Goal: Task Accomplishment & Management: Manage account settings

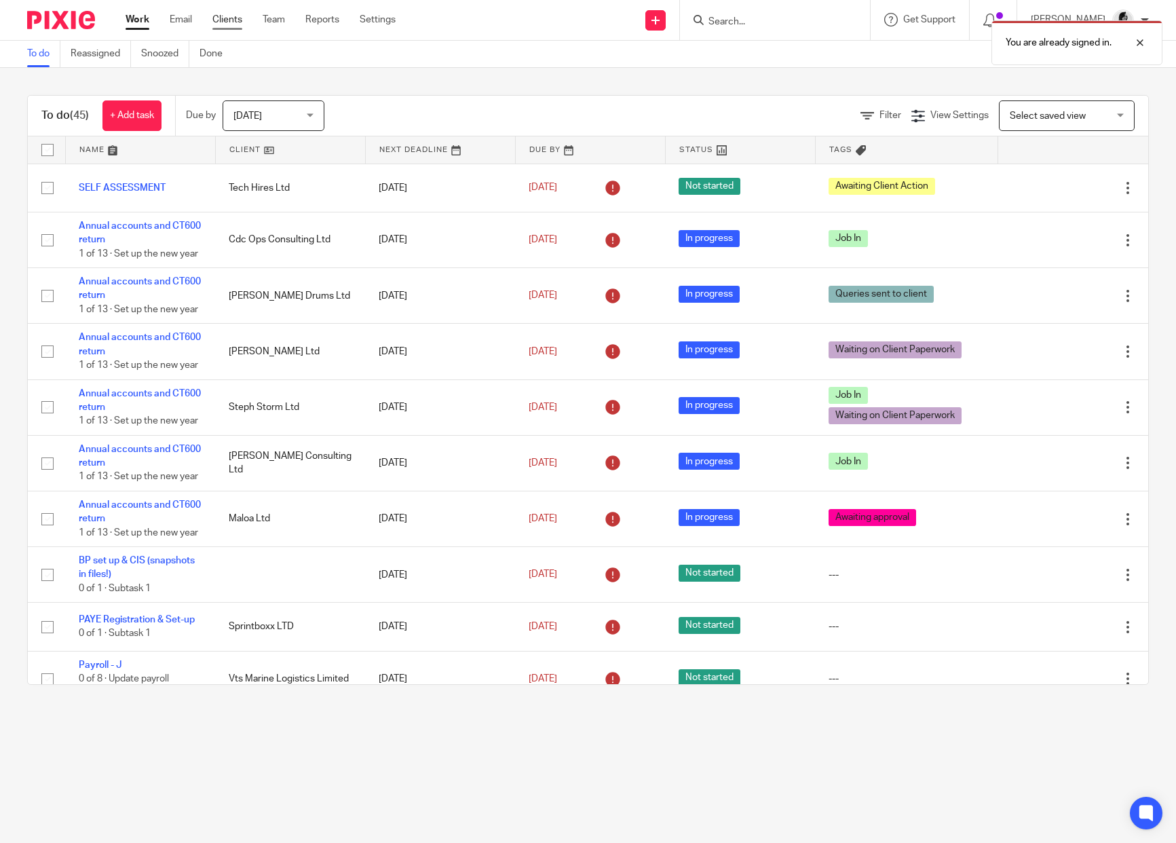
click at [232, 16] on link "Clients" at bounding box center [227, 20] width 30 height 14
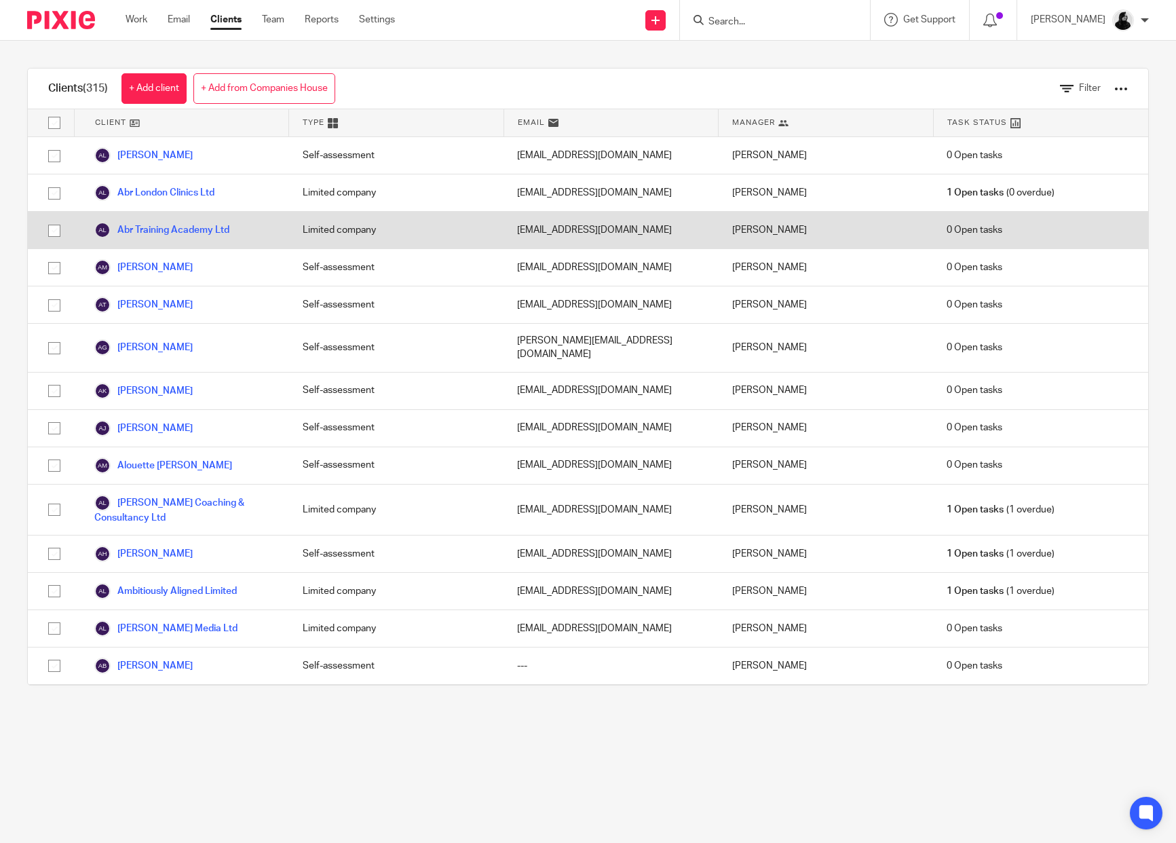
click at [53, 224] on input "checkbox" at bounding box center [54, 231] width 26 height 26
checkbox input "true"
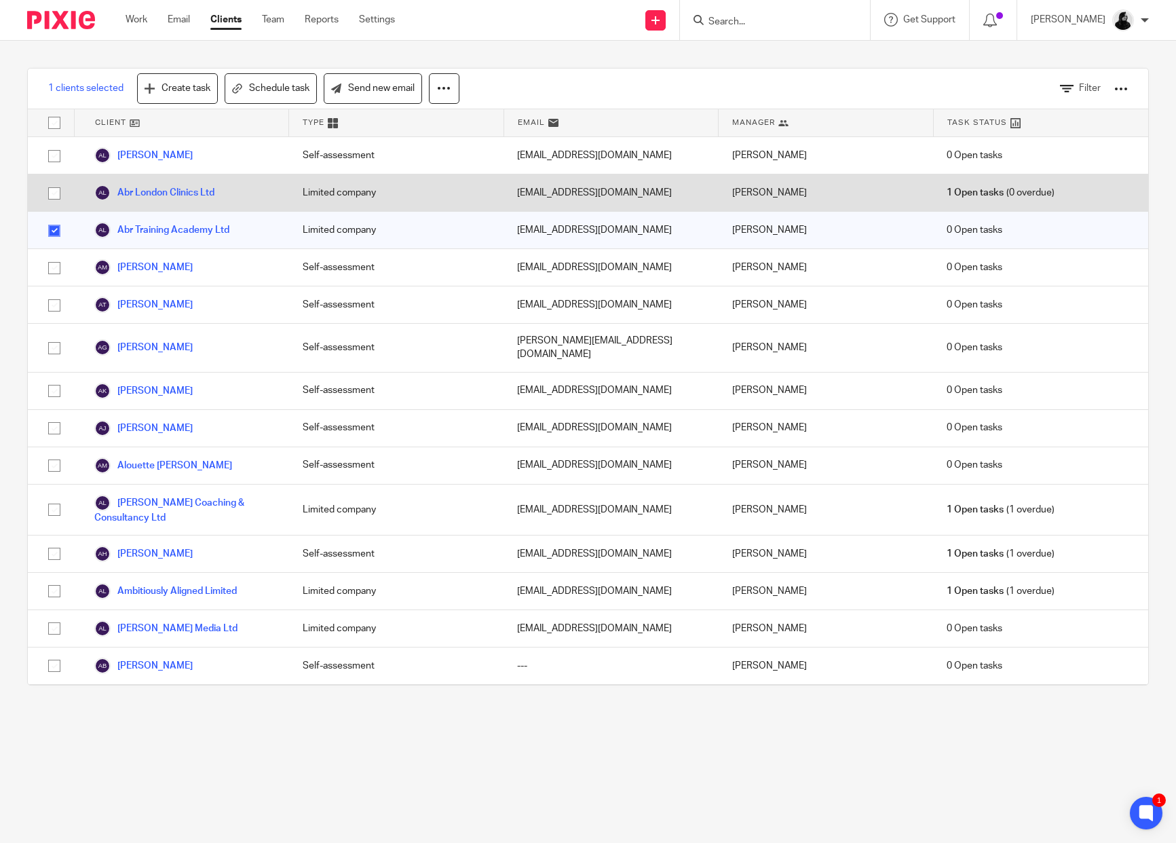
click at [53, 195] on input "checkbox" at bounding box center [54, 194] width 26 height 26
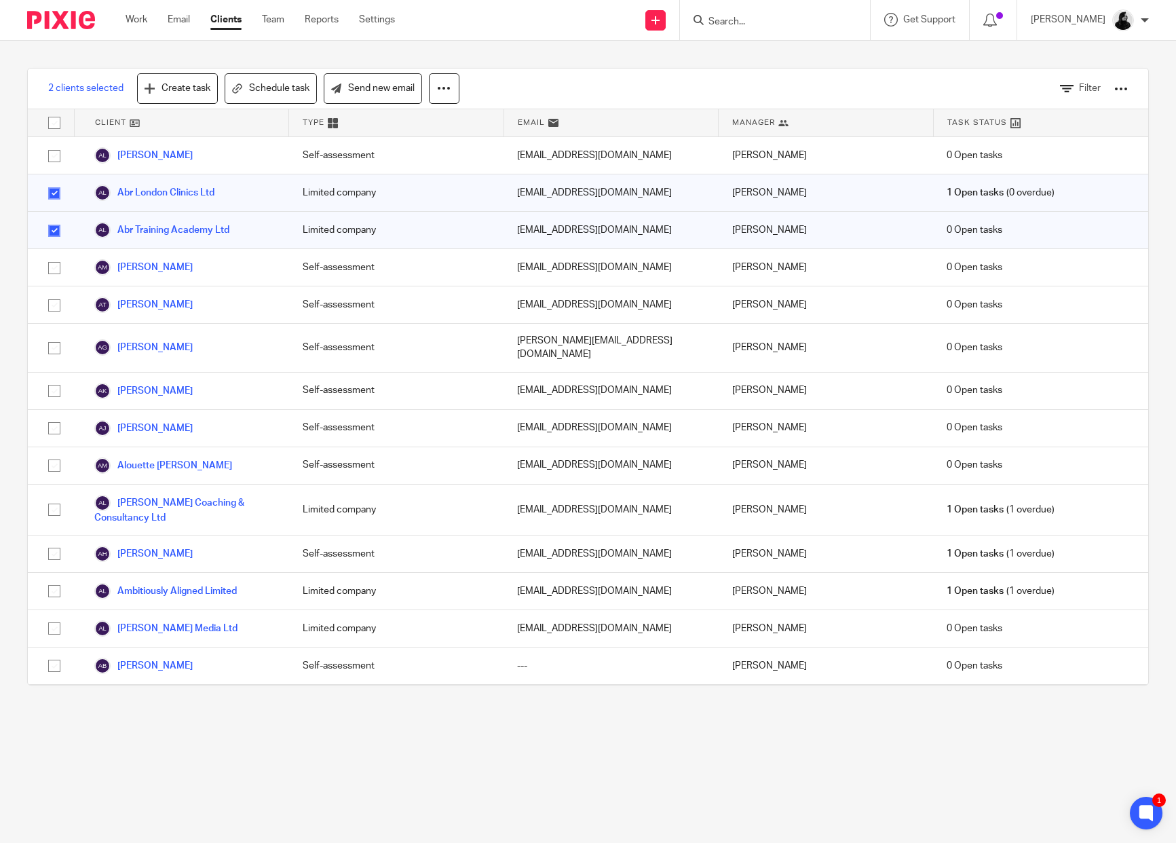
click at [53, 195] on input "checkbox" at bounding box center [54, 194] width 26 height 26
checkbox input "false"
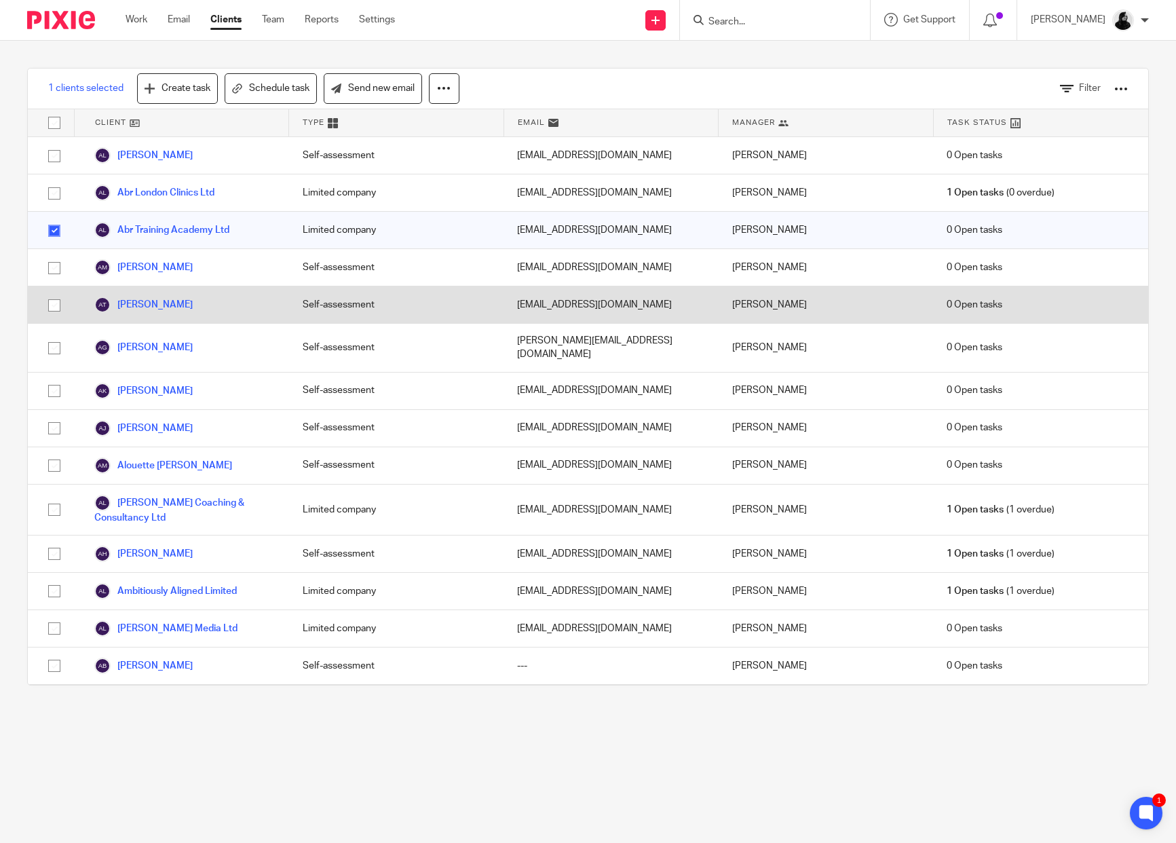
click at [49, 296] on input "checkbox" at bounding box center [54, 306] width 26 height 26
checkbox input "true"
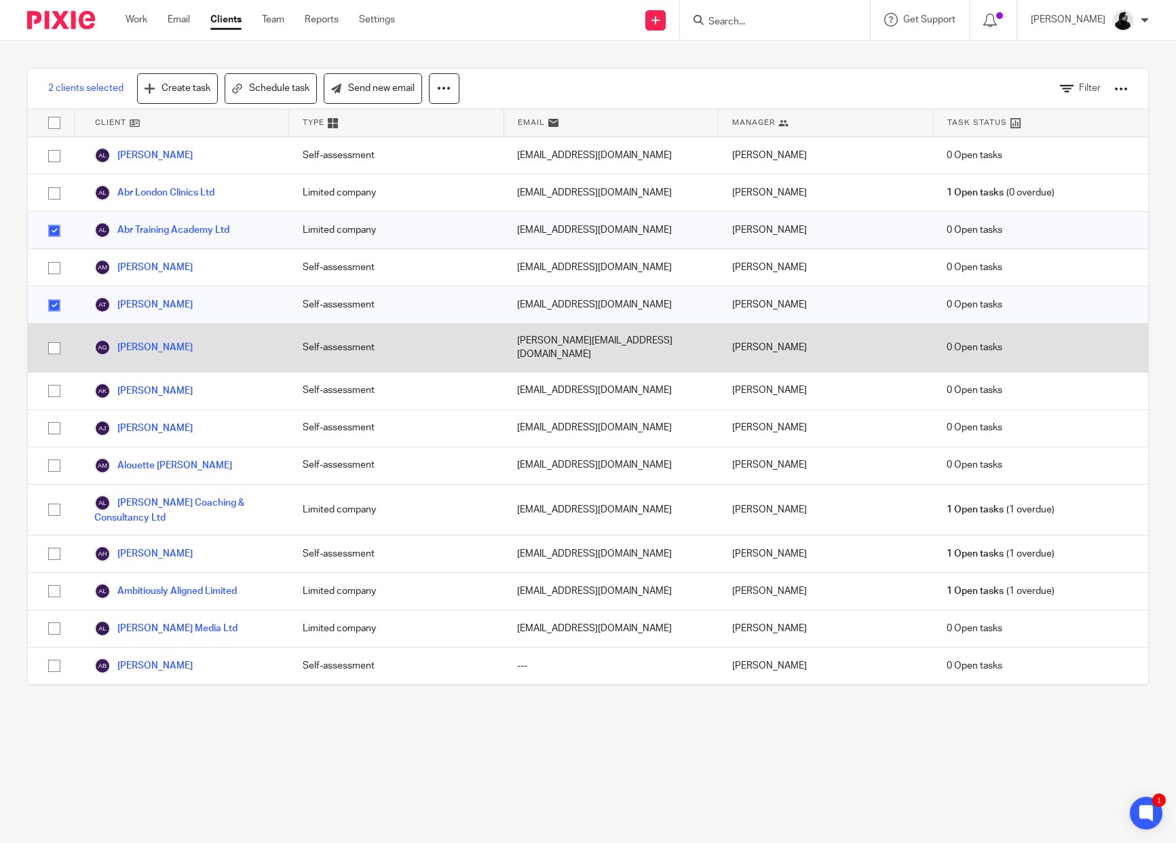
click at [51, 341] on input "checkbox" at bounding box center [54, 348] width 26 height 26
checkbox input "true"
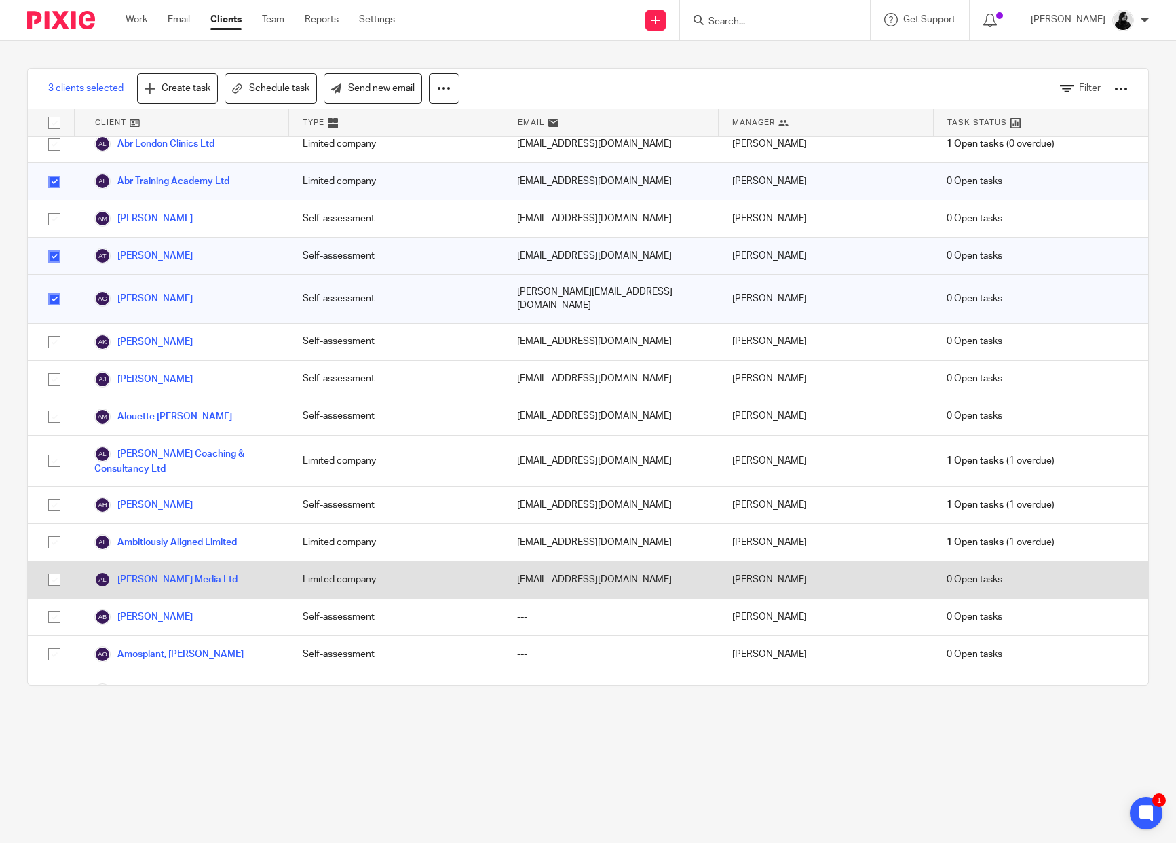
scroll to position [67, 0]
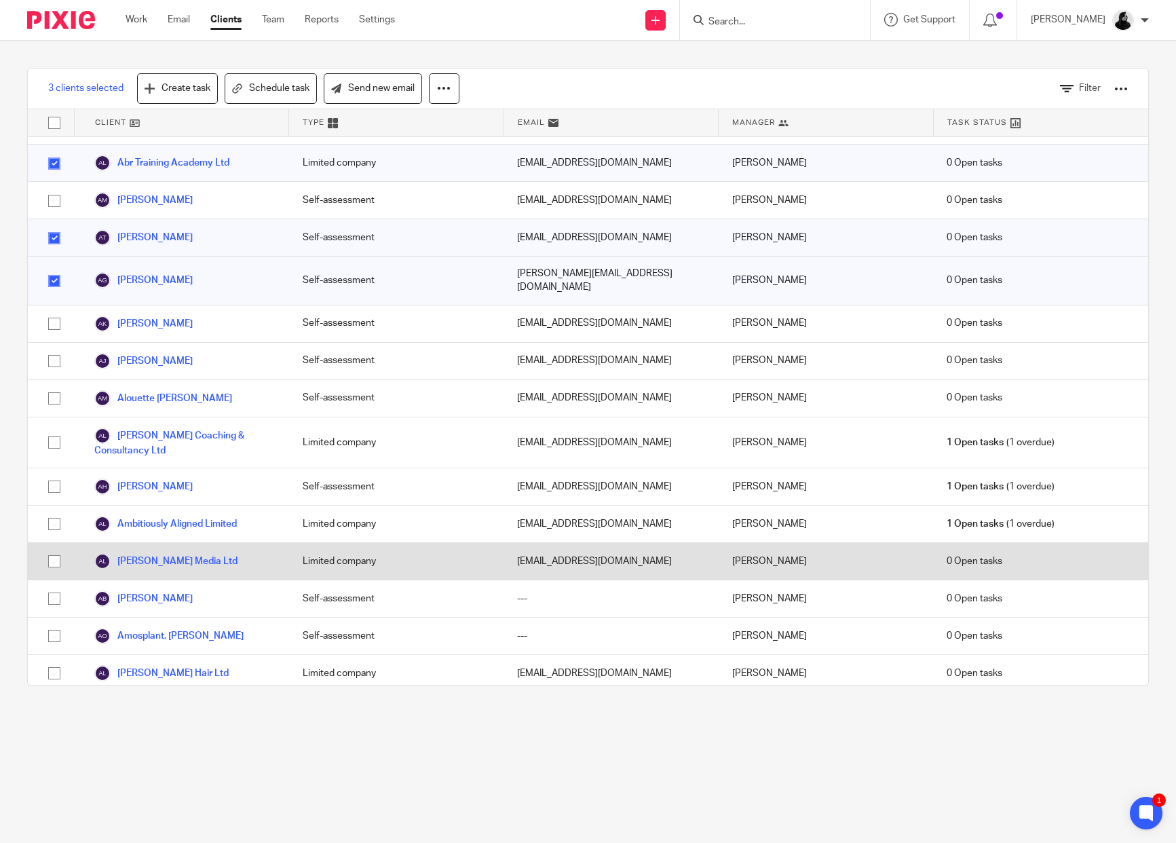
click at [52, 548] on input "checkbox" at bounding box center [54, 561] width 26 height 26
checkbox input "true"
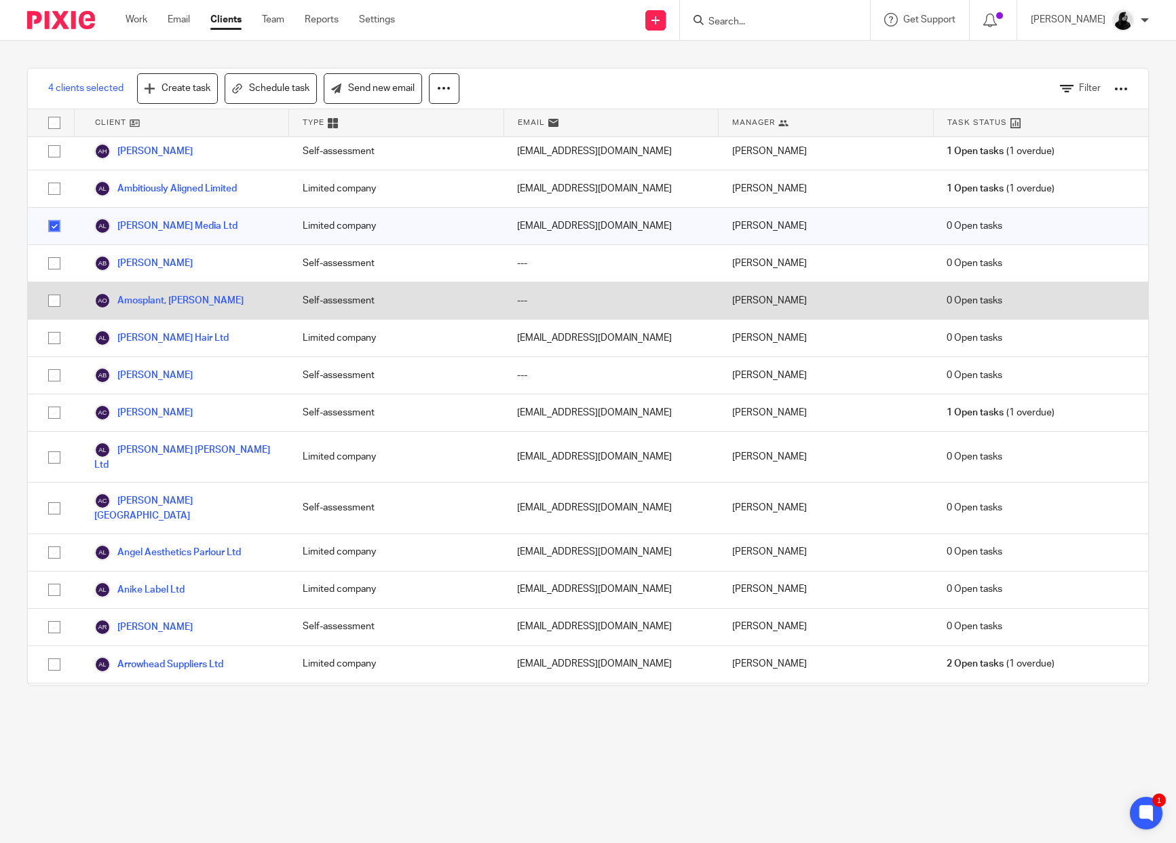
scroll to position [426, 0]
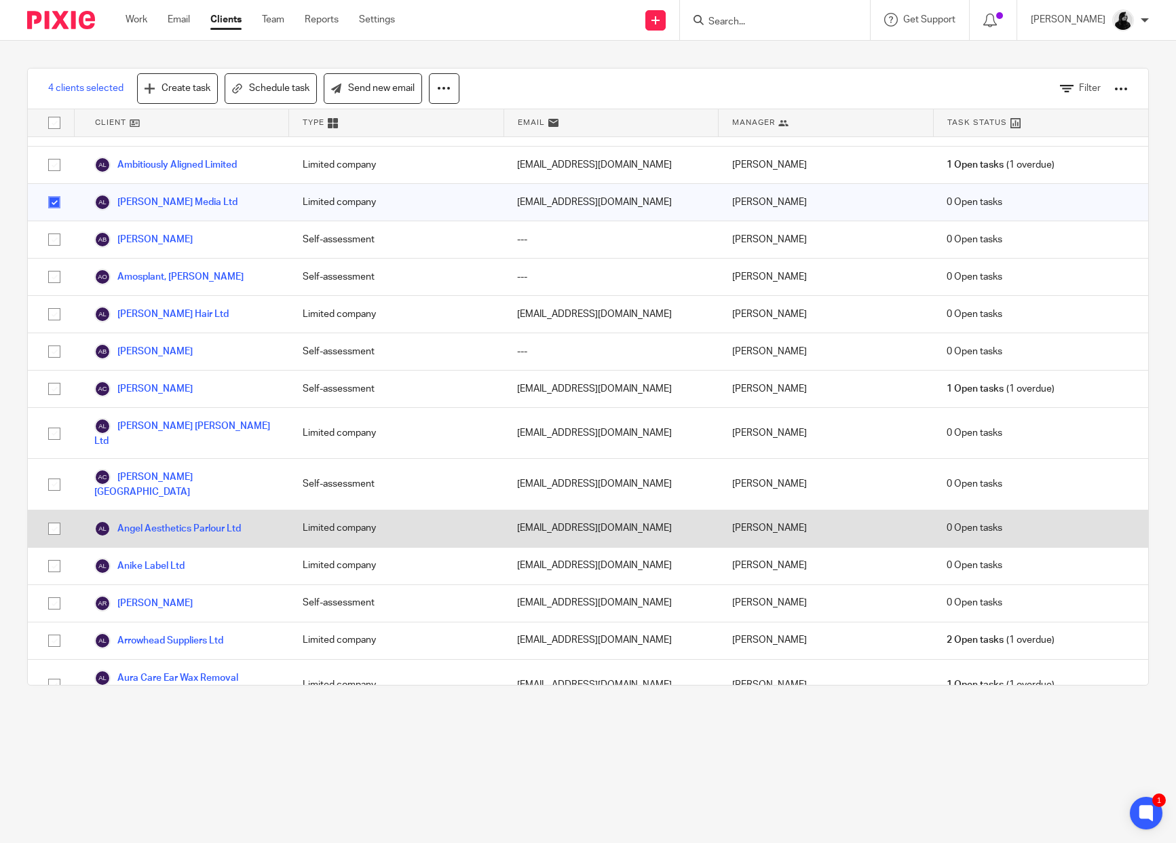
click at [52, 516] on input "checkbox" at bounding box center [54, 529] width 26 height 26
checkbox input "true"
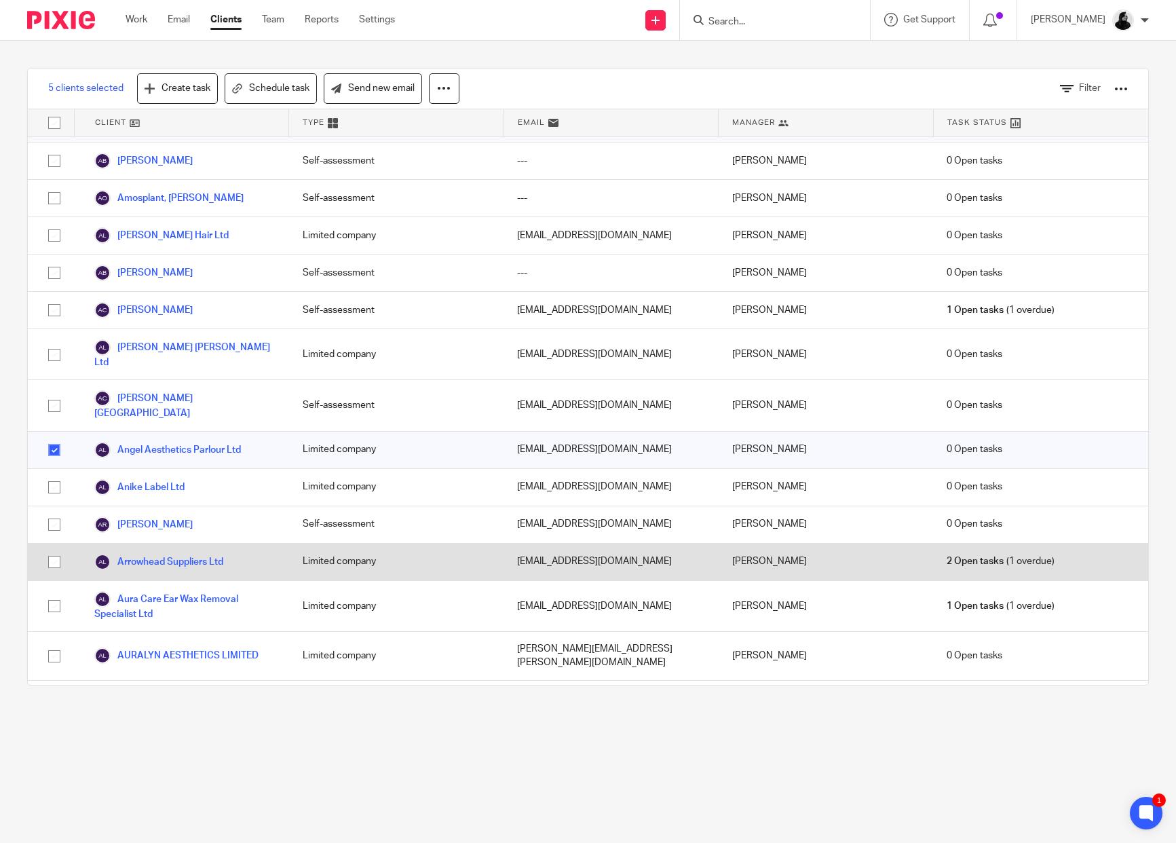
scroll to position [517, 0]
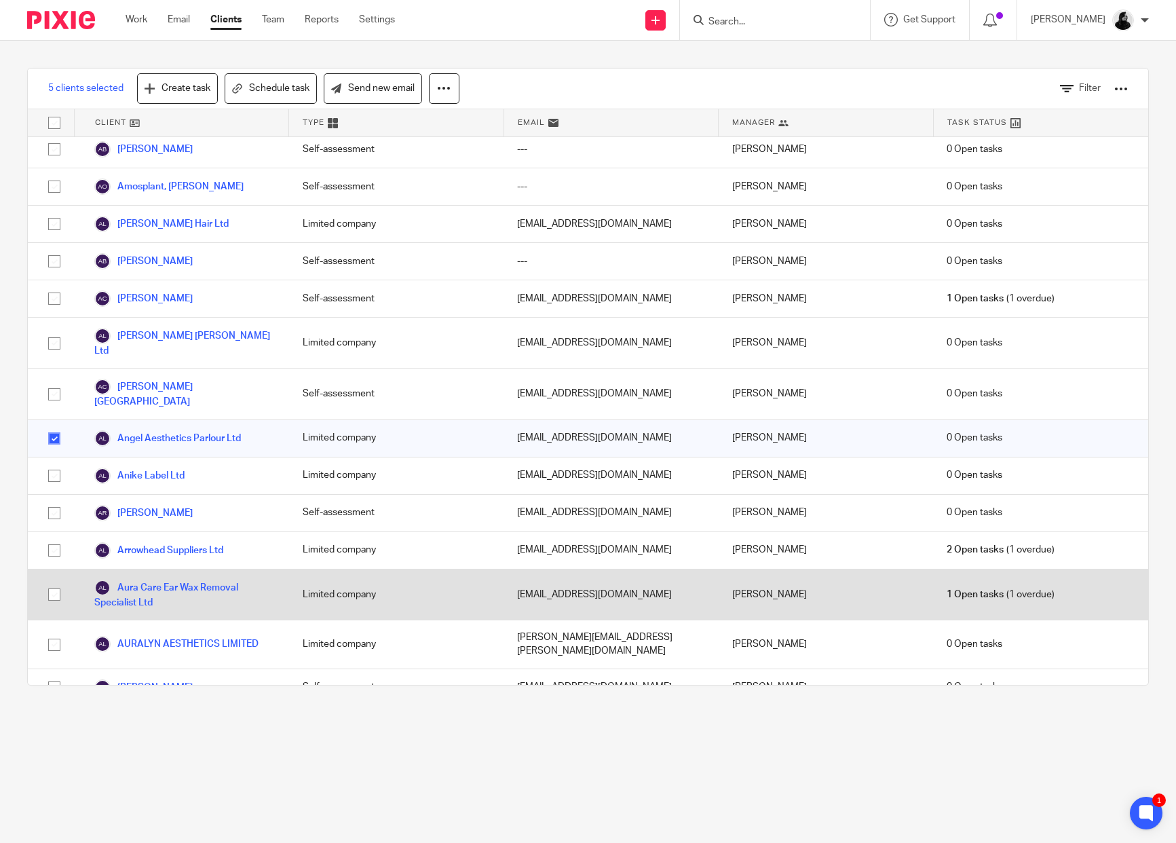
click at [53, 582] on input "checkbox" at bounding box center [54, 595] width 26 height 26
checkbox input "true"
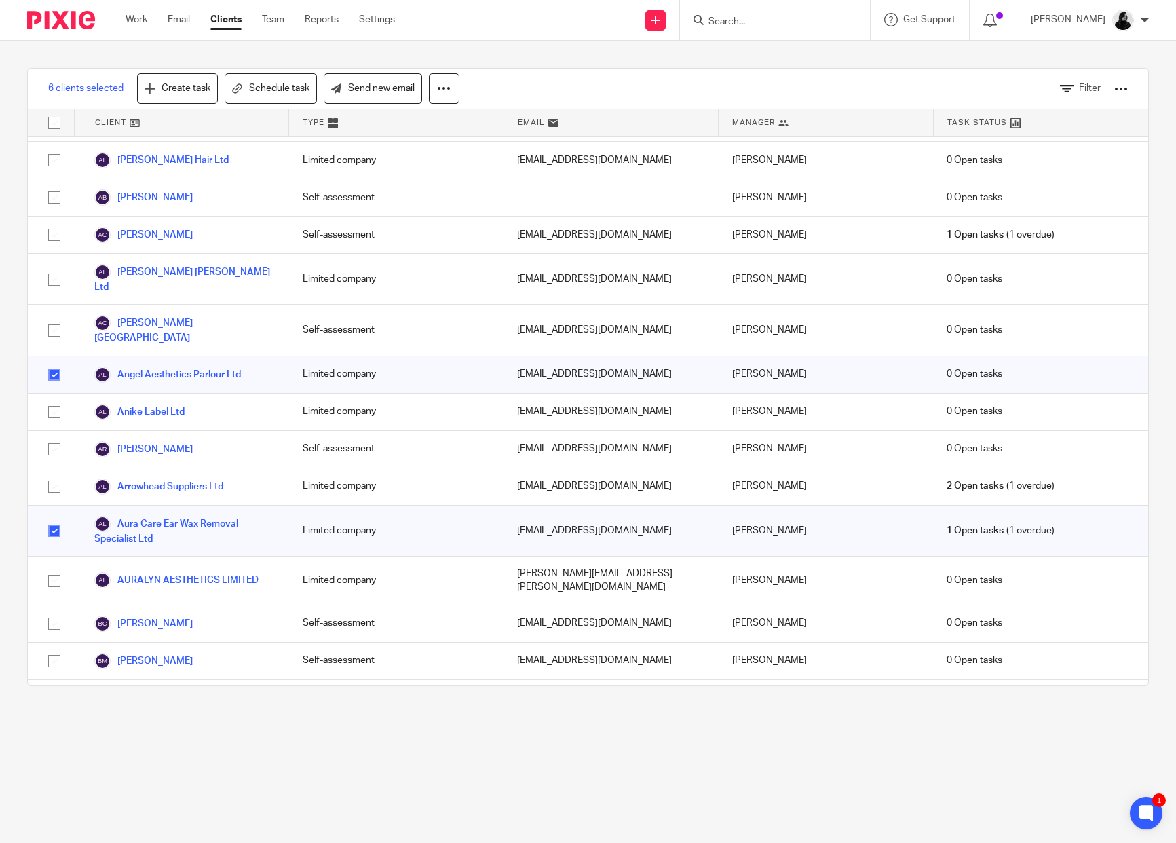
scroll to position [582, 0]
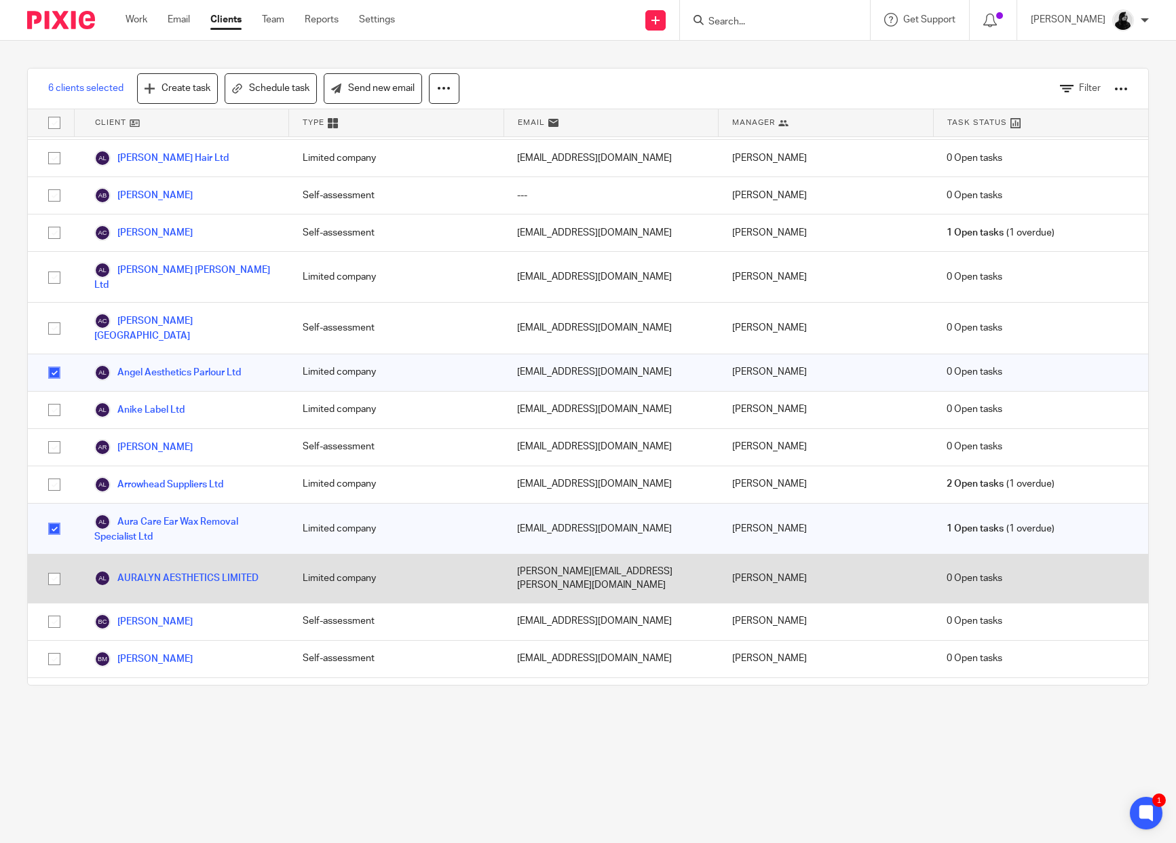
click at [52, 566] on input "checkbox" at bounding box center [54, 579] width 26 height 26
checkbox input "true"
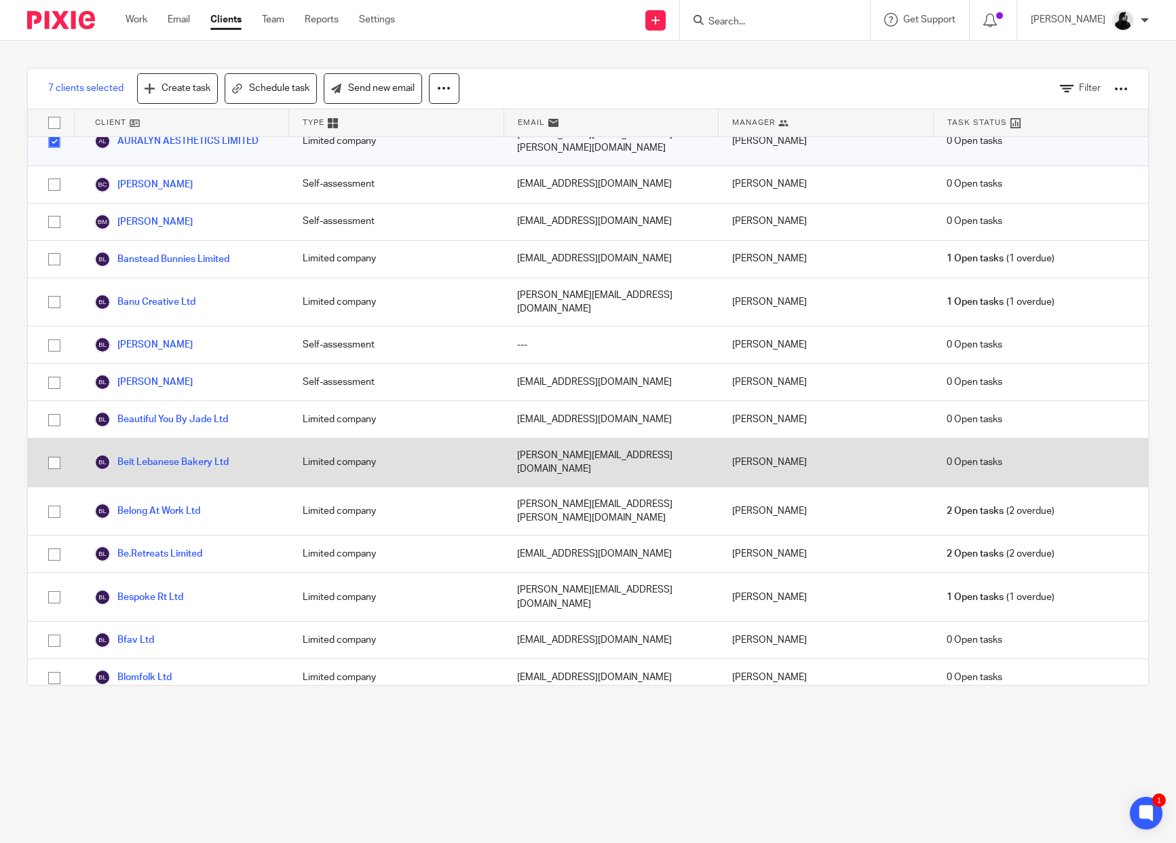
scroll to position [1040, 0]
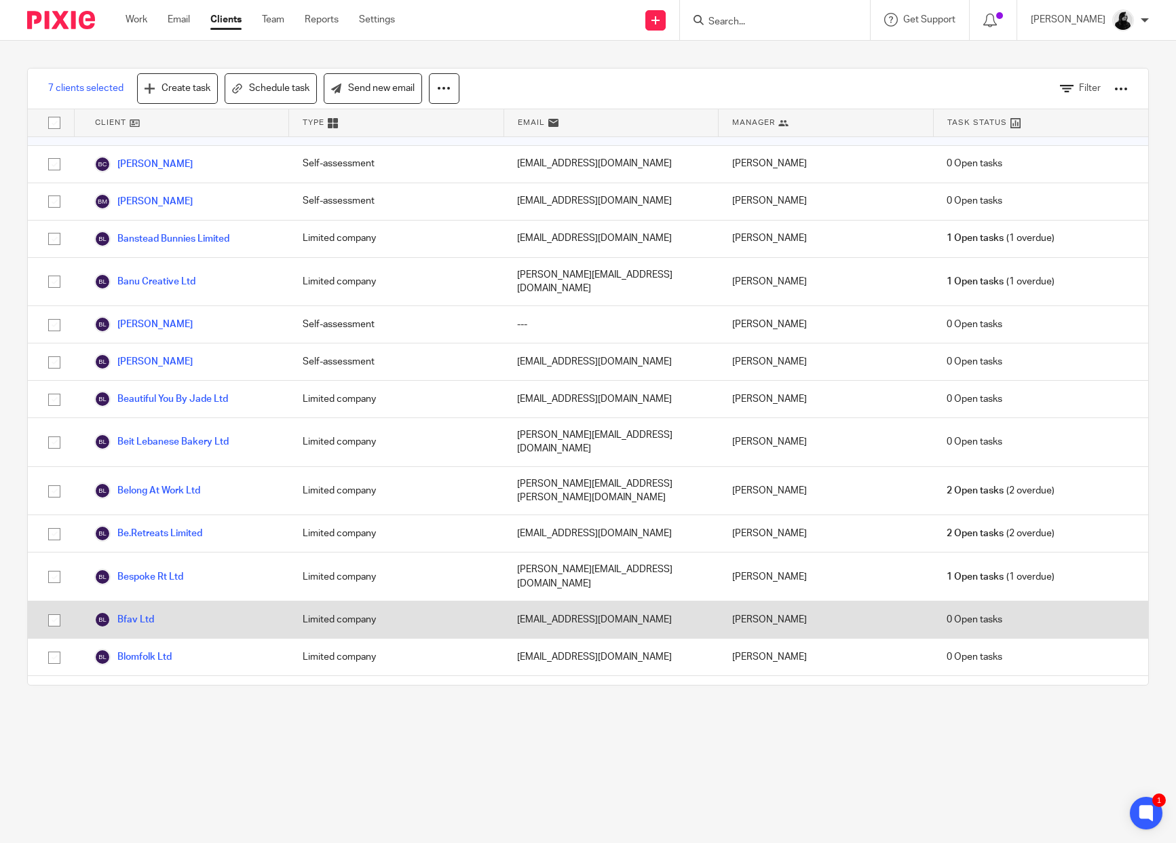
click at [56, 607] on input "checkbox" at bounding box center [54, 620] width 26 height 26
checkbox input "true"
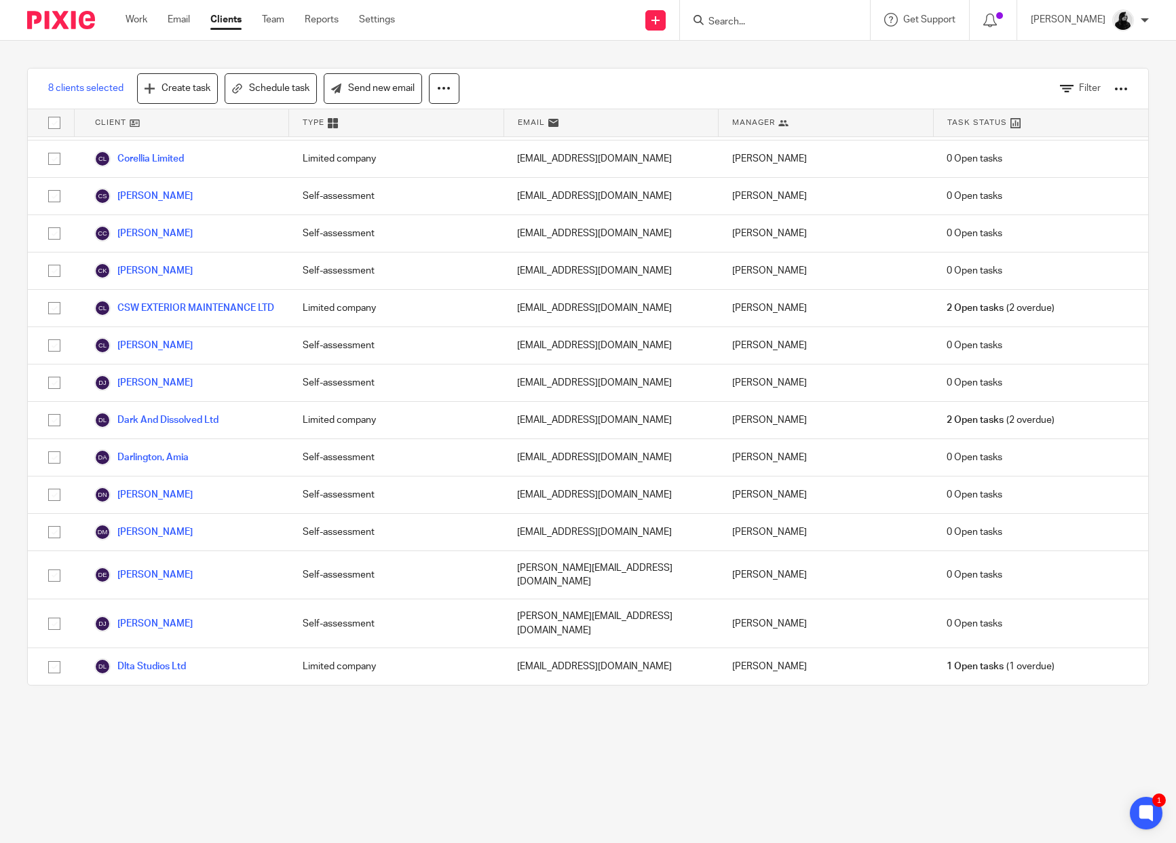
scroll to position [2749, 0]
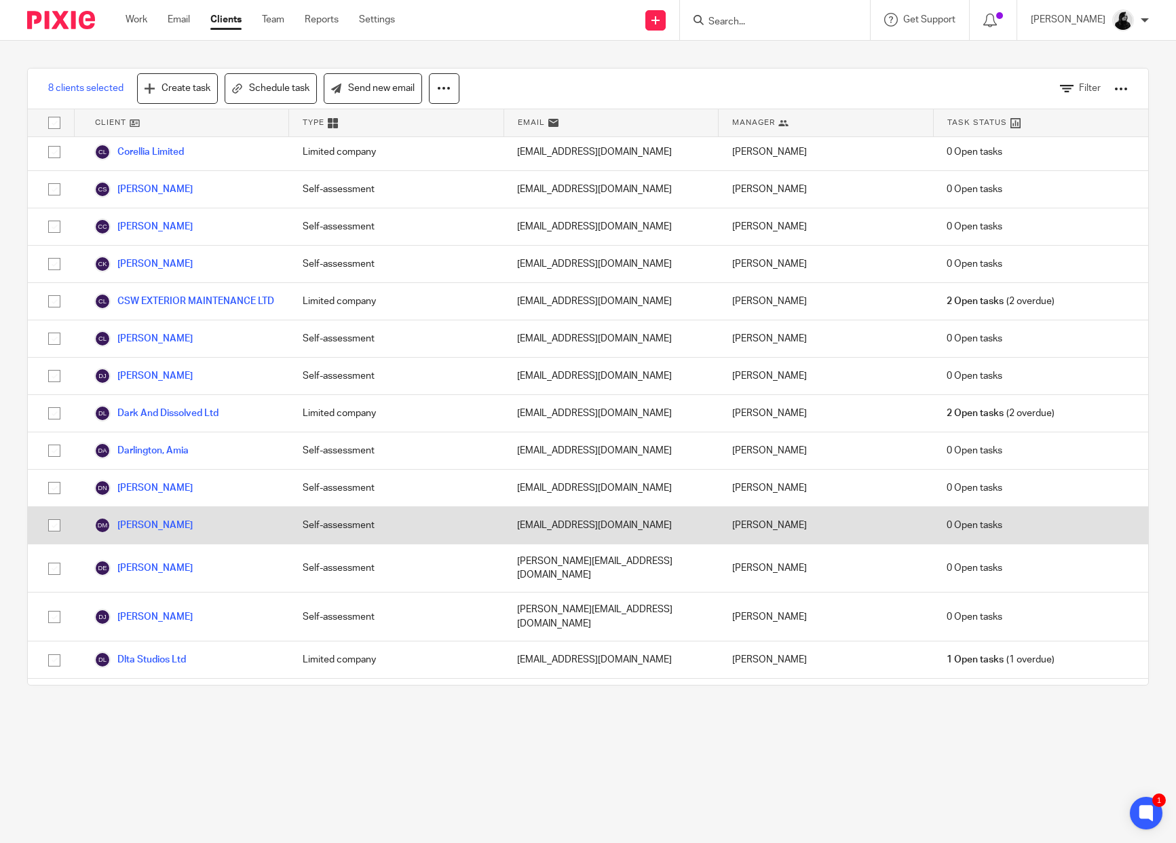
click at [52, 512] on input "checkbox" at bounding box center [54, 525] width 26 height 26
checkbox input "true"
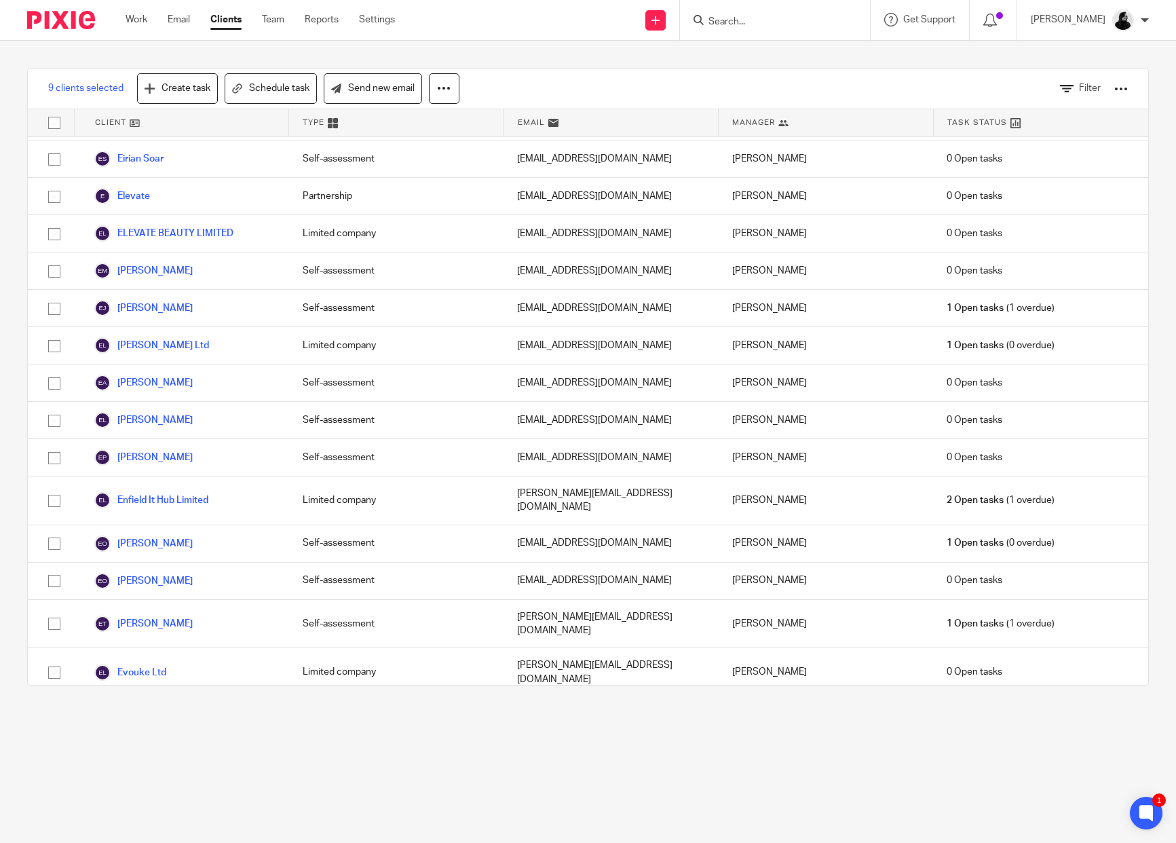
scroll to position [3438, 0]
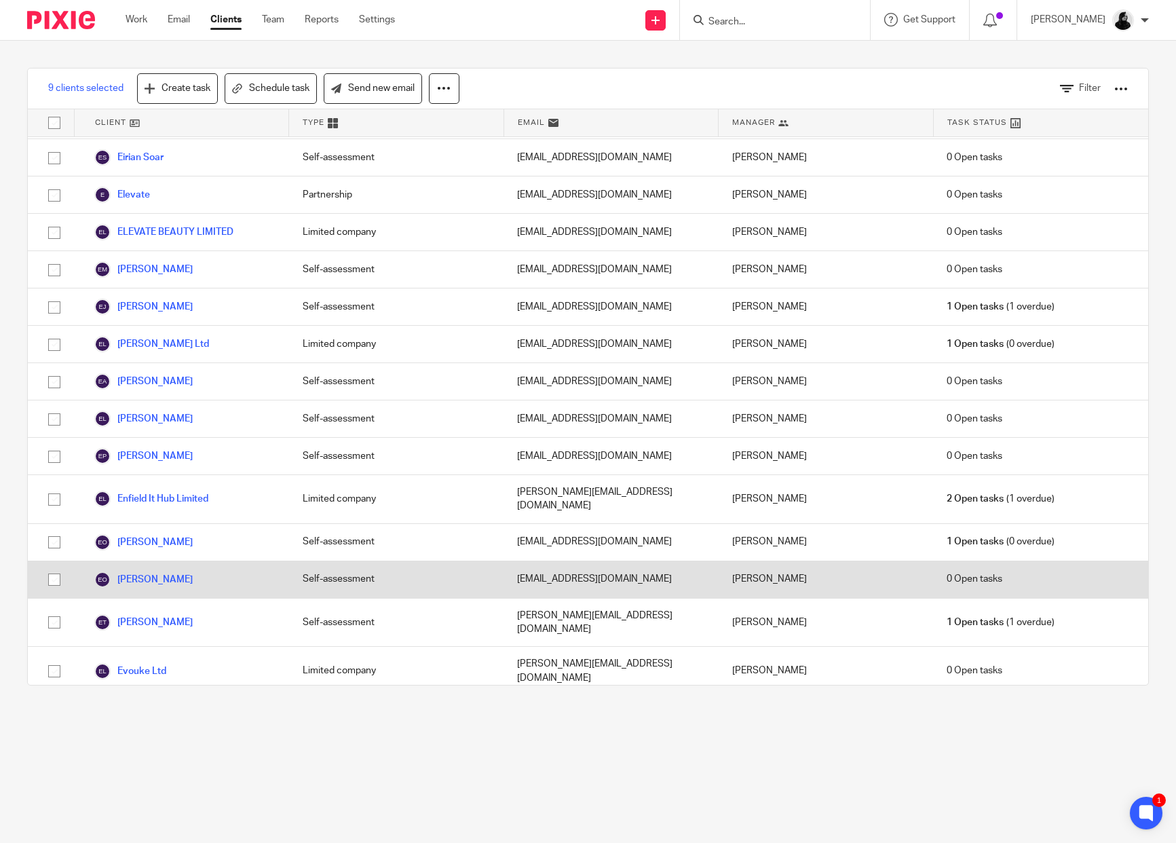
click at [55, 567] on input "checkbox" at bounding box center [54, 580] width 26 height 26
checkbox input "true"
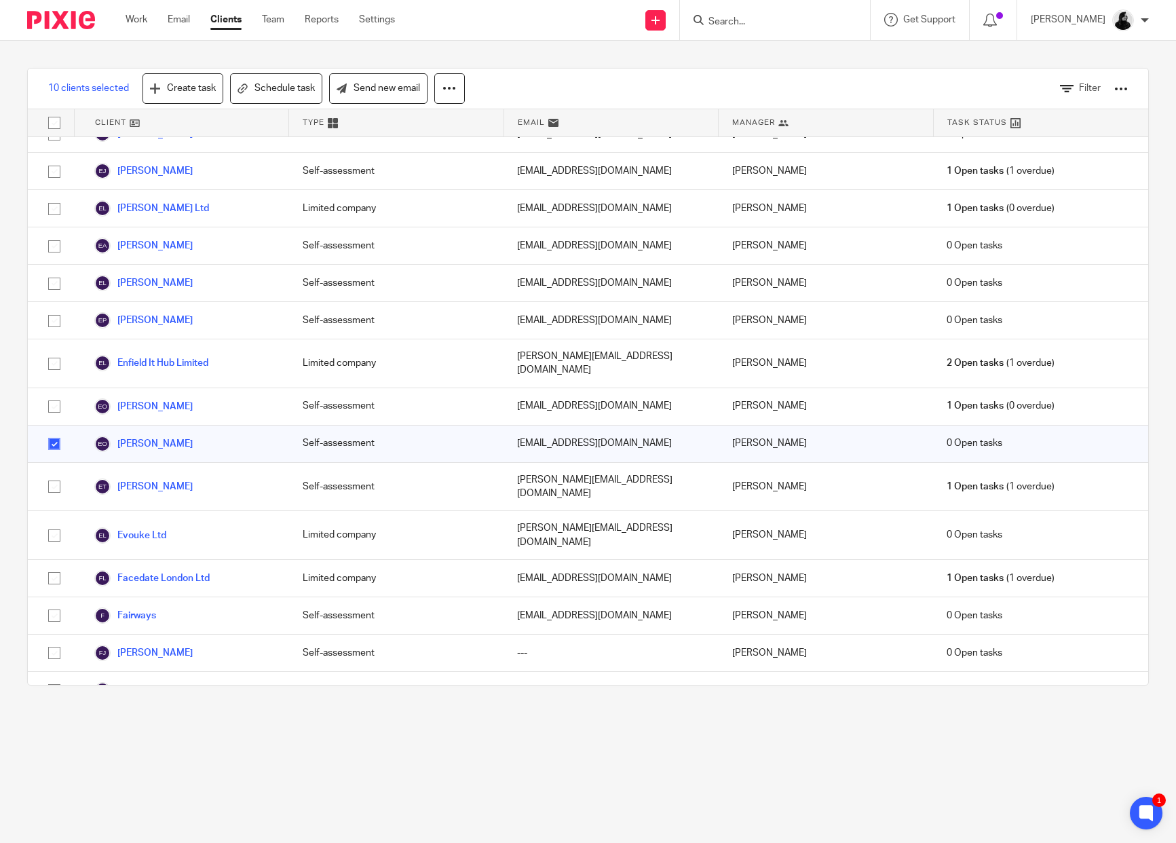
scroll to position [3594, 0]
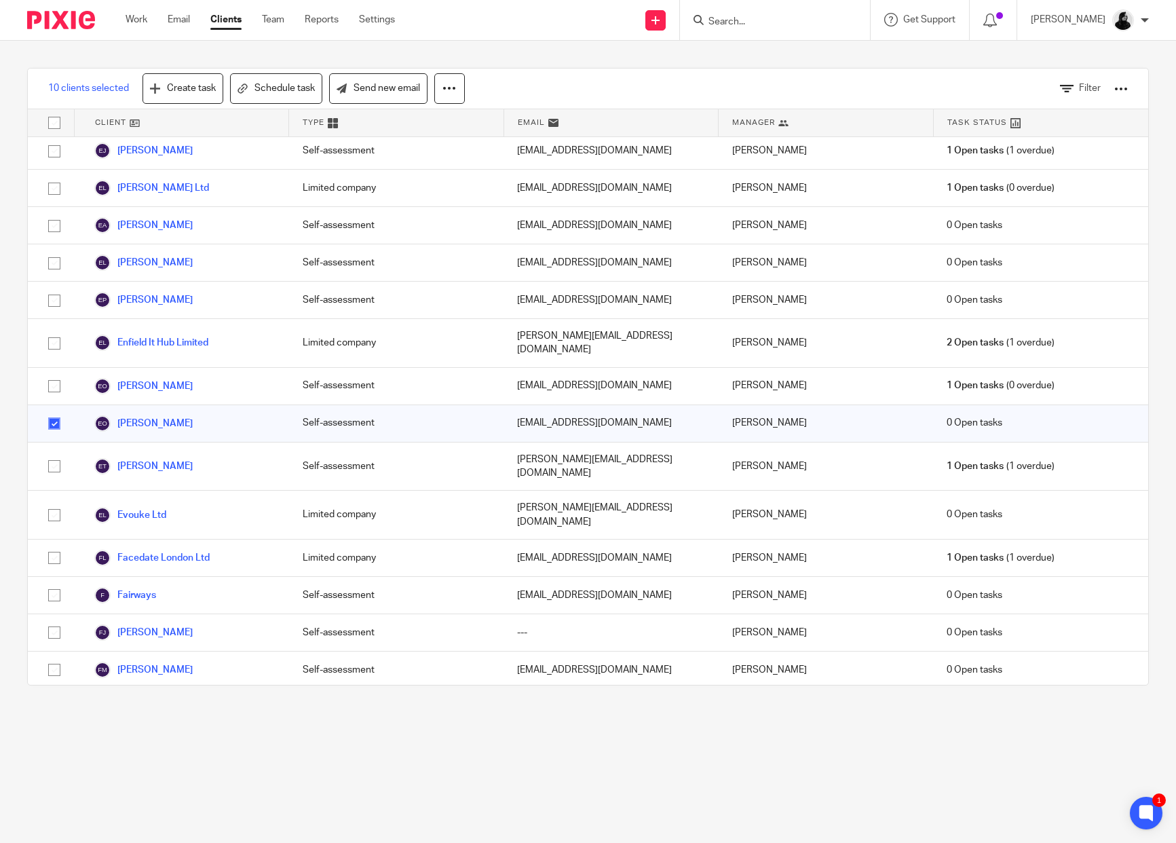
click at [51, 775] on input "checkbox" at bounding box center [54, 788] width 26 height 26
checkbox input "true"
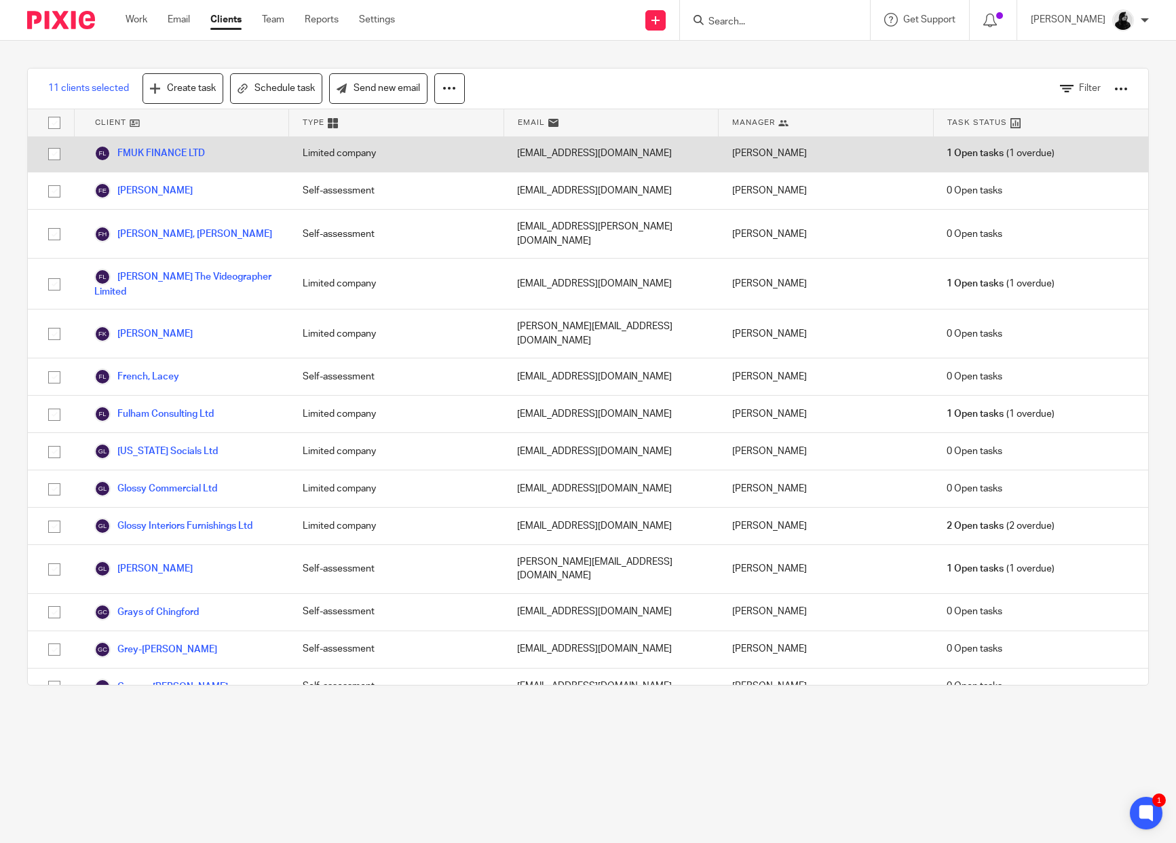
scroll to position [4483, 0]
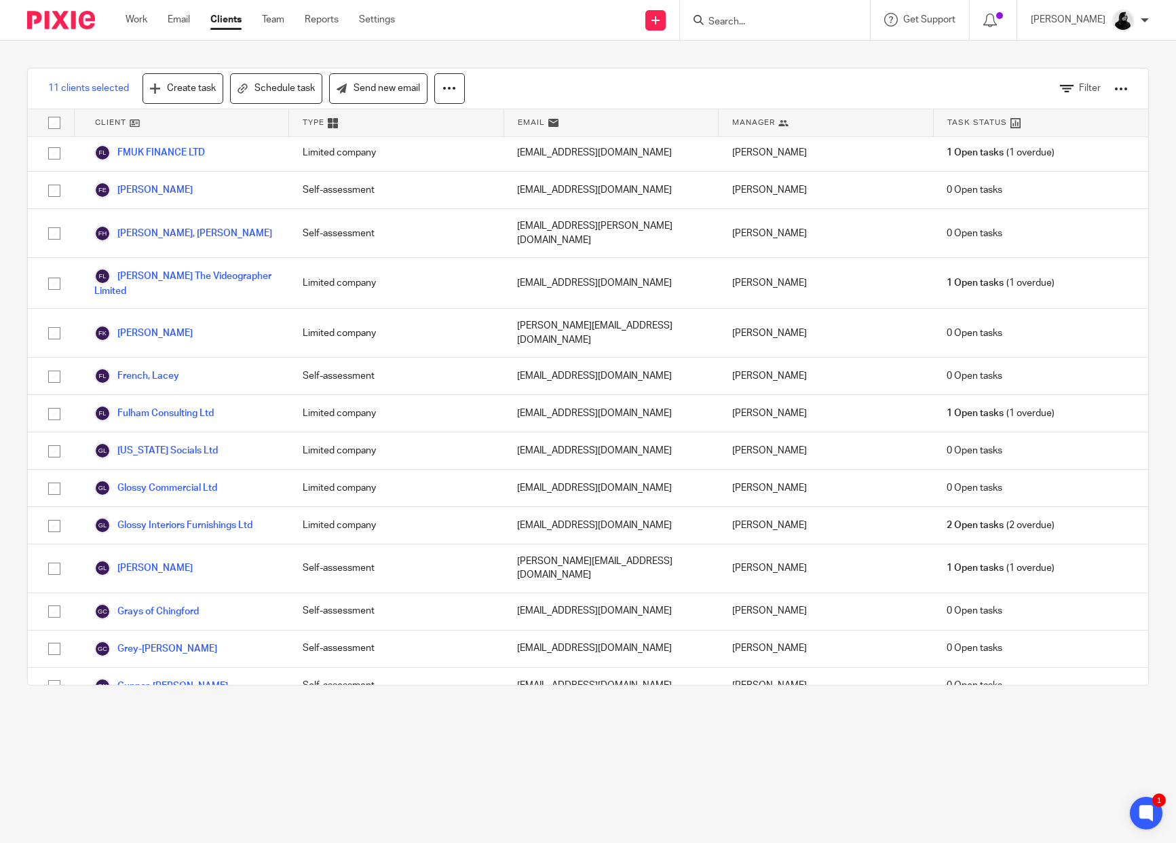
checkbox input "true"
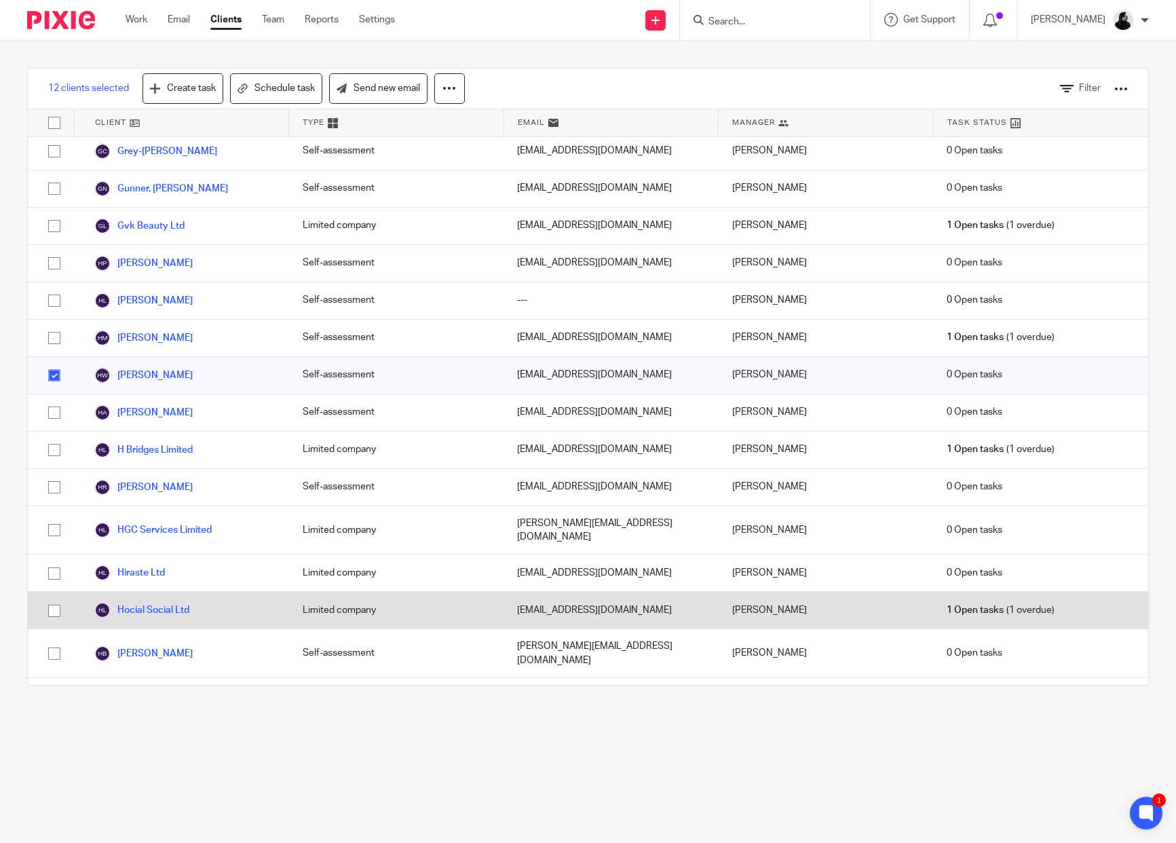
scroll to position [4981, 0]
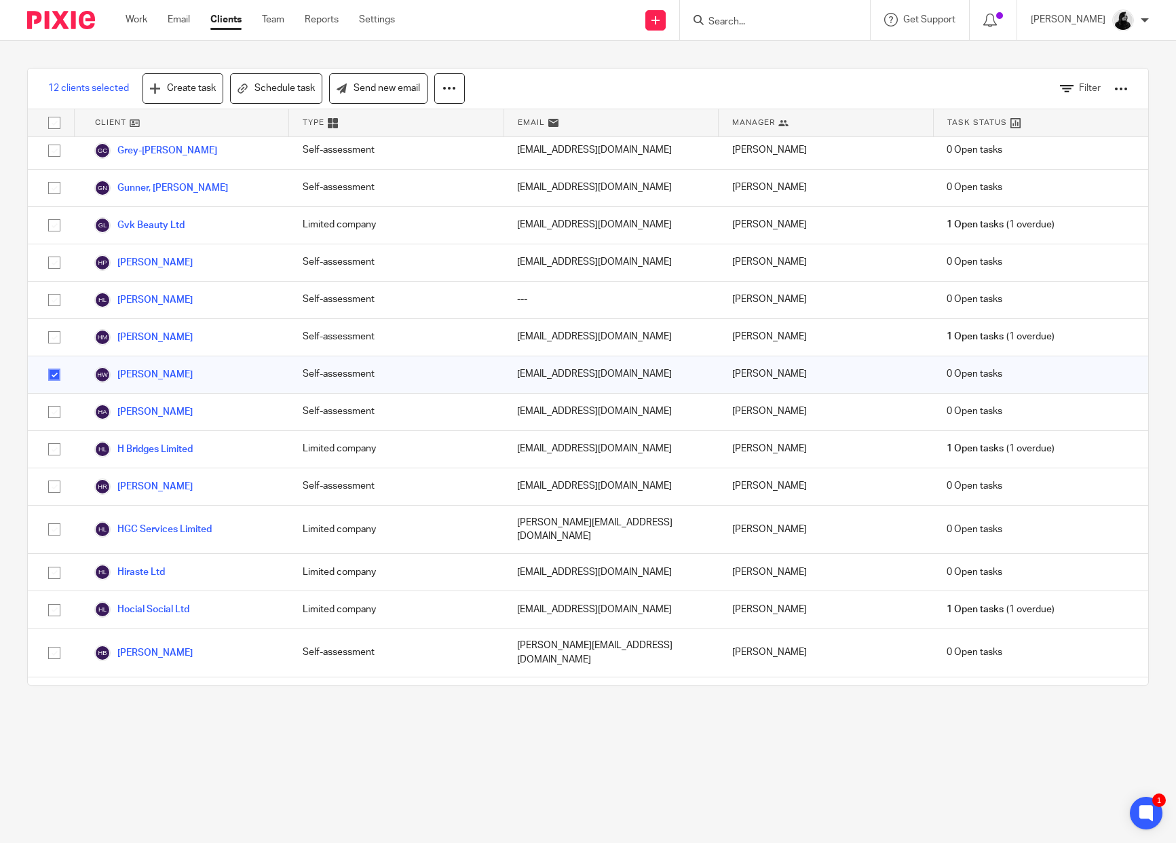
click at [44, 812] on input "checkbox" at bounding box center [54, 825] width 26 height 26
checkbox input "true"
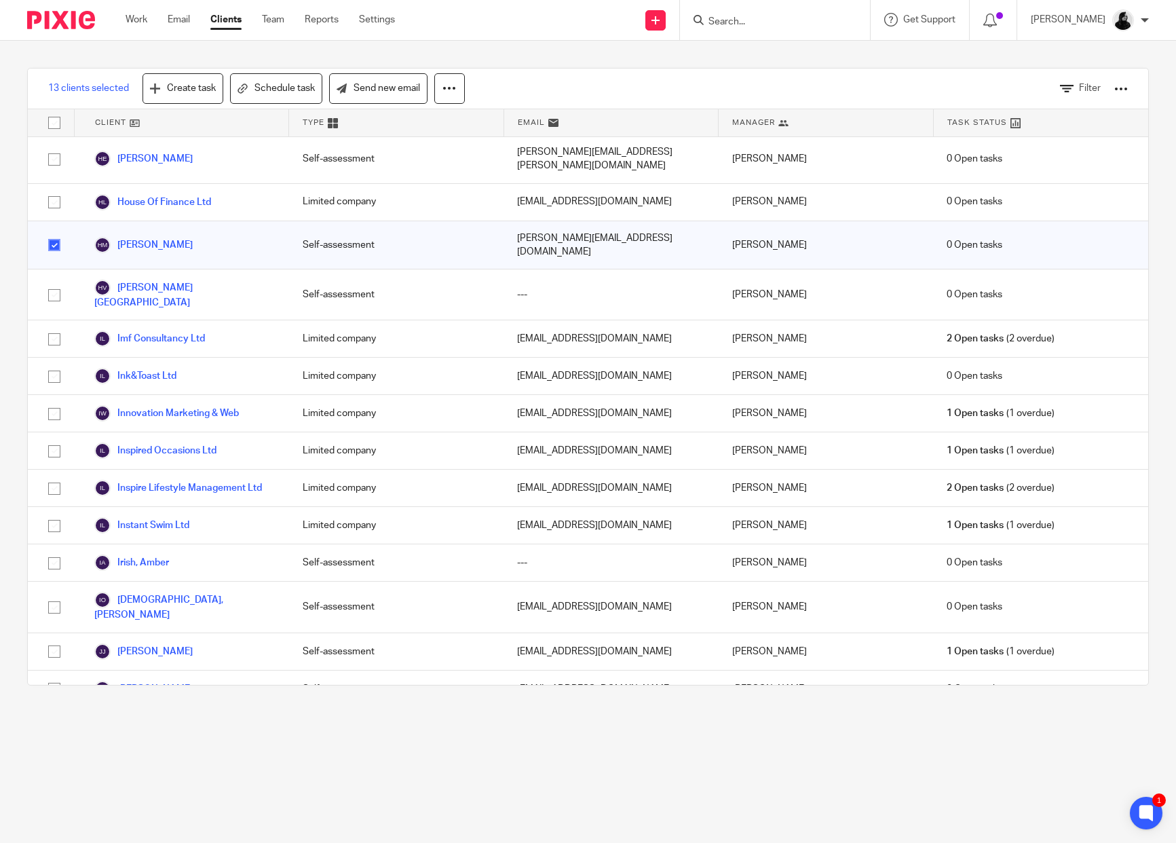
scroll to position [5591, 0]
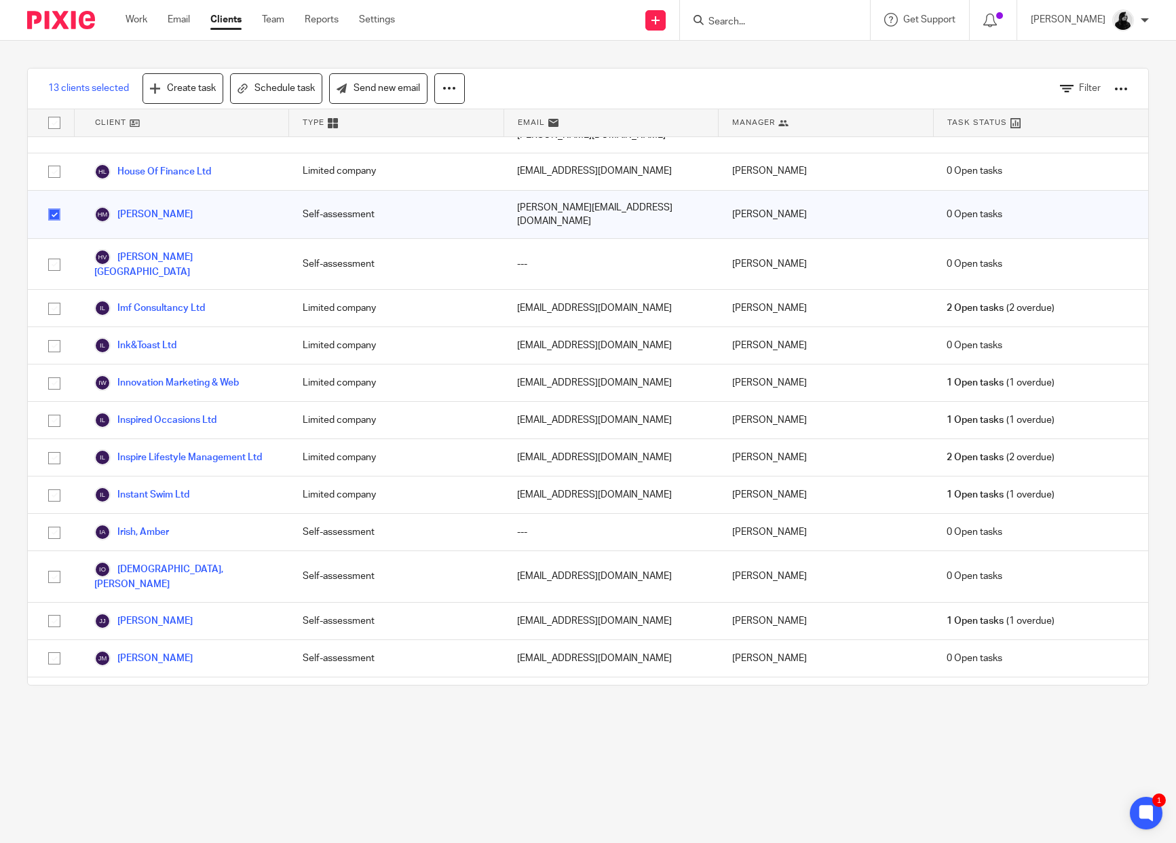
click at [51, 820] on input "checkbox" at bounding box center [54, 833] width 26 height 26
checkbox input "true"
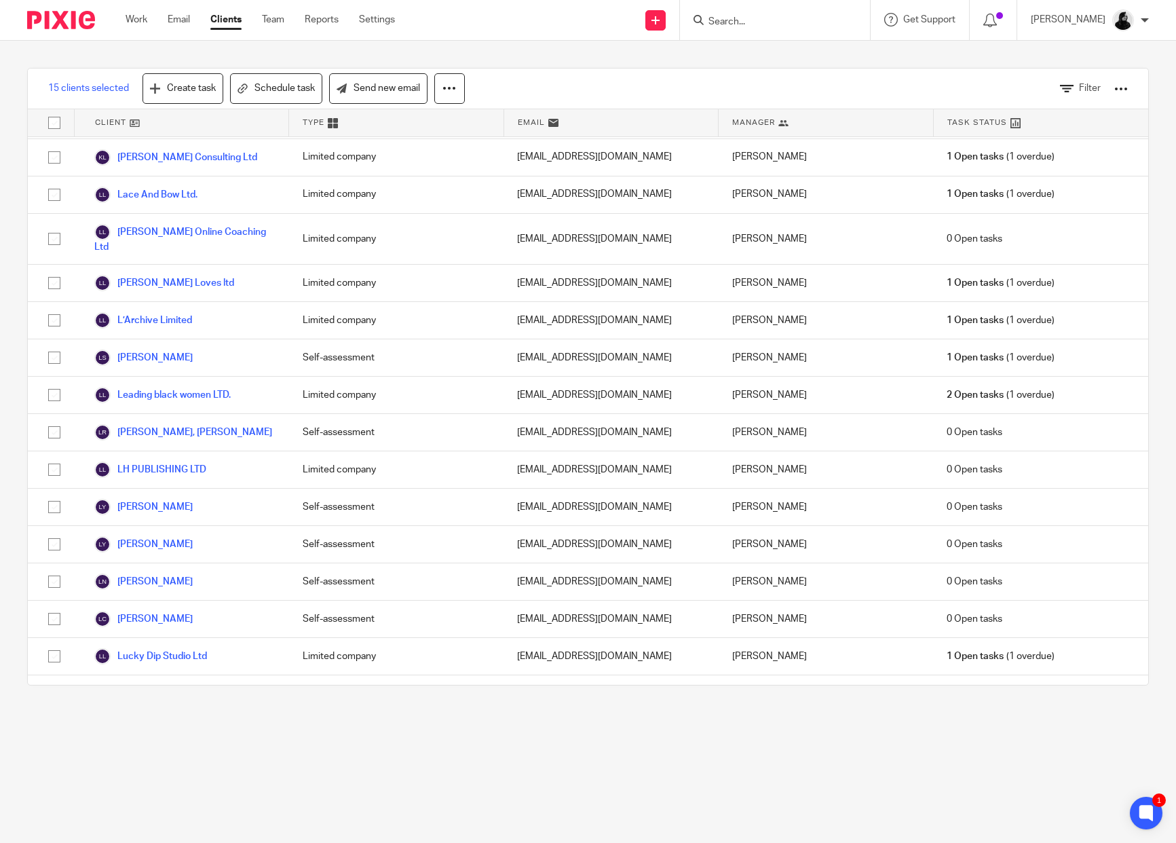
scroll to position [6867, 0]
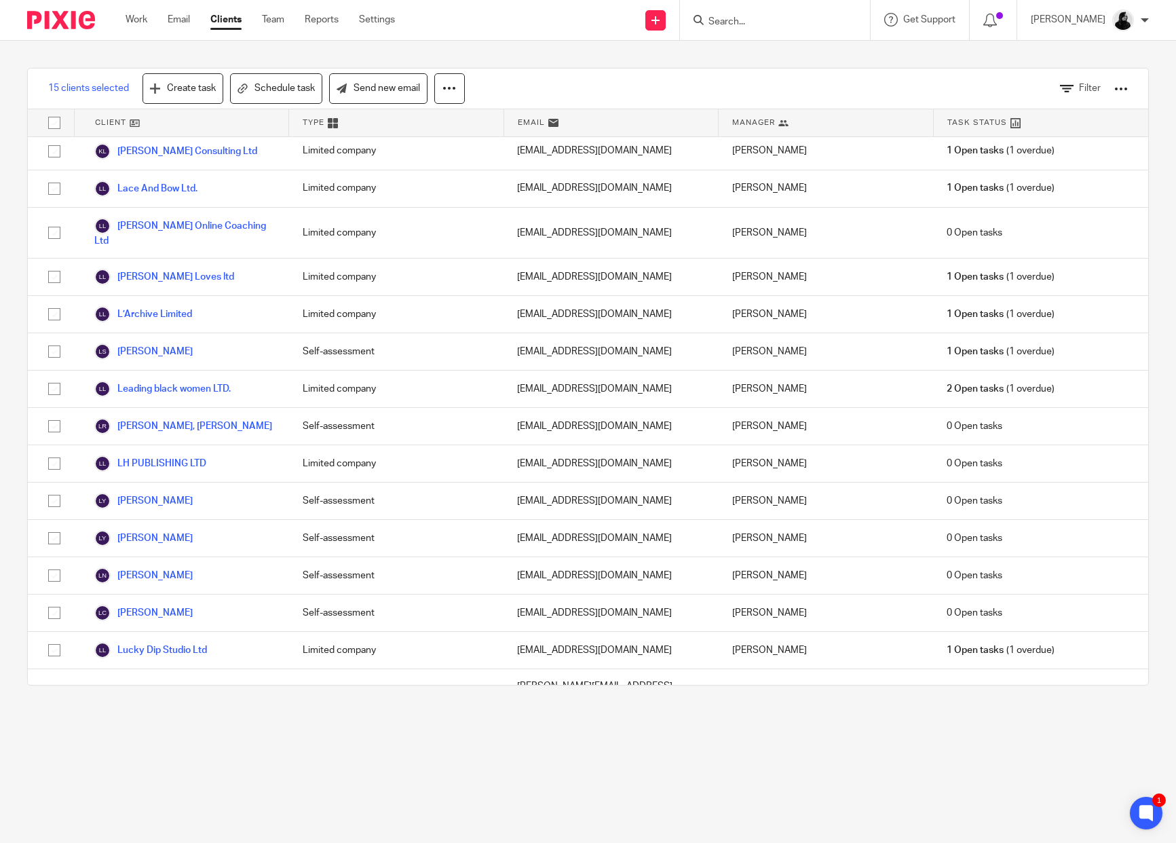
checkbox input "true"
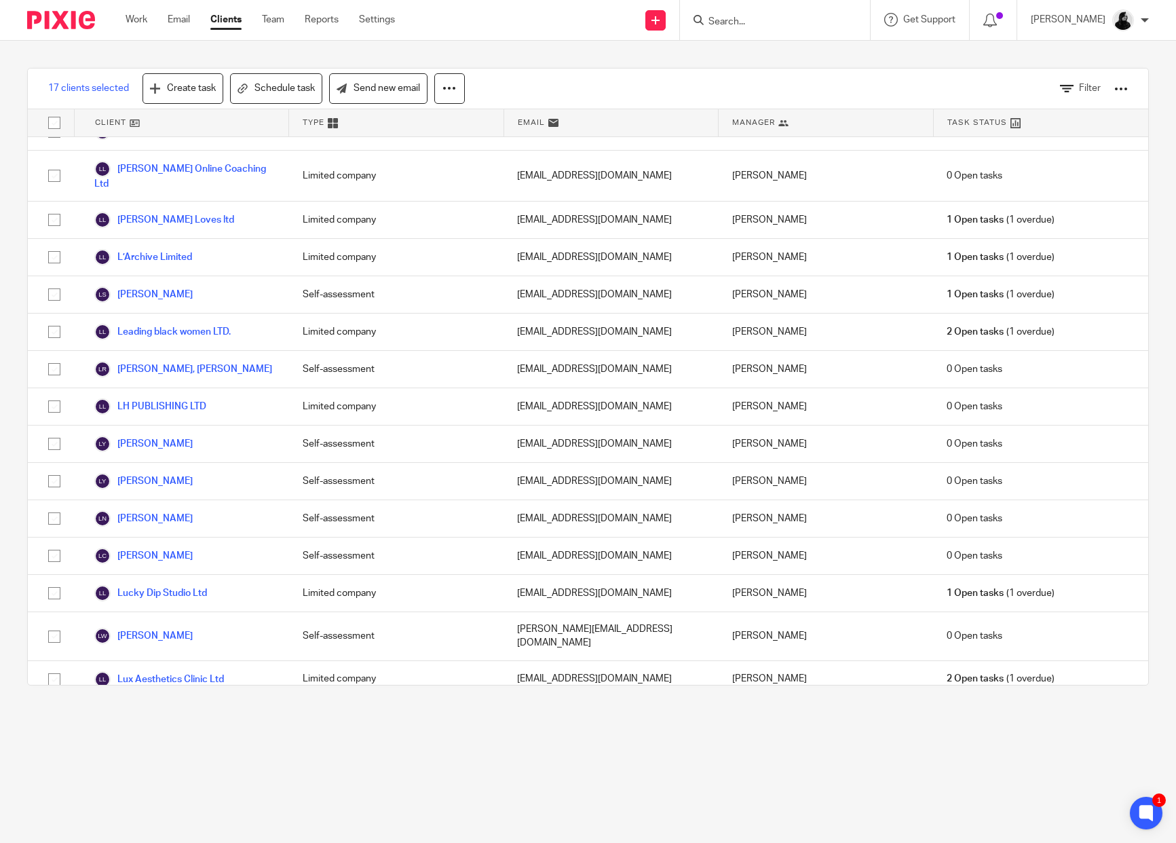
scroll to position [6925, 0]
checkbox input "true"
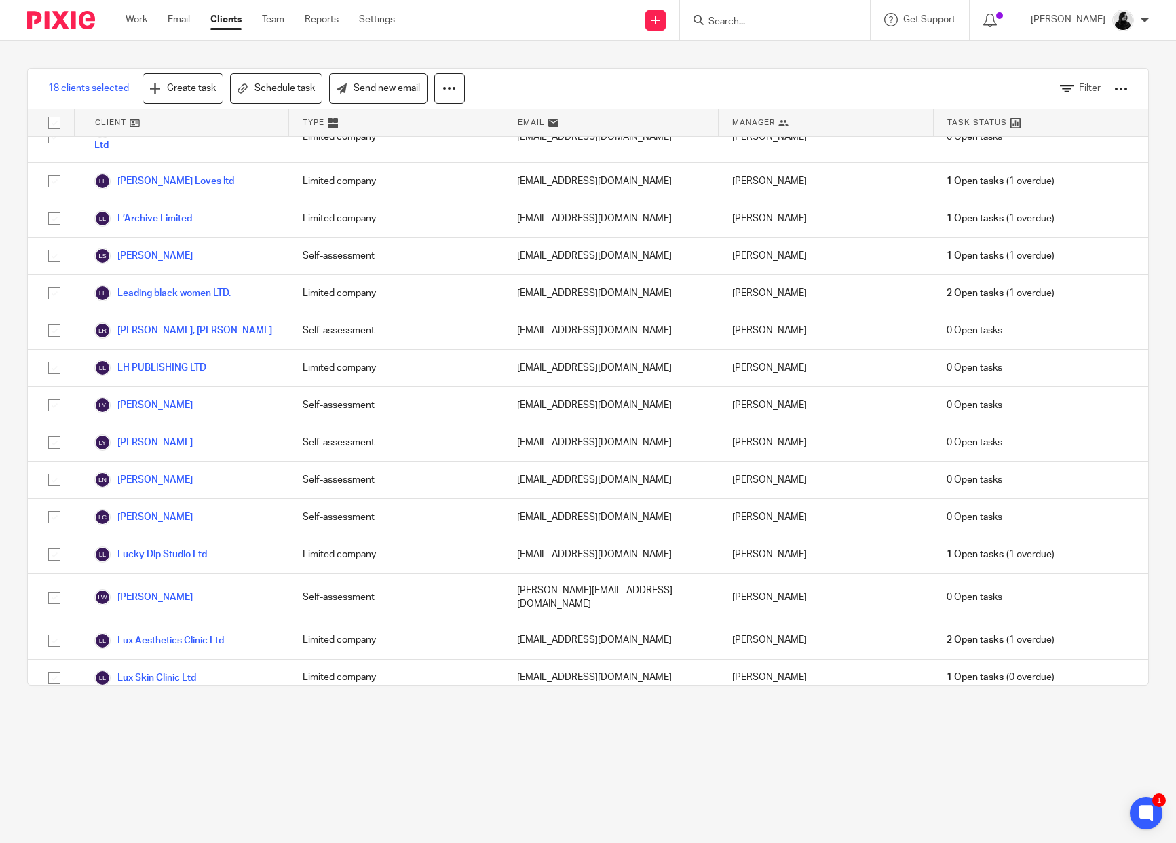
scroll to position [6963, 0]
checkbox input "false"
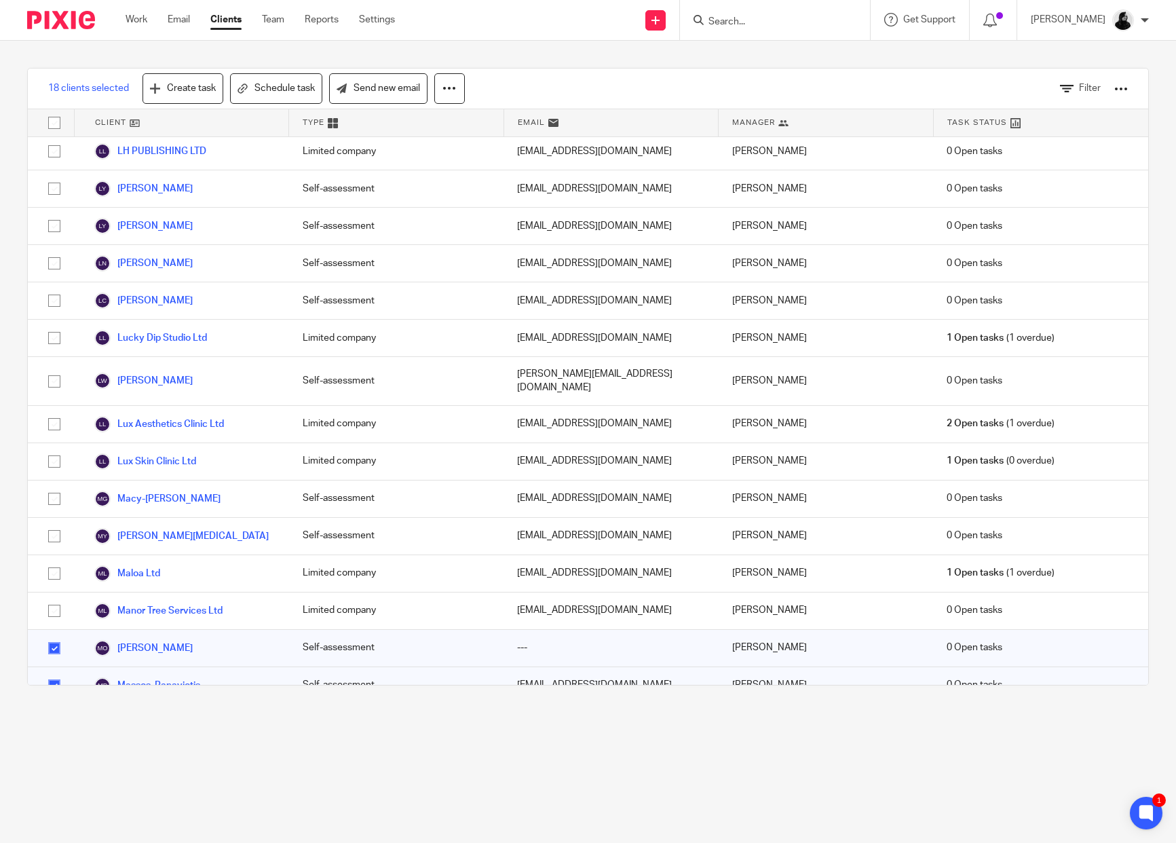
scroll to position [7190, 0]
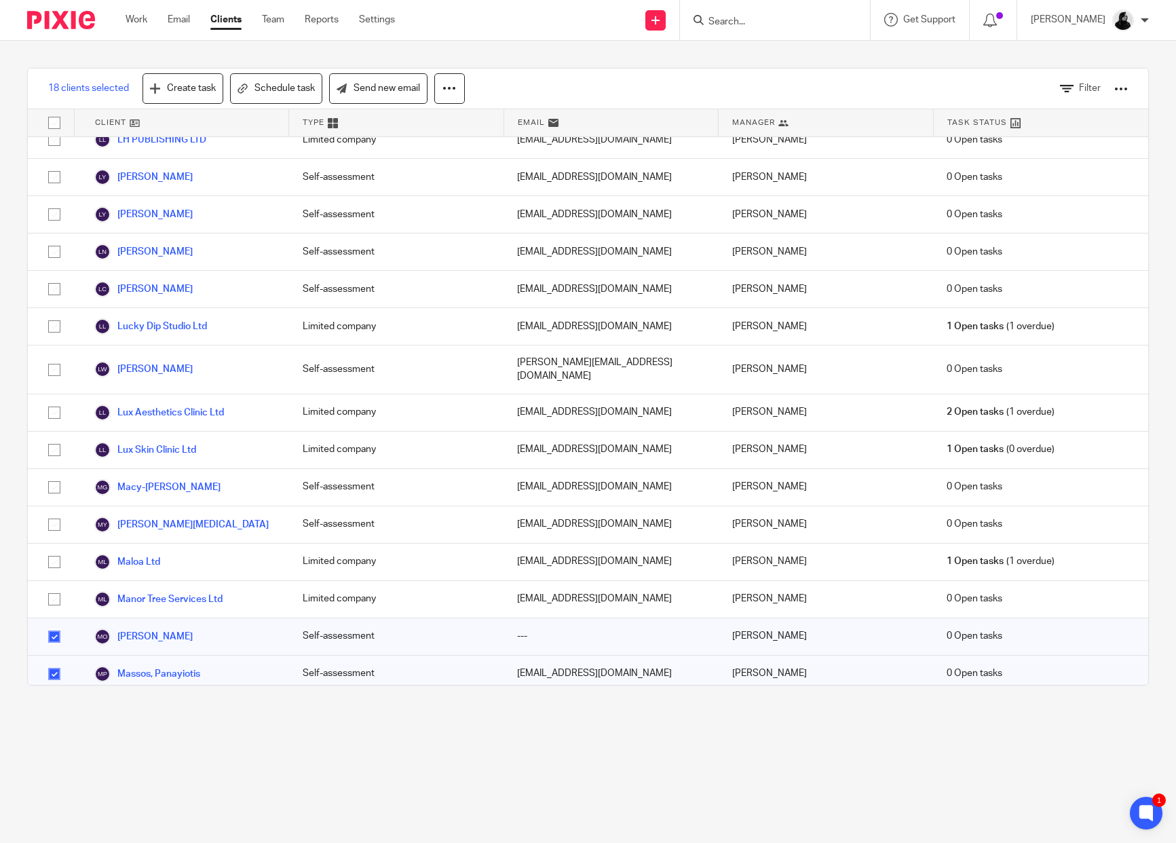
checkbox input "true"
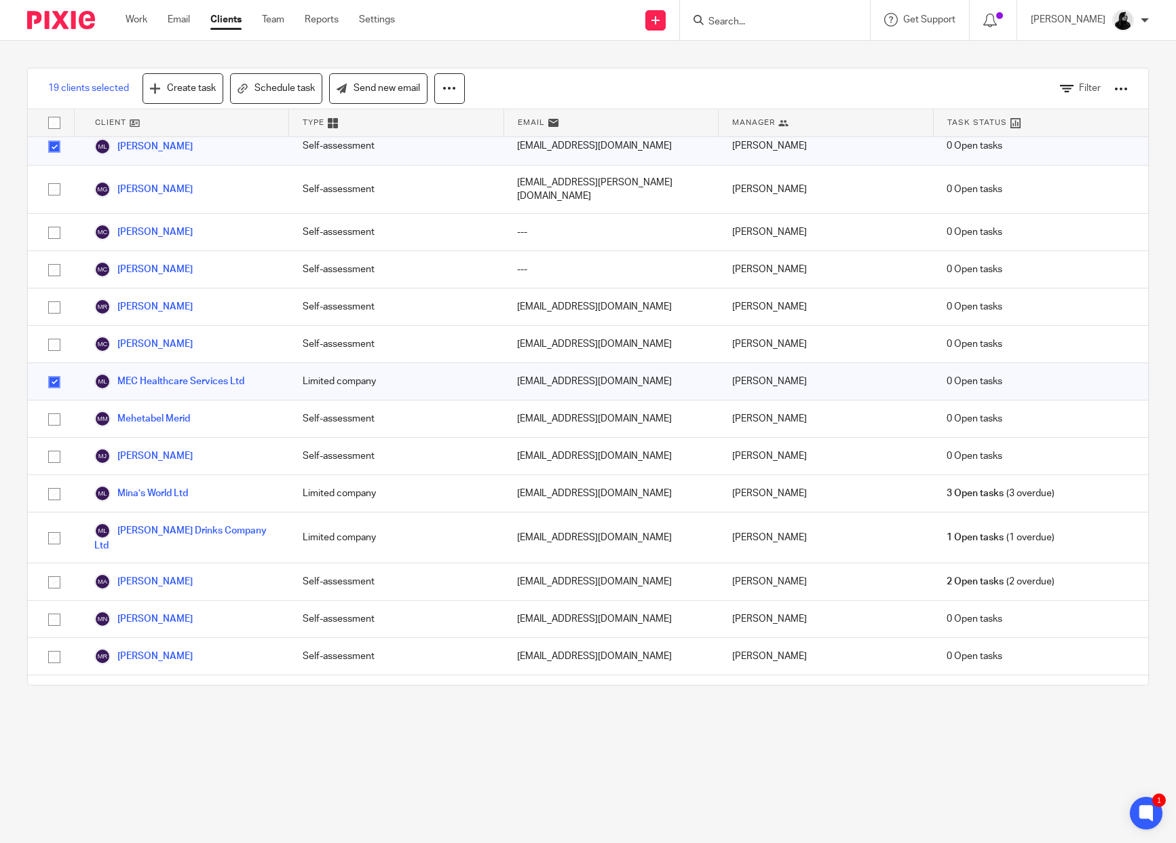
scroll to position [7756, 0]
checkbox input "true"
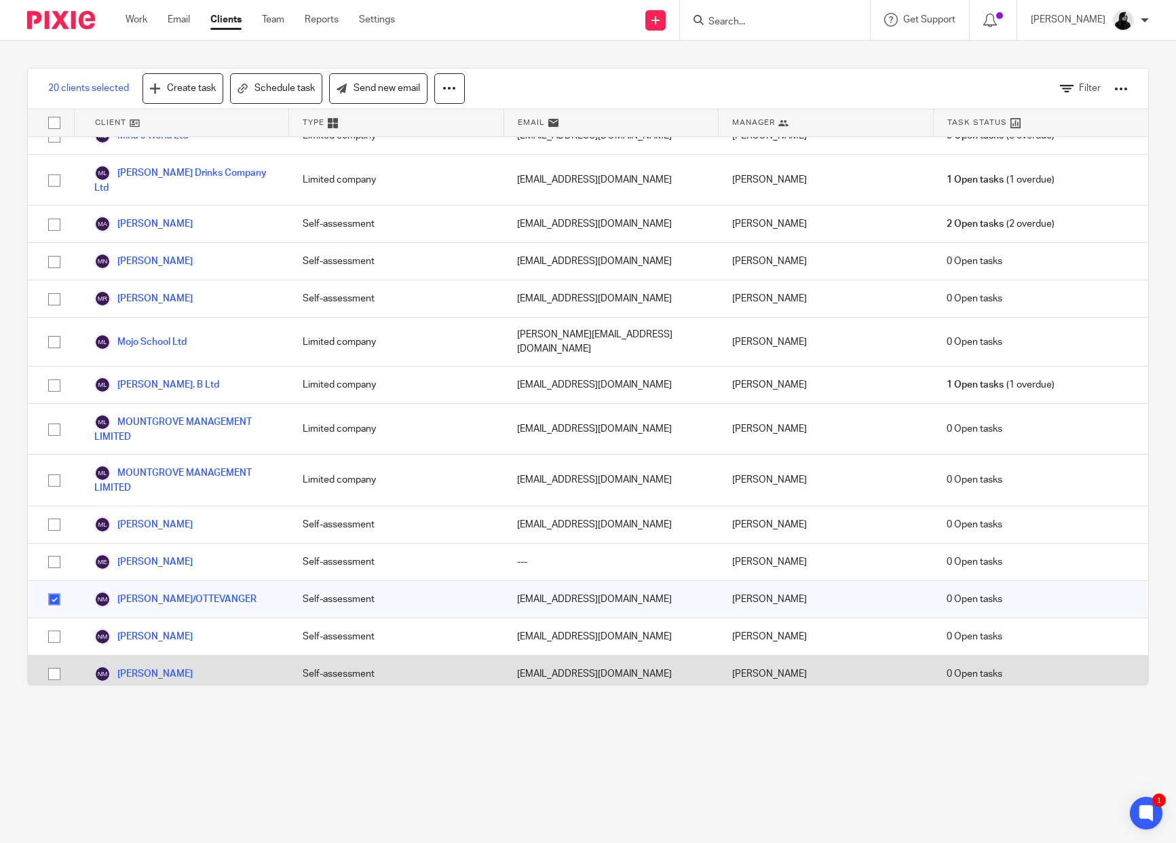
scroll to position [8116, 0]
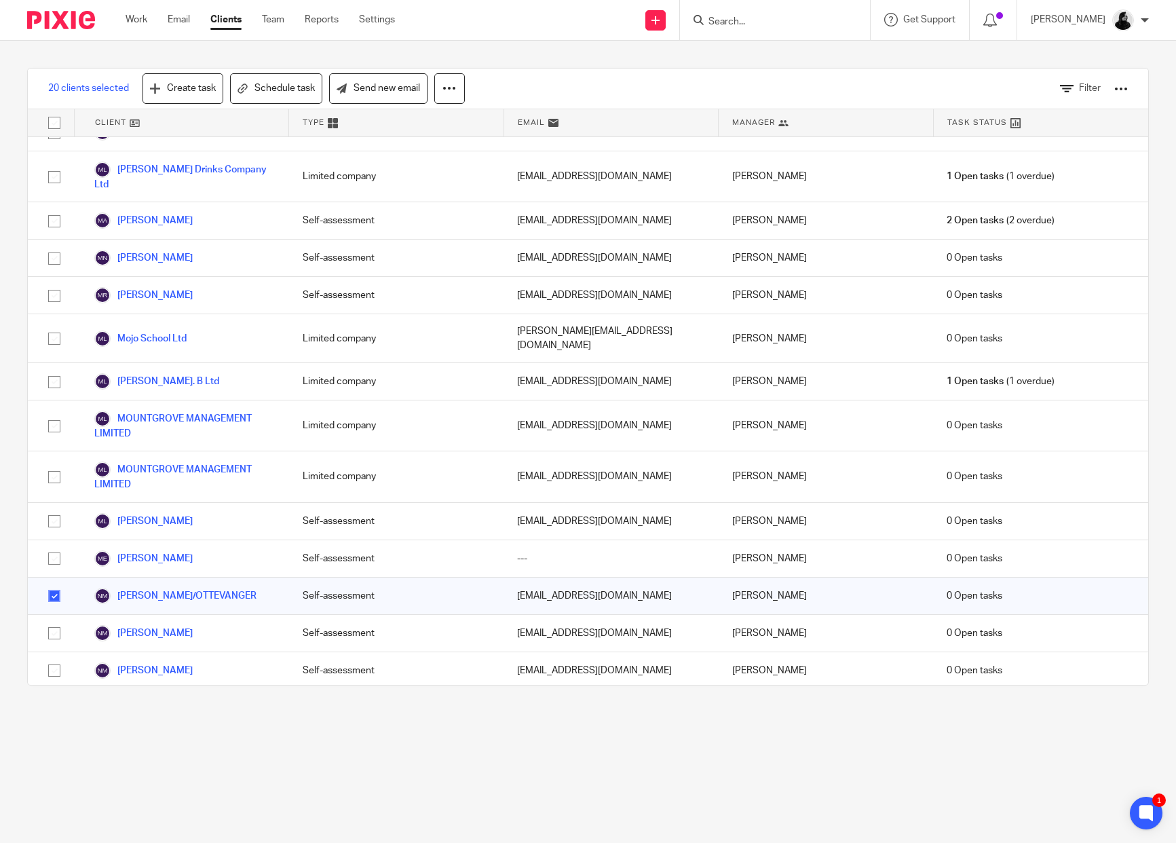
checkbox input "true"
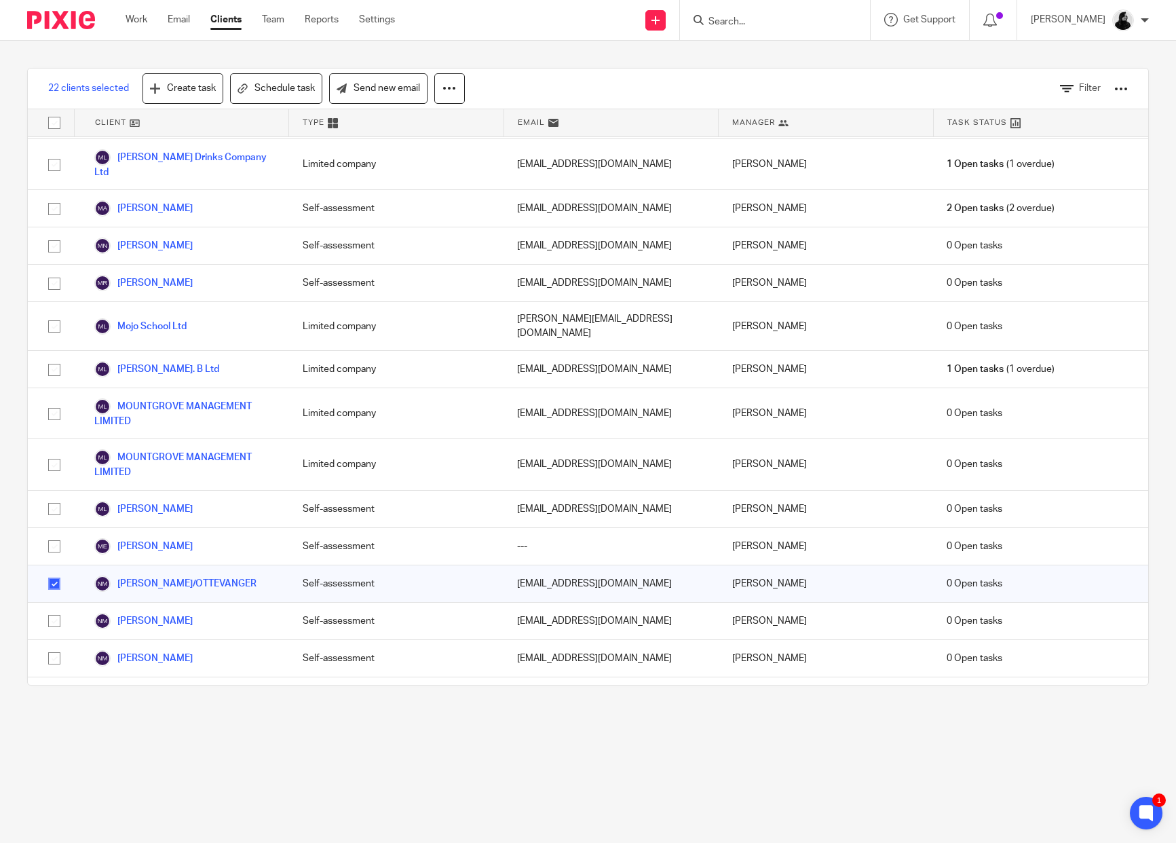
scroll to position [8130, 0]
checkbox input "true"
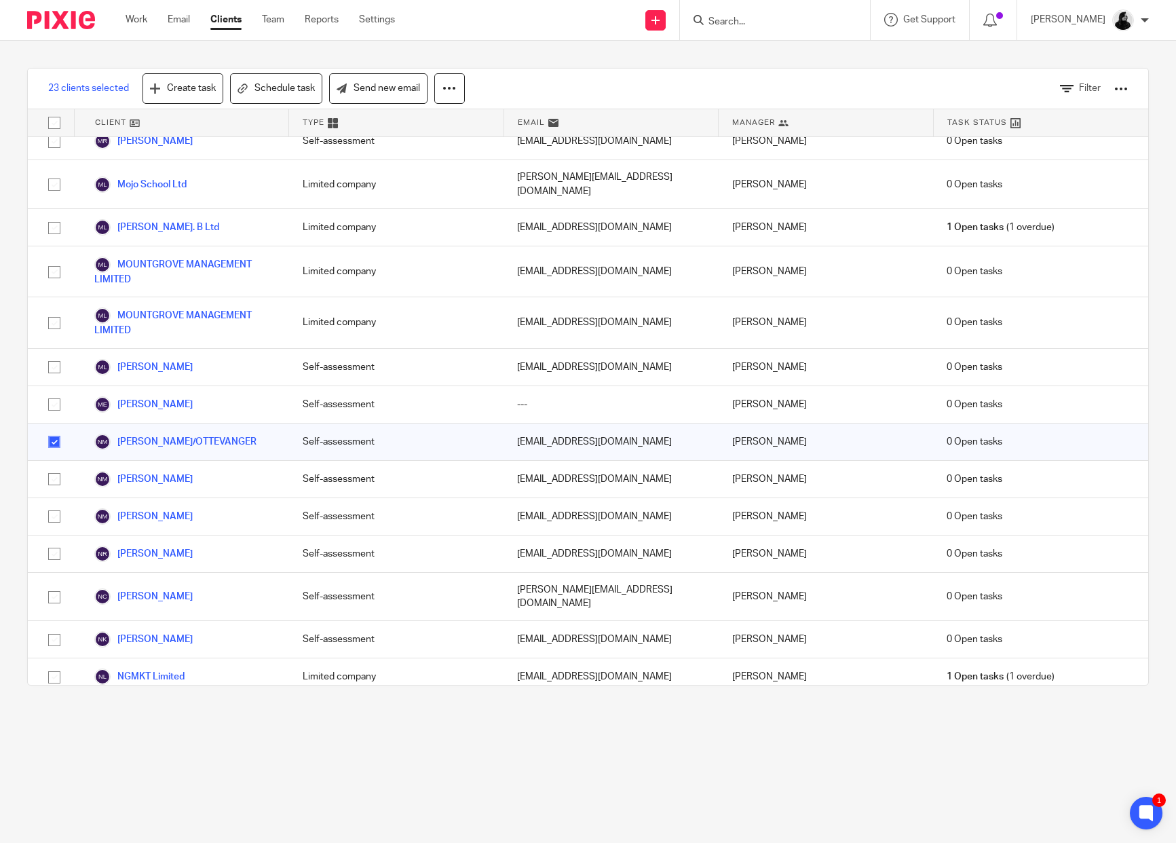
scroll to position [8292, 0]
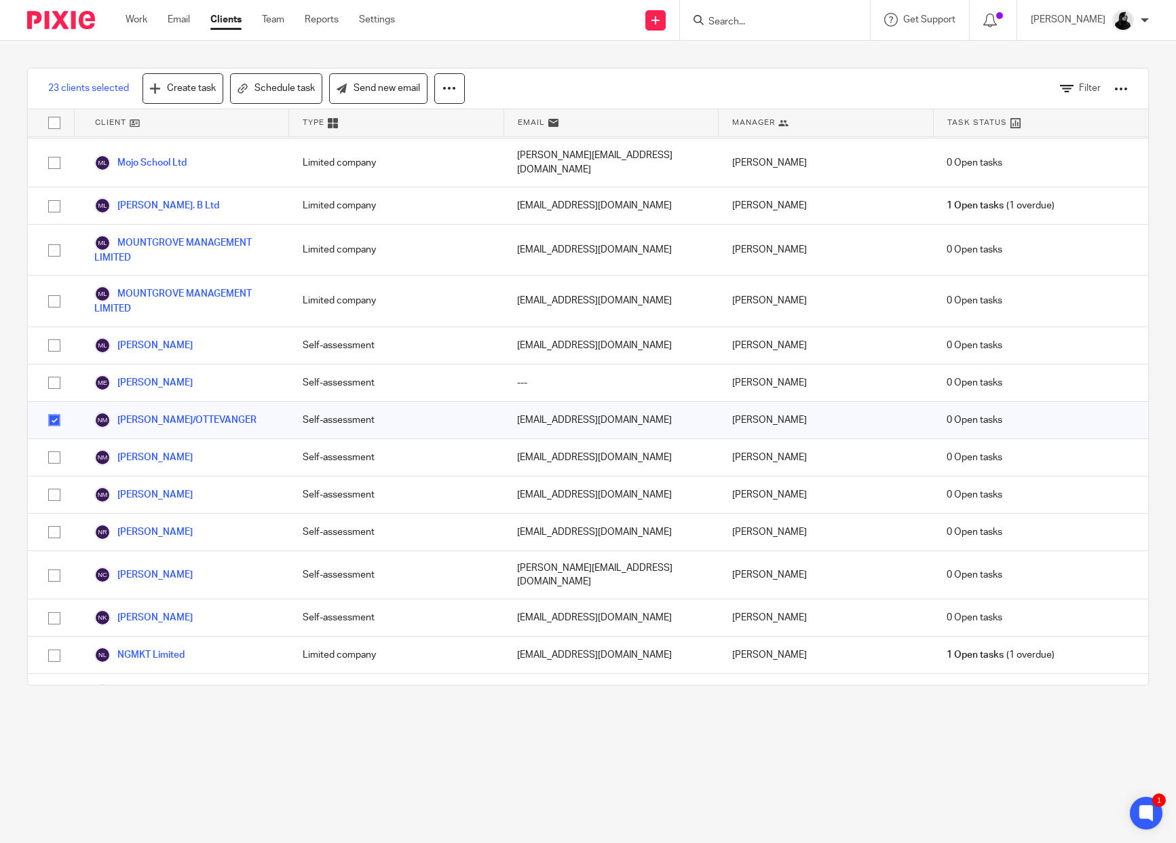
checkbox input "true"
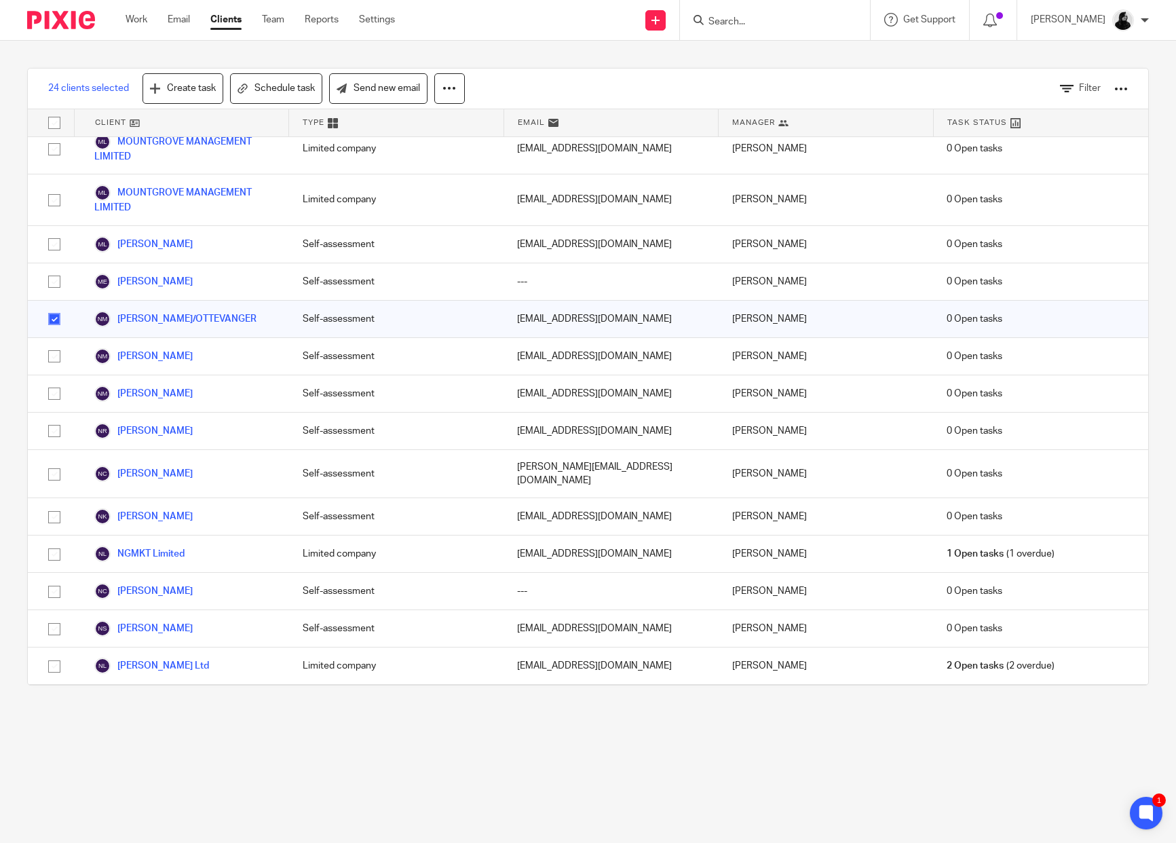
scroll to position [8397, 0]
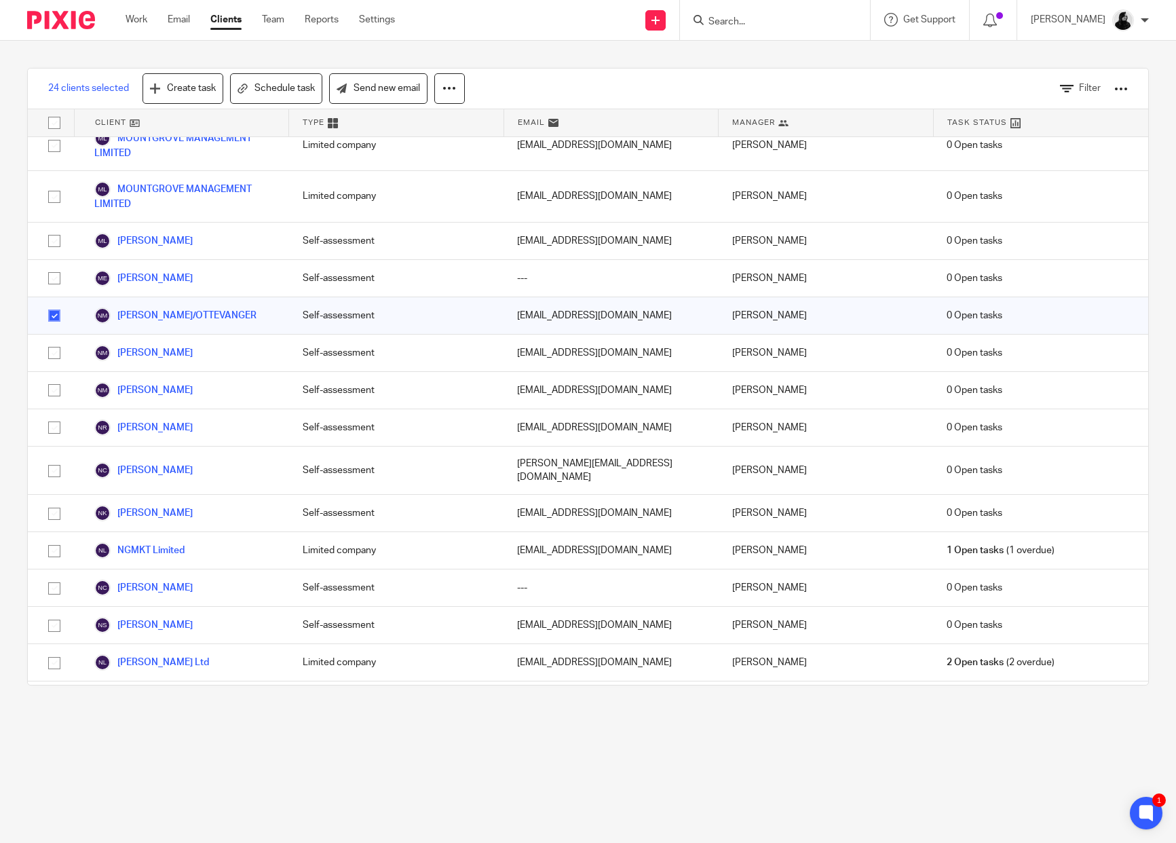
checkbox input "true"
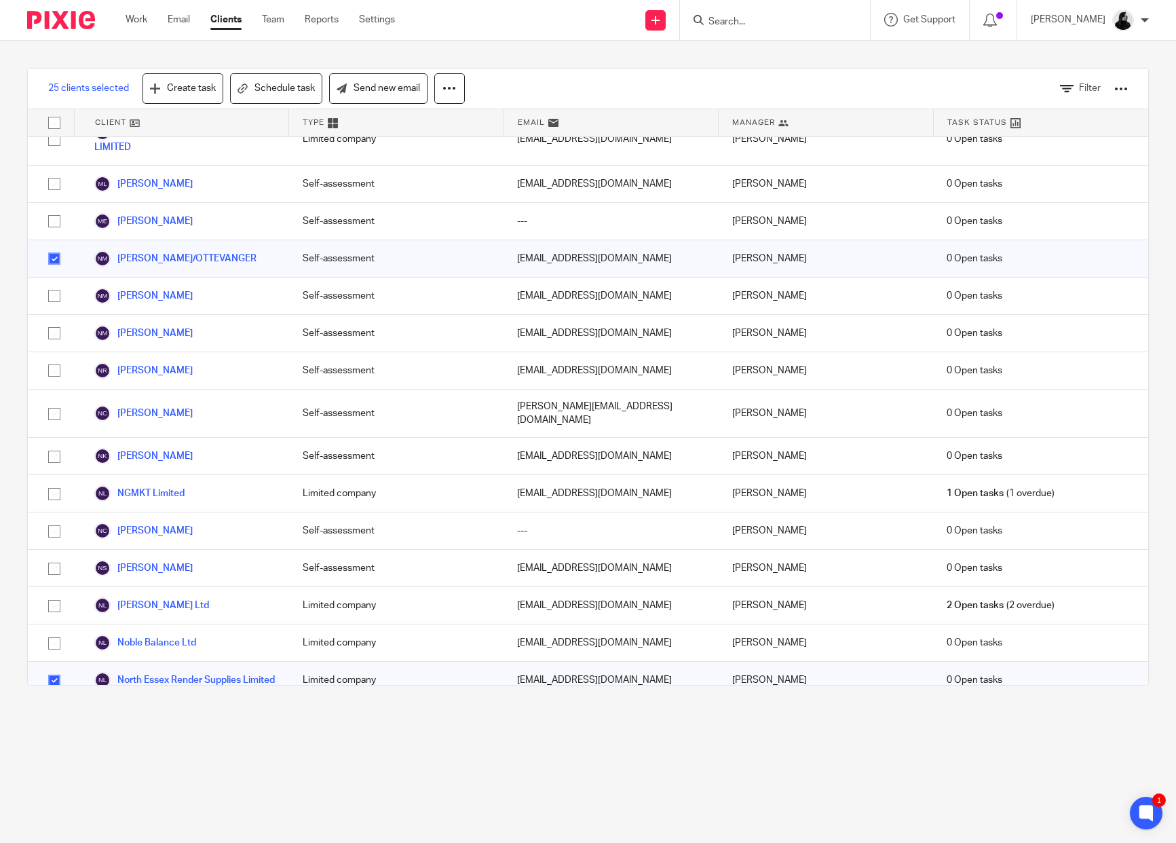
scroll to position [8454, 0]
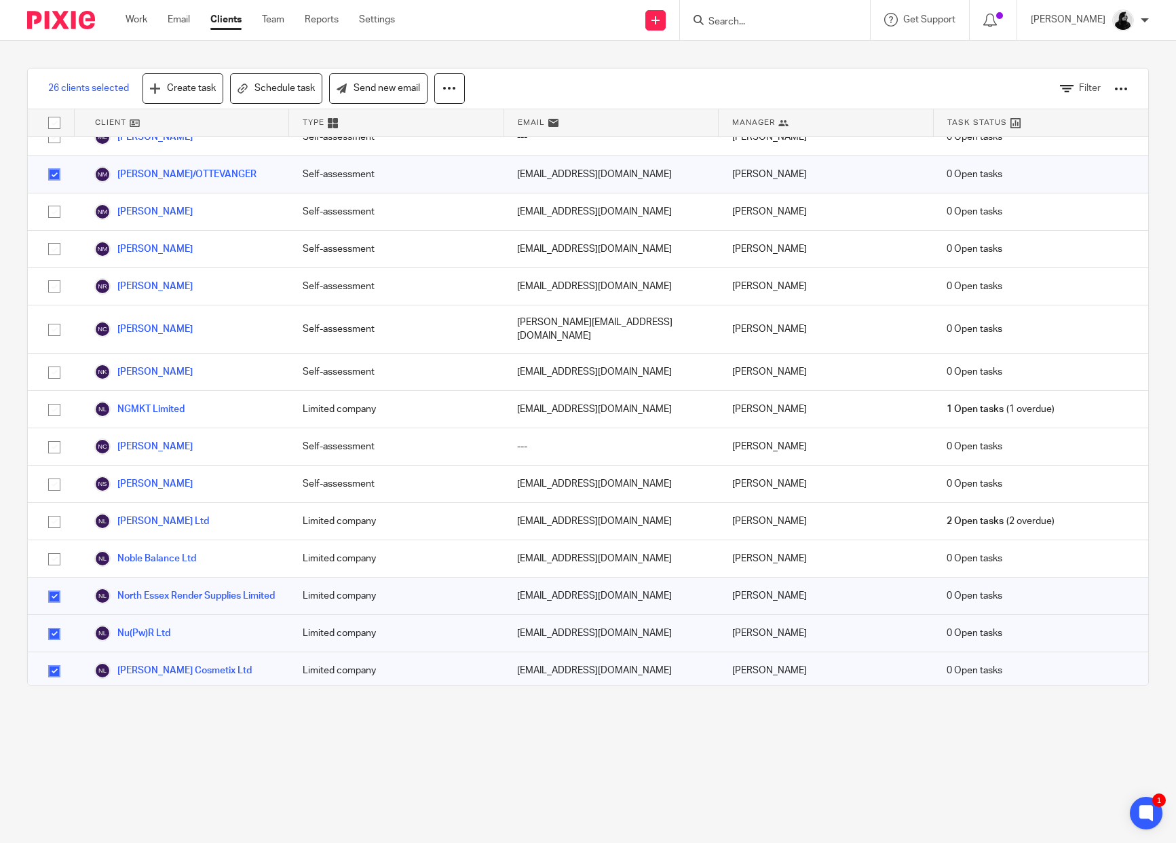
scroll to position [8541, 0]
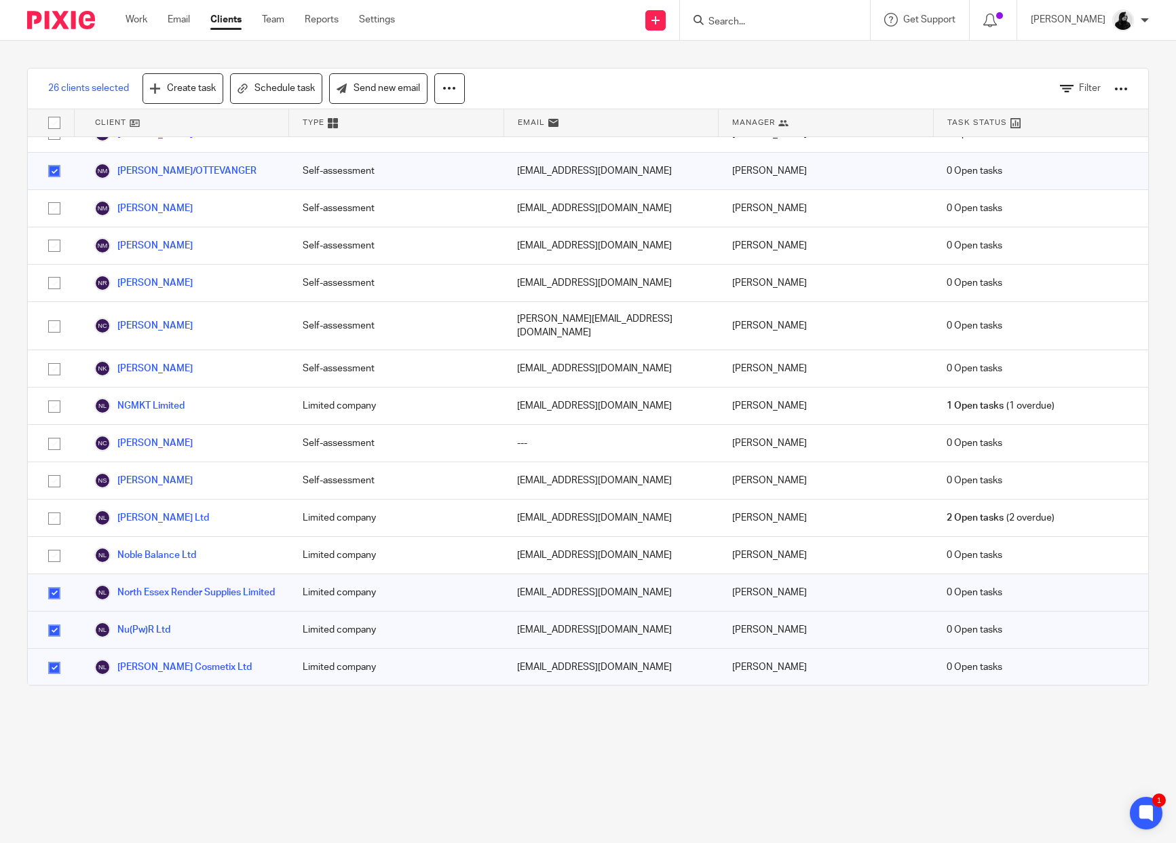
checkbox input "false"
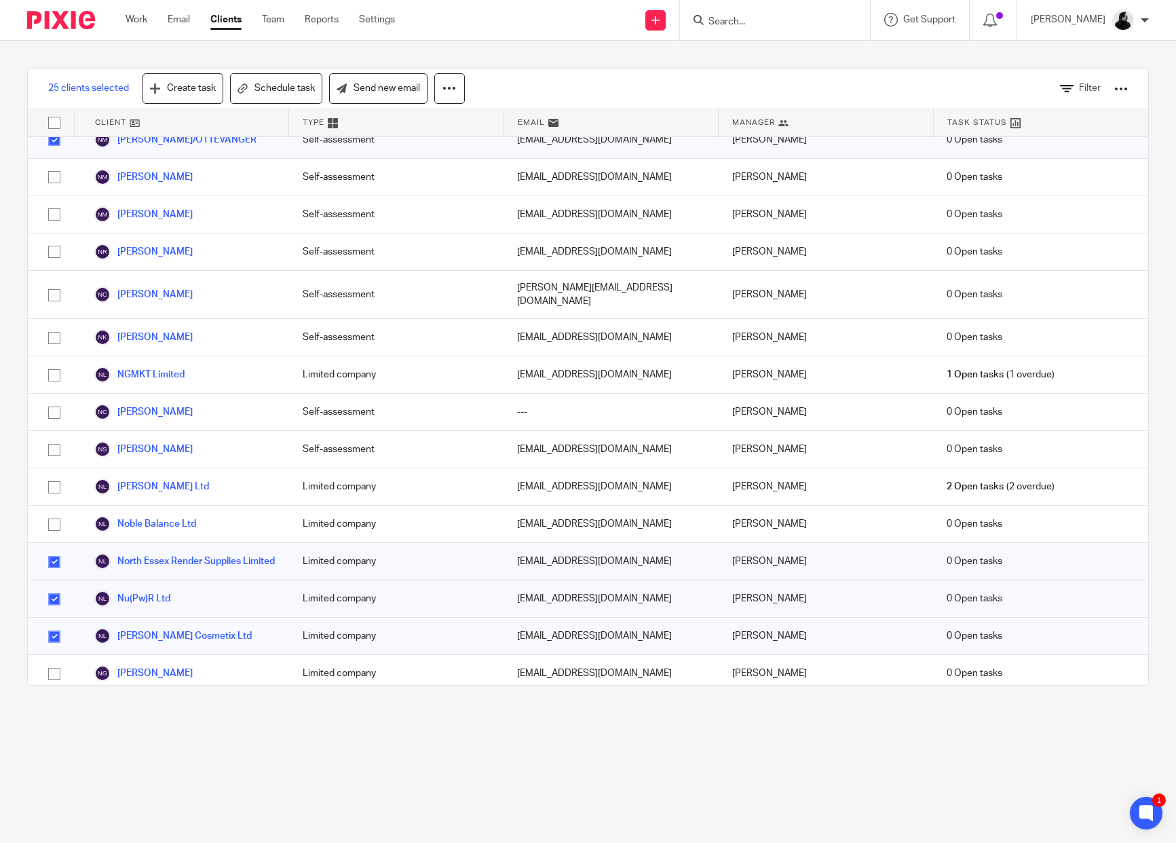
checkbox input "true"
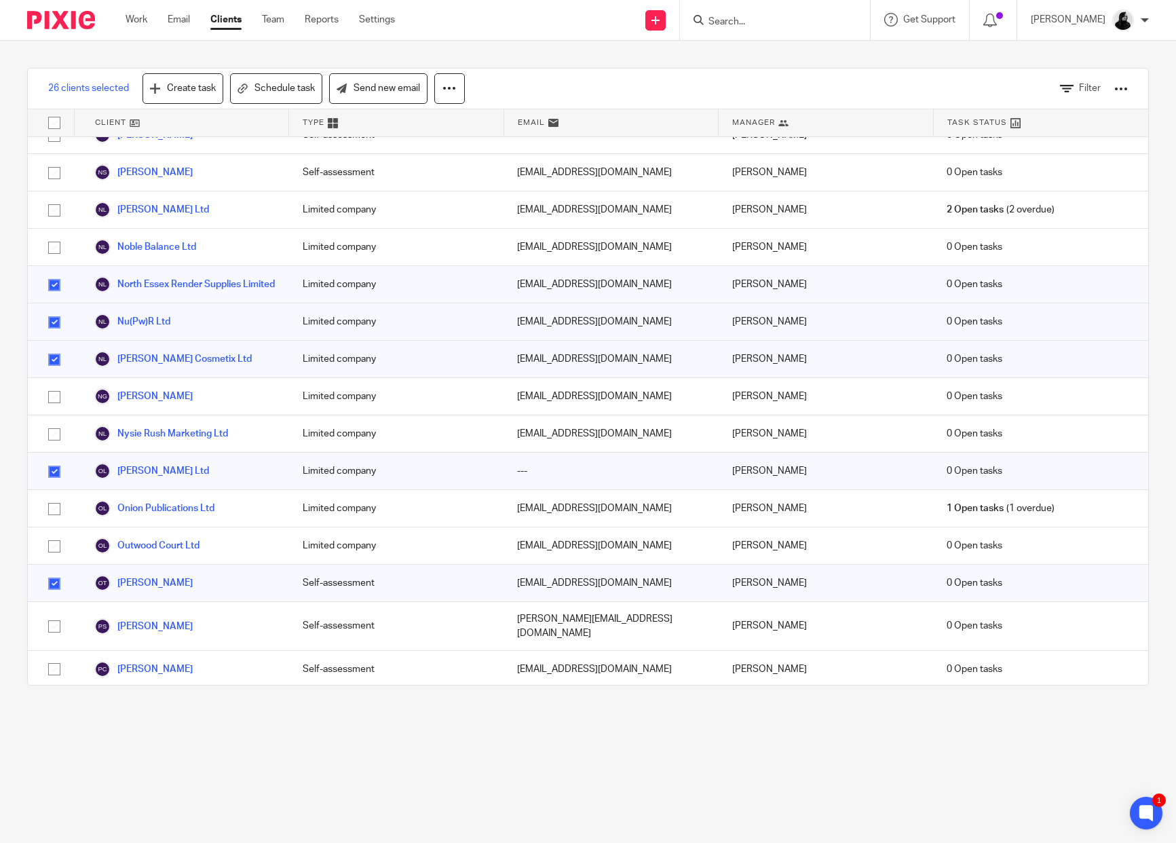
scroll to position [8851, 0]
checkbox input "true"
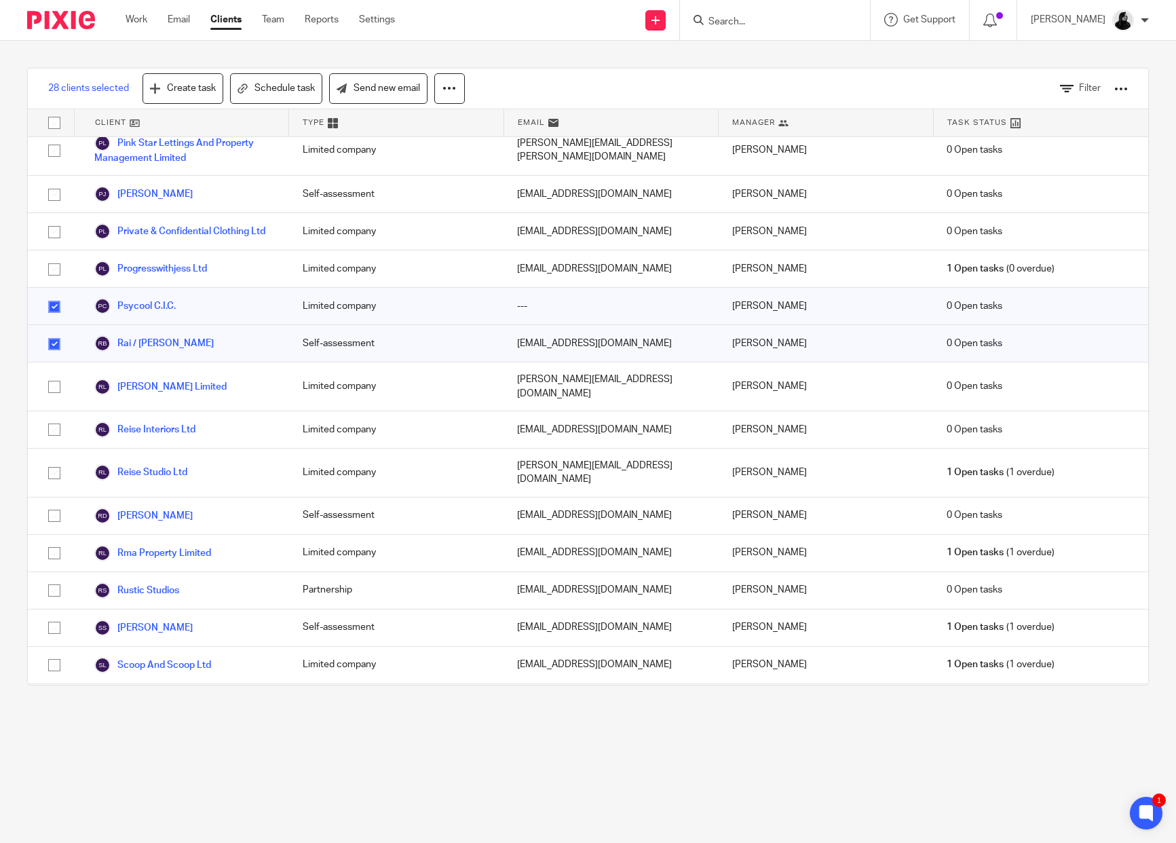
scroll to position [9601, 0]
checkbox input "true"
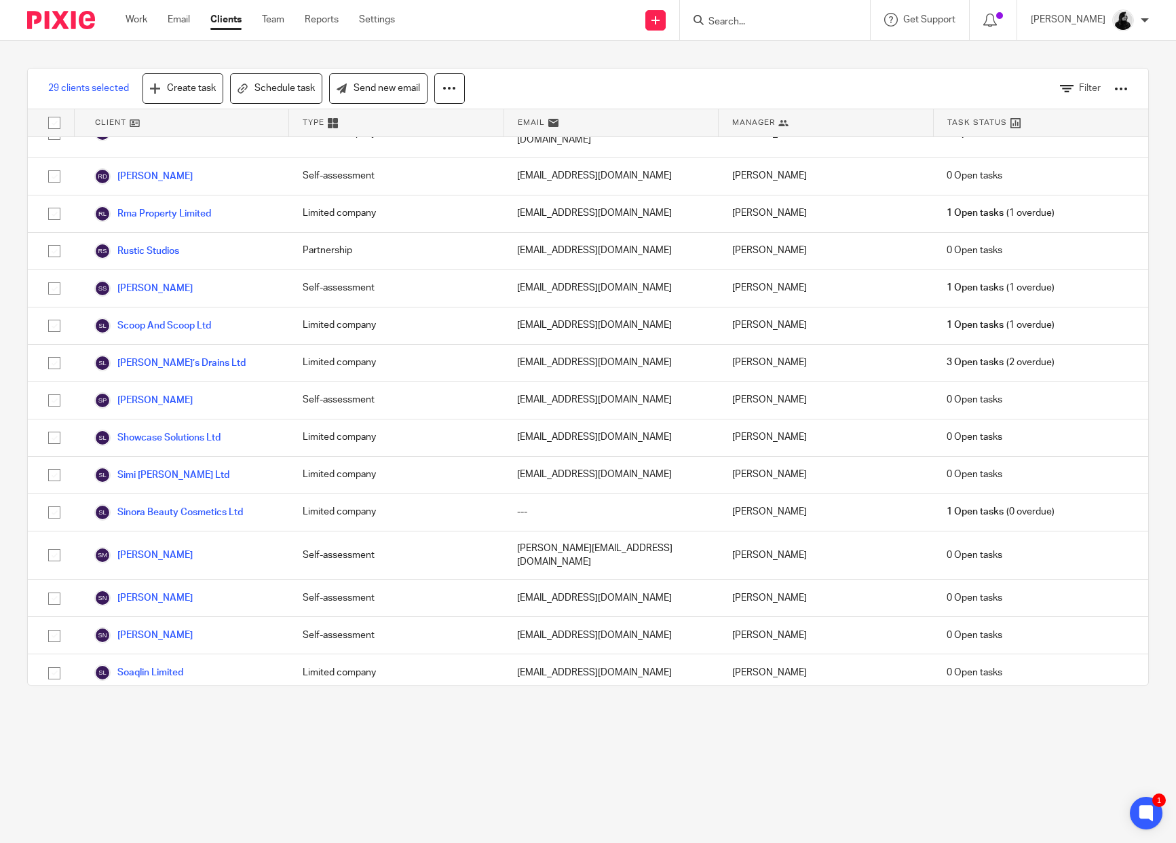
scroll to position [9941, 0]
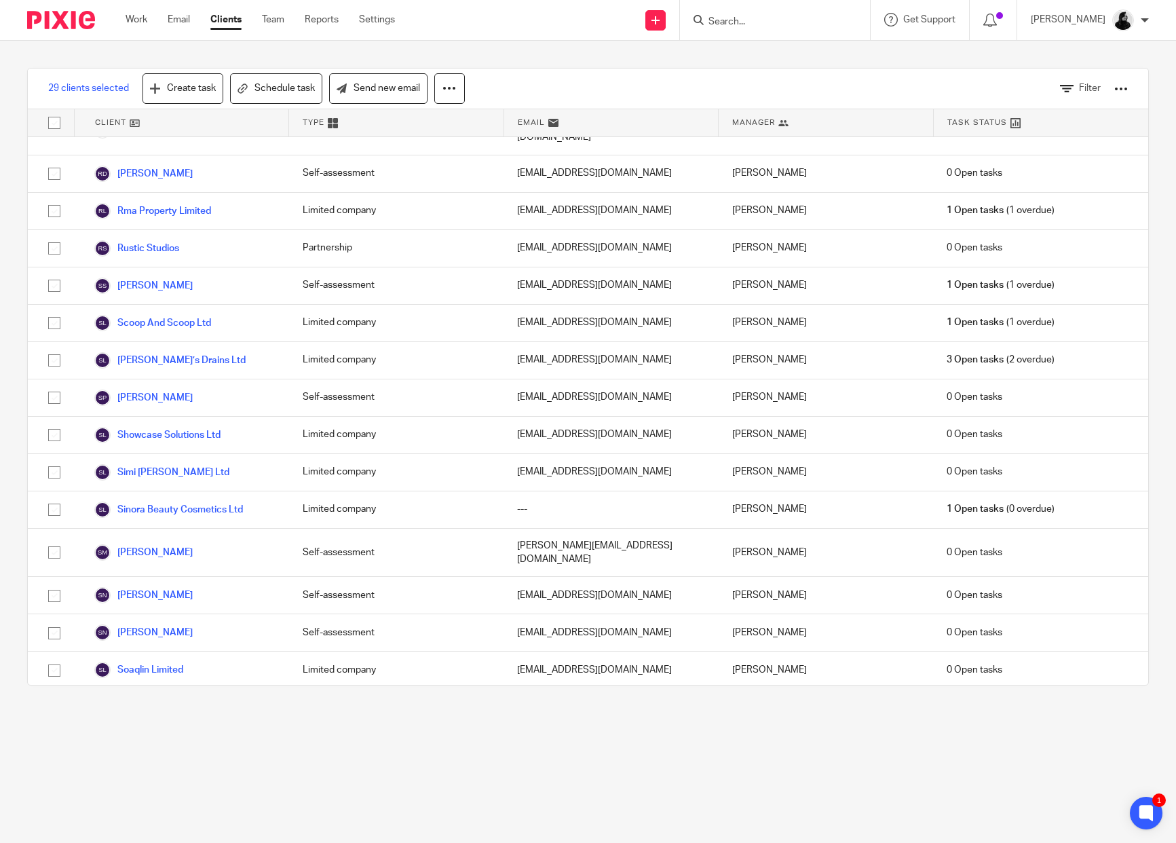
checkbox input "true"
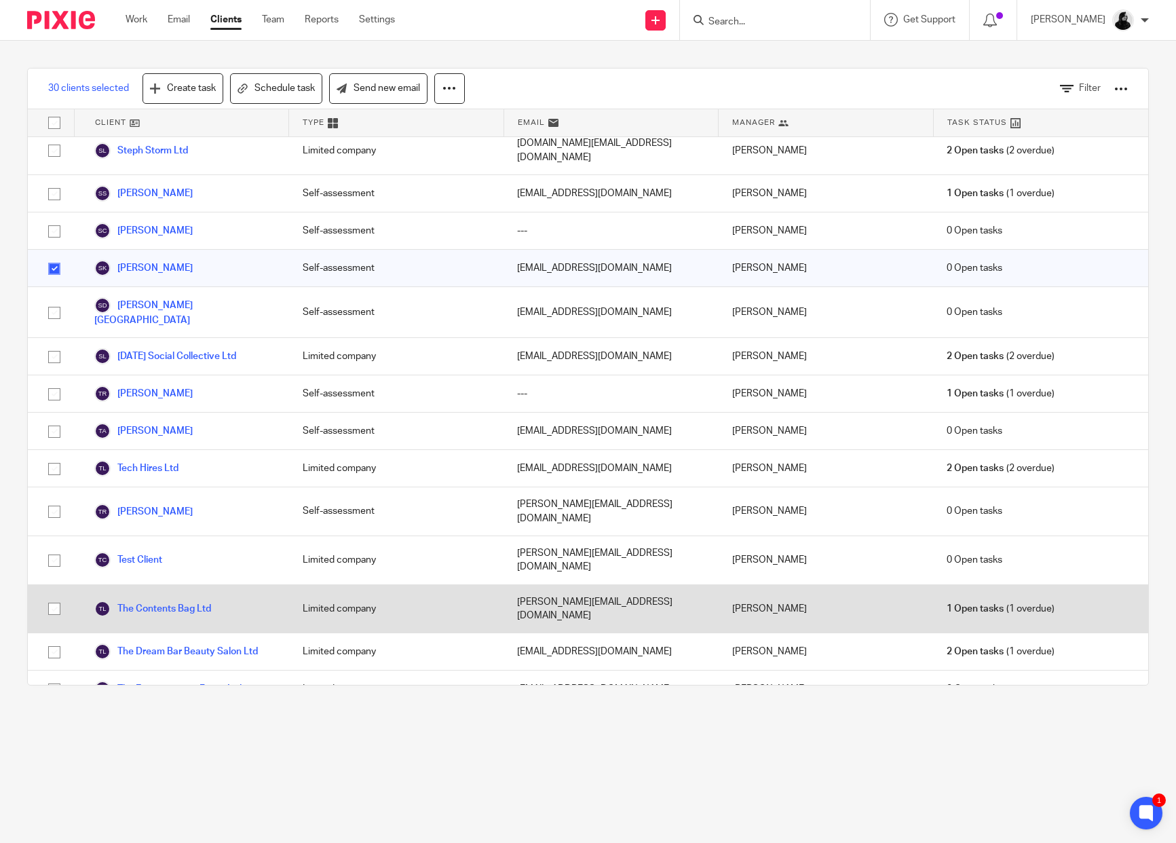
scroll to position [10791, 0]
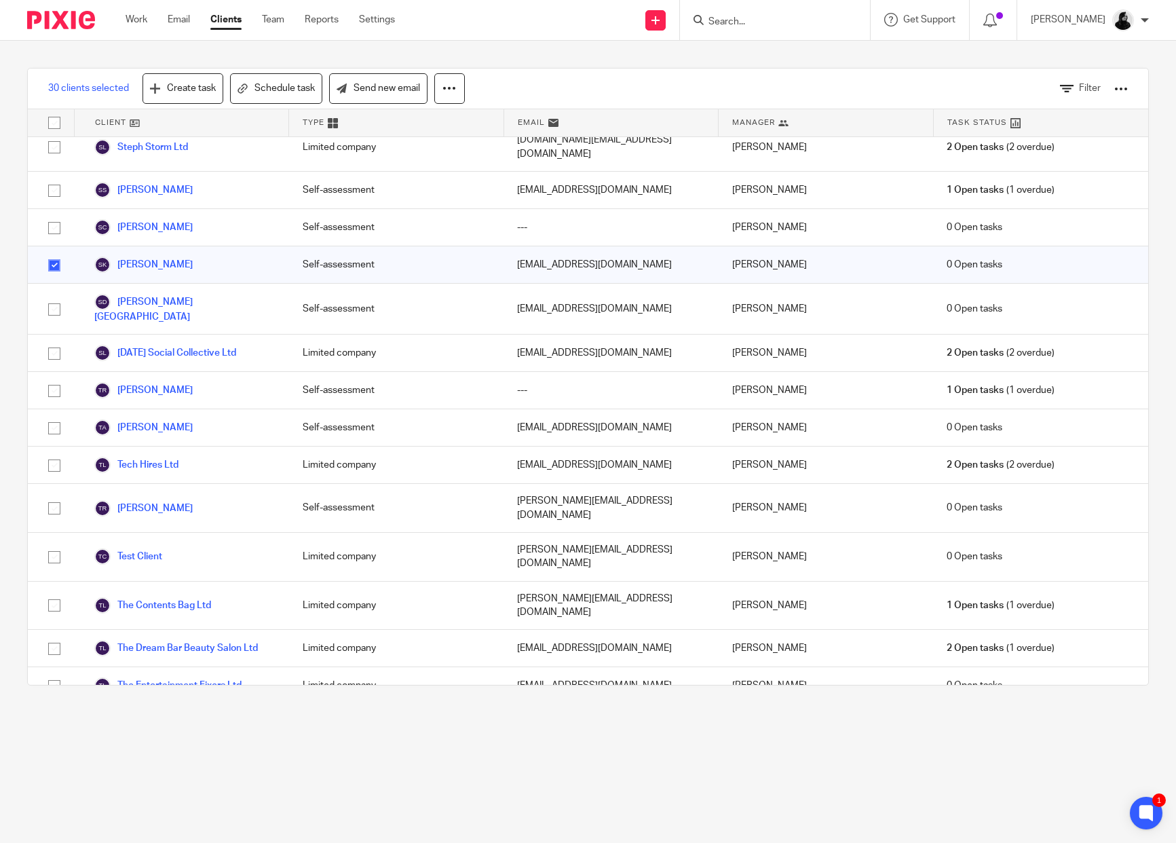
checkbox input "true"
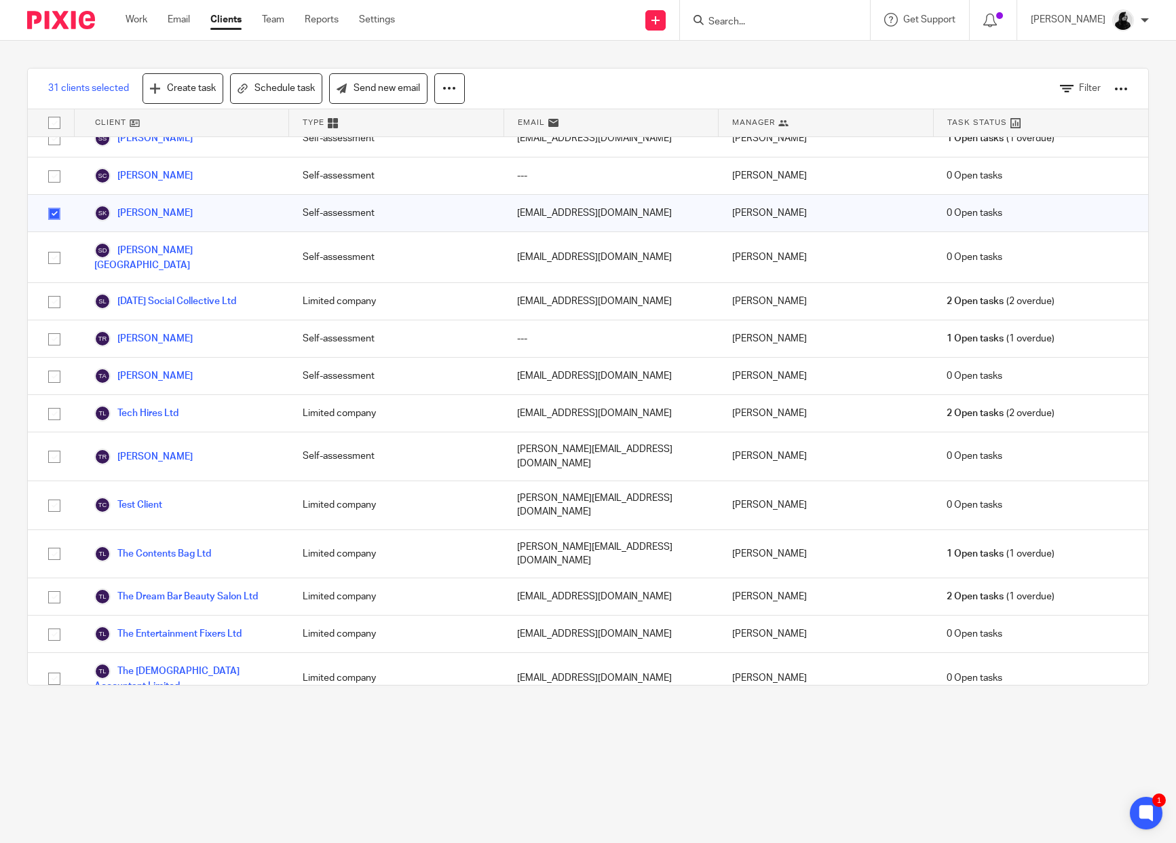
checkbox input "true"
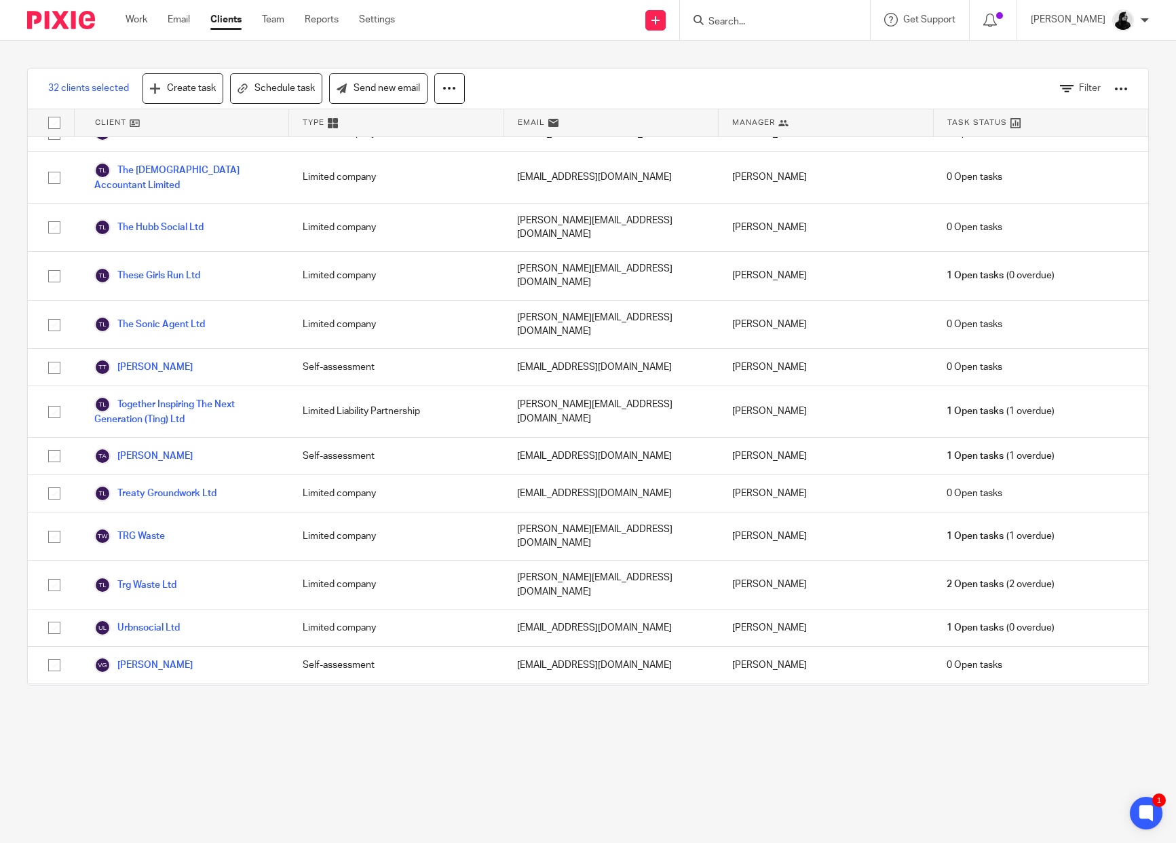
scroll to position [11348, 0]
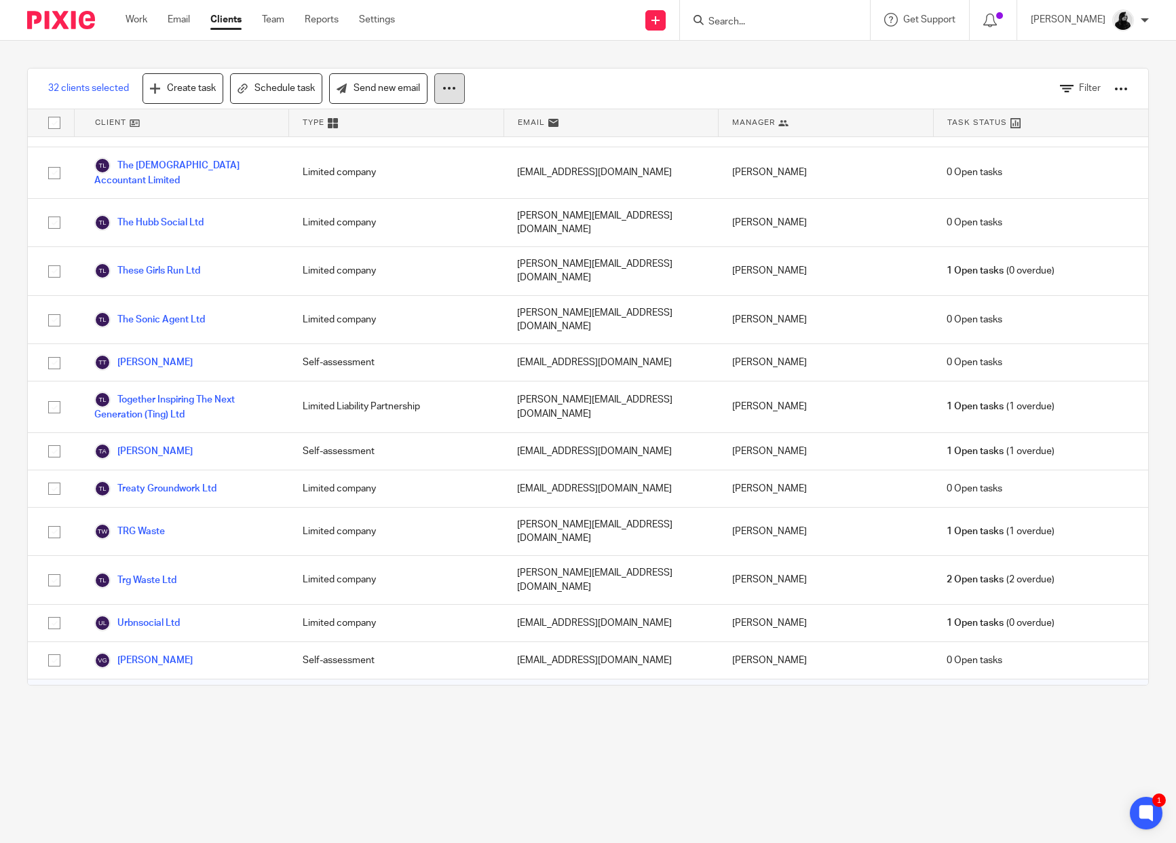
click at [457, 94] on button at bounding box center [449, 88] width 31 height 31
click at [397, 151] on button "Archive" at bounding box center [412, 147] width 92 height 18
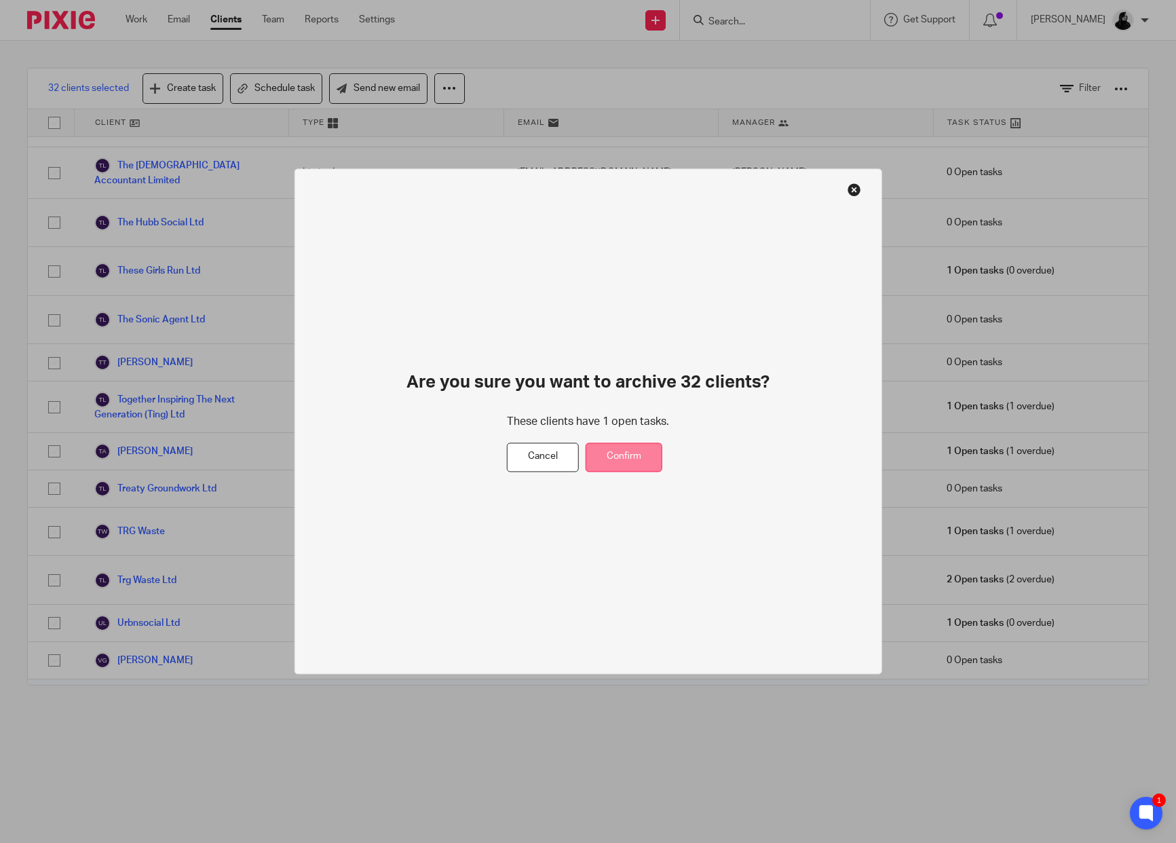
click at [629, 455] on button "Confirm" at bounding box center [624, 457] width 77 height 29
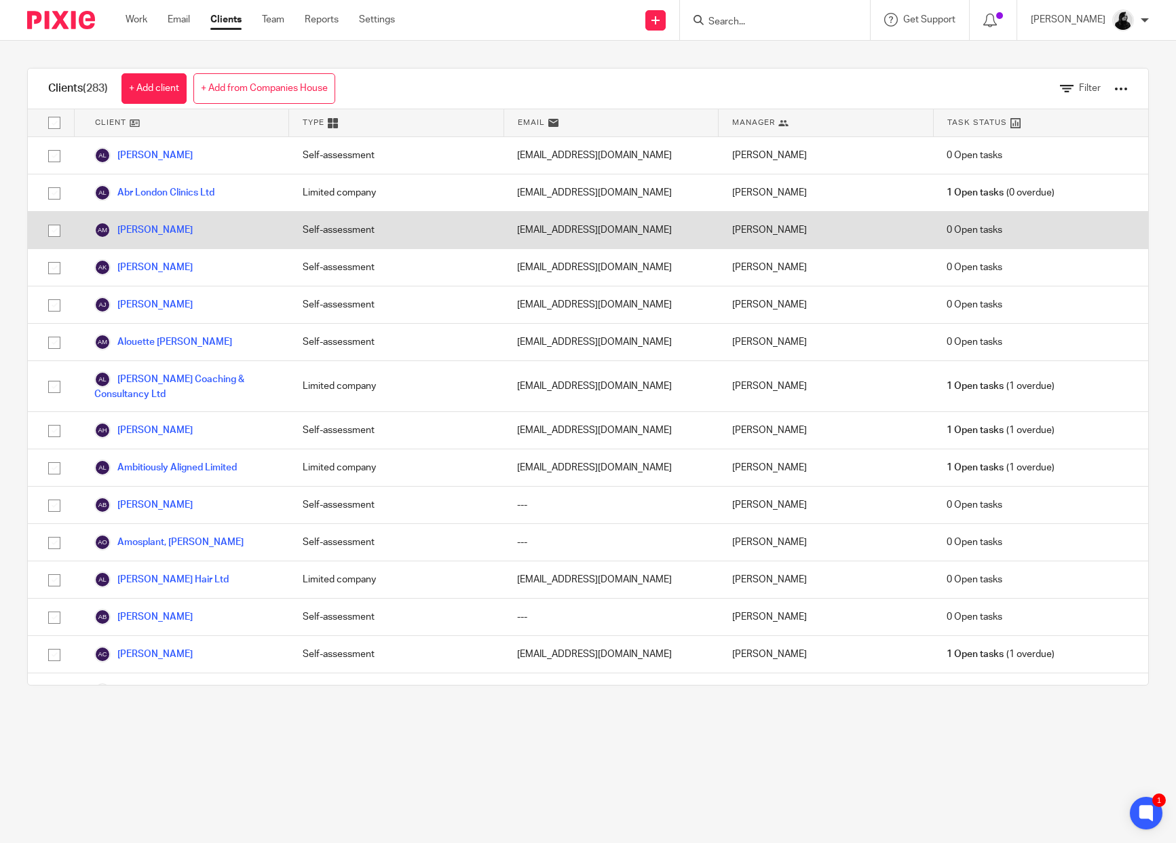
click at [50, 227] on input "checkbox" at bounding box center [54, 231] width 26 height 26
checkbox input "true"
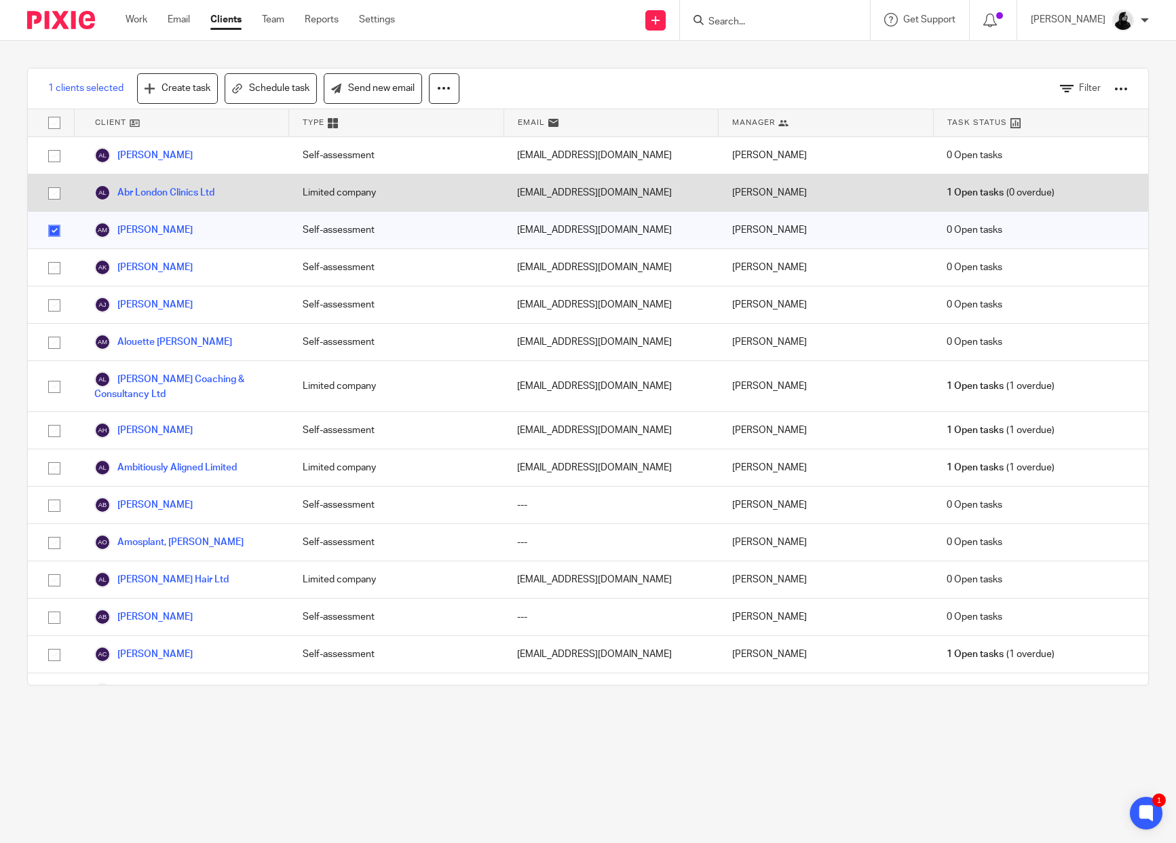
click at [51, 192] on input "checkbox" at bounding box center [54, 194] width 26 height 26
checkbox input "true"
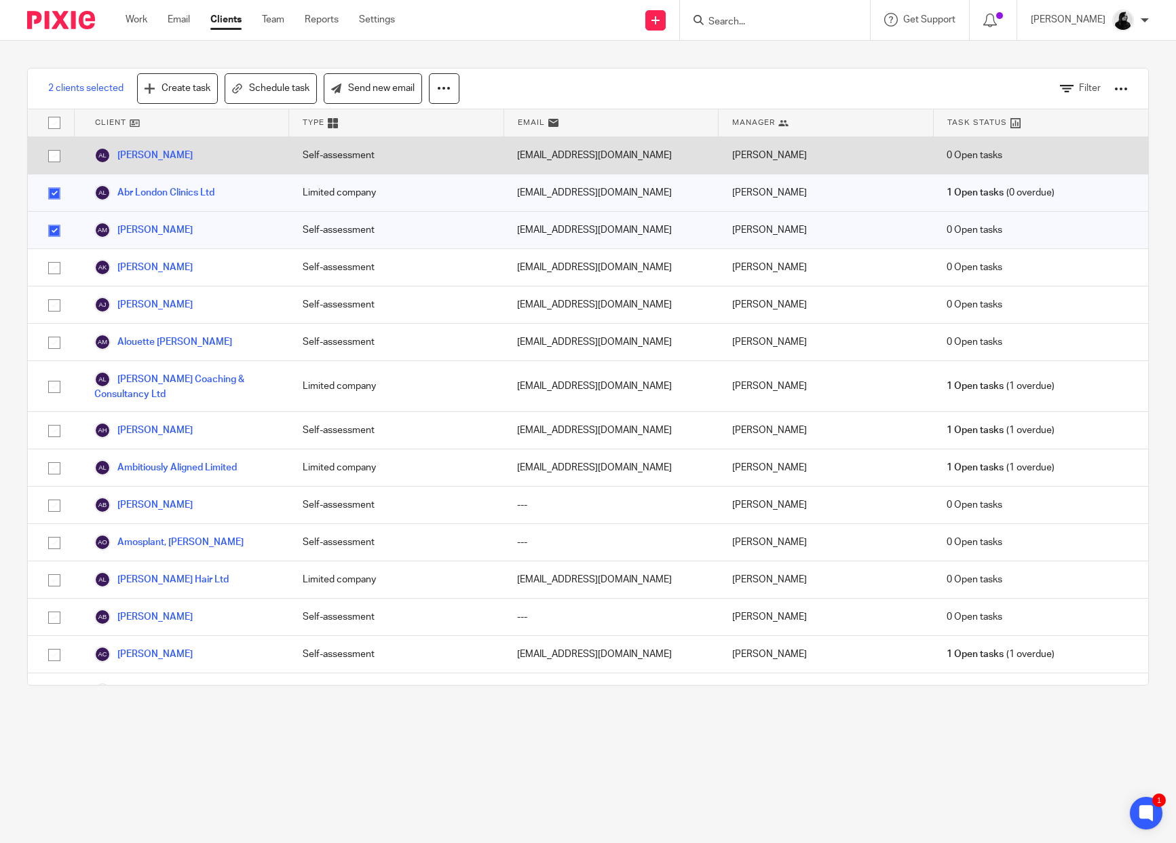
click at [51, 157] on input "checkbox" at bounding box center [54, 156] width 26 height 26
checkbox input "true"
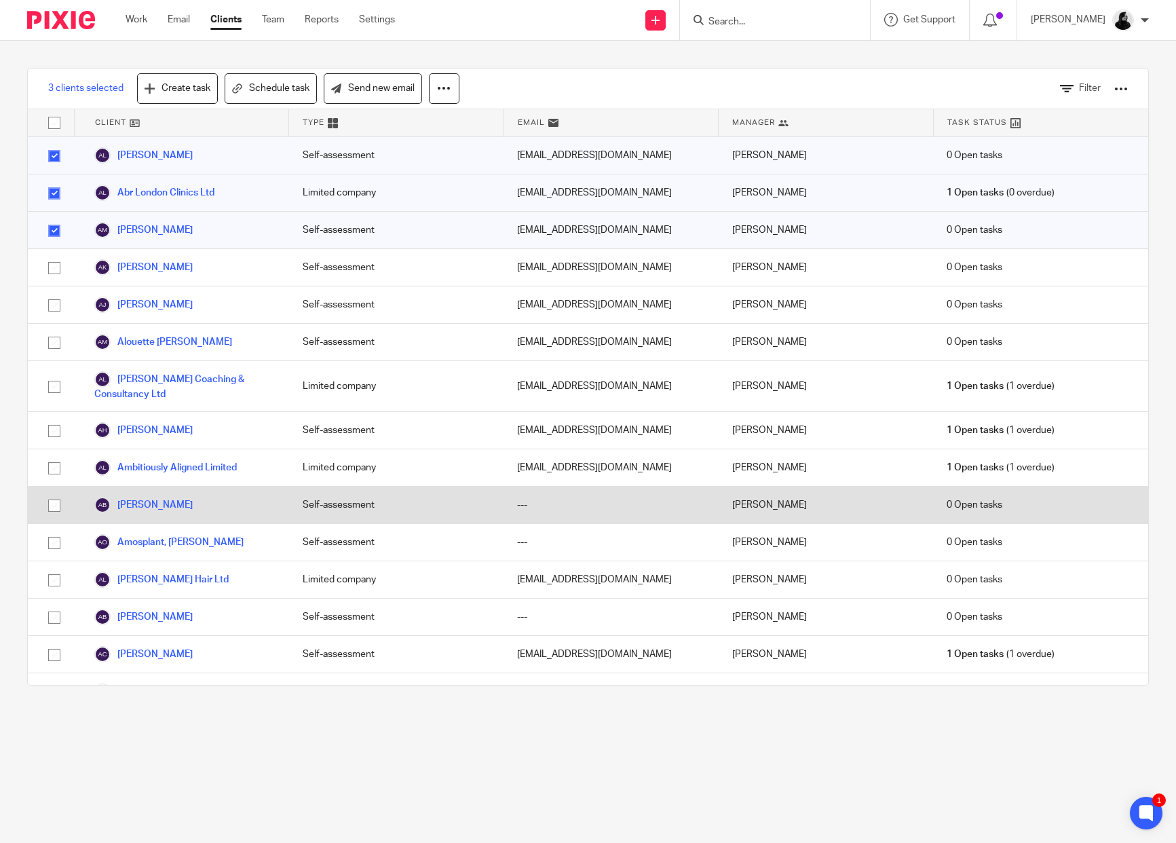
click at [54, 514] on input "checkbox" at bounding box center [54, 506] width 26 height 26
checkbox input "true"
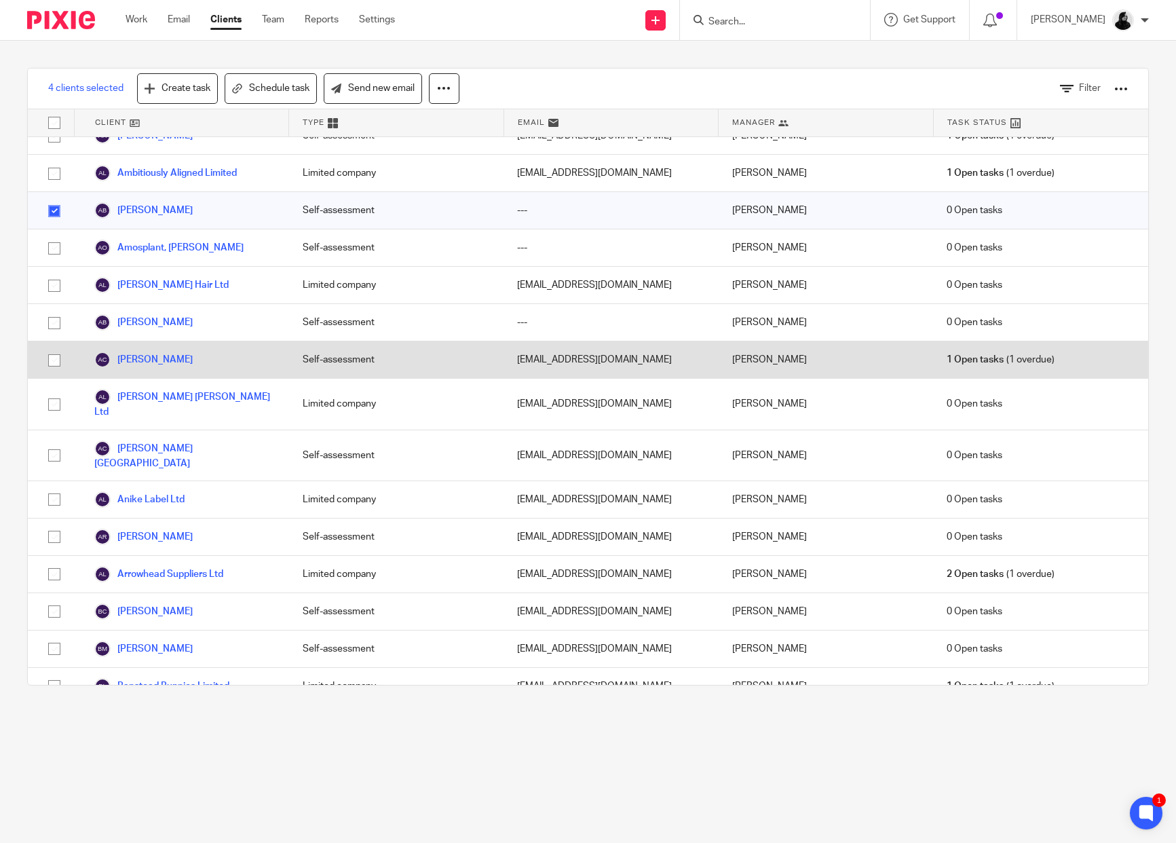
scroll to position [303, 0]
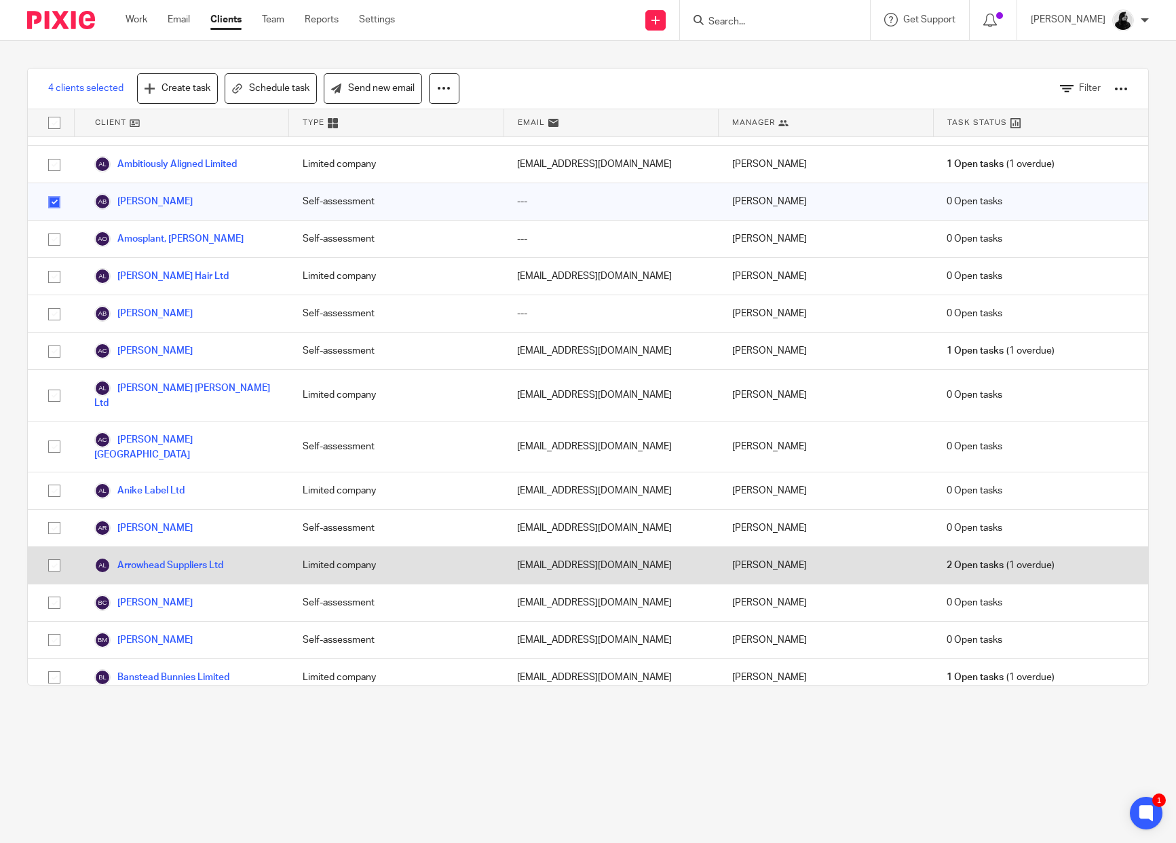
click at [50, 552] on input "checkbox" at bounding box center [54, 565] width 26 height 26
checkbox input "true"
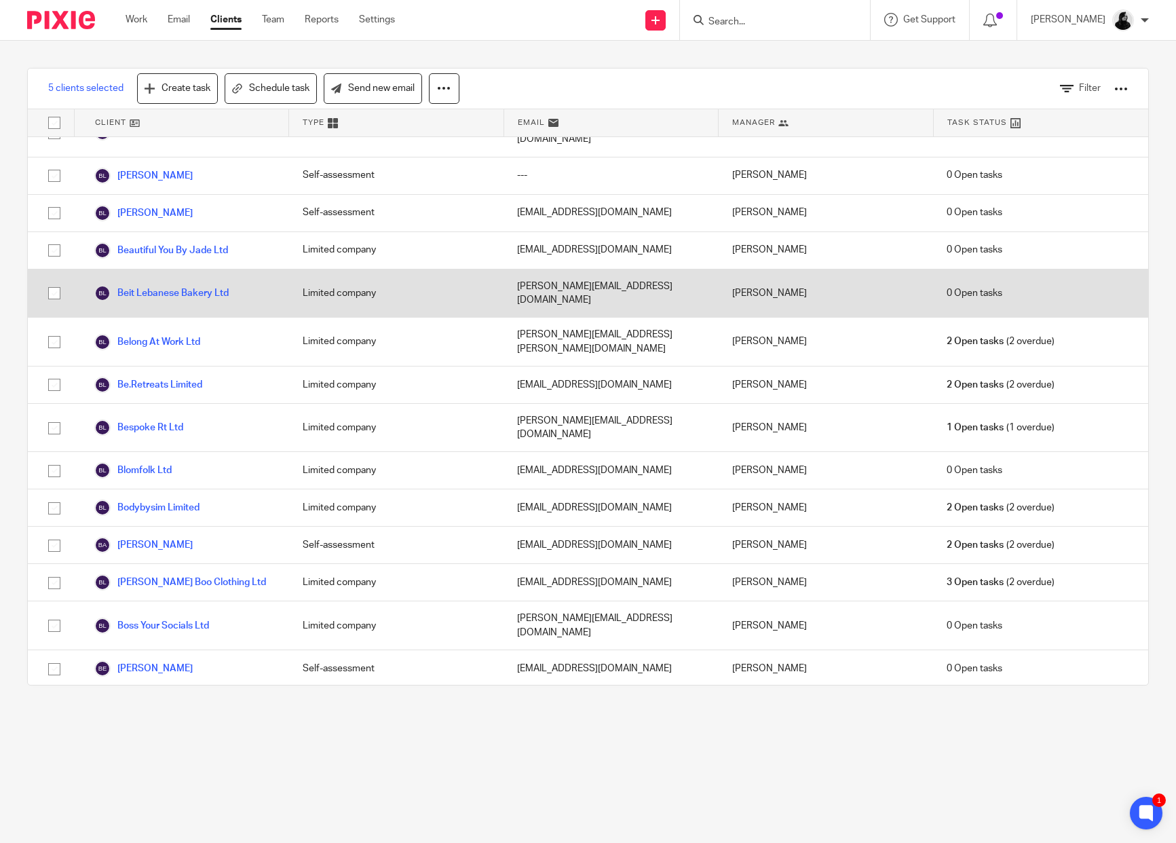
scroll to position [898, 0]
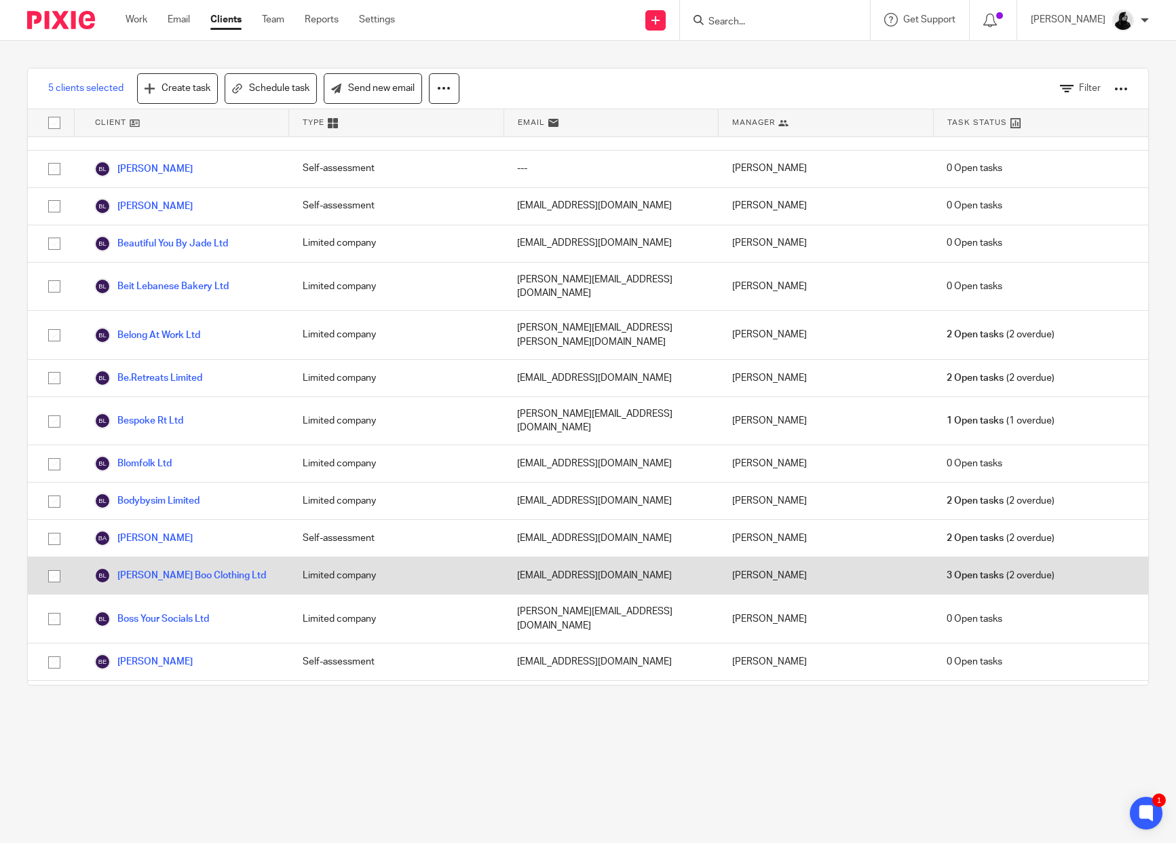
click at [47, 563] on input "checkbox" at bounding box center [54, 576] width 26 height 26
checkbox input "true"
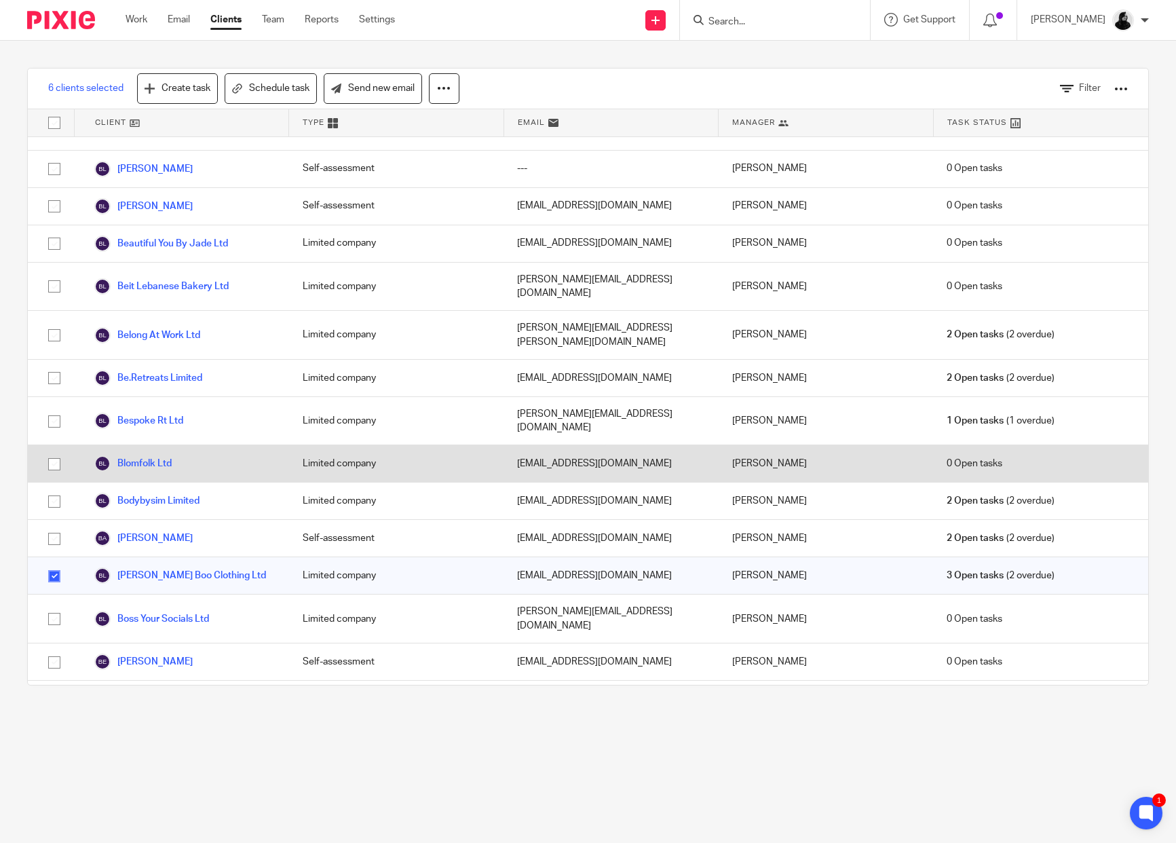
click at [53, 451] on input "checkbox" at bounding box center [54, 464] width 26 height 26
checkbox input "true"
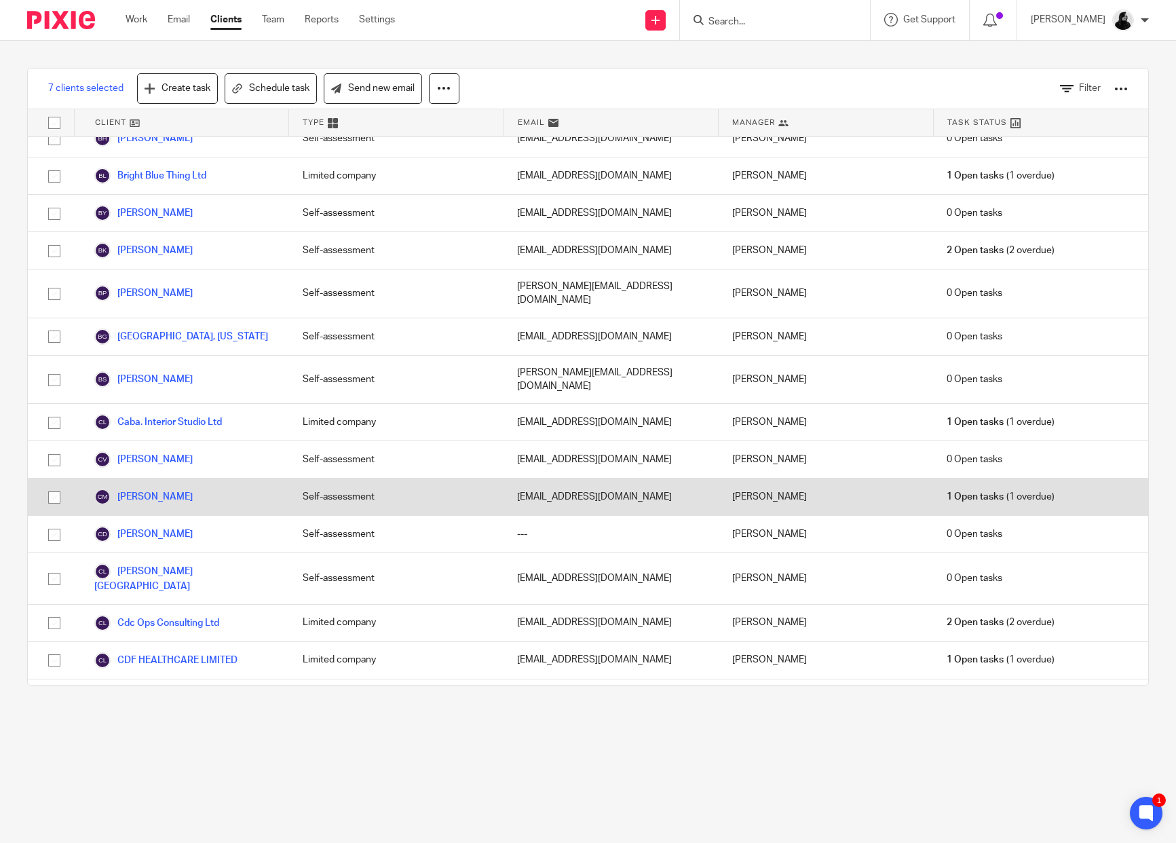
scroll to position [1497, 0]
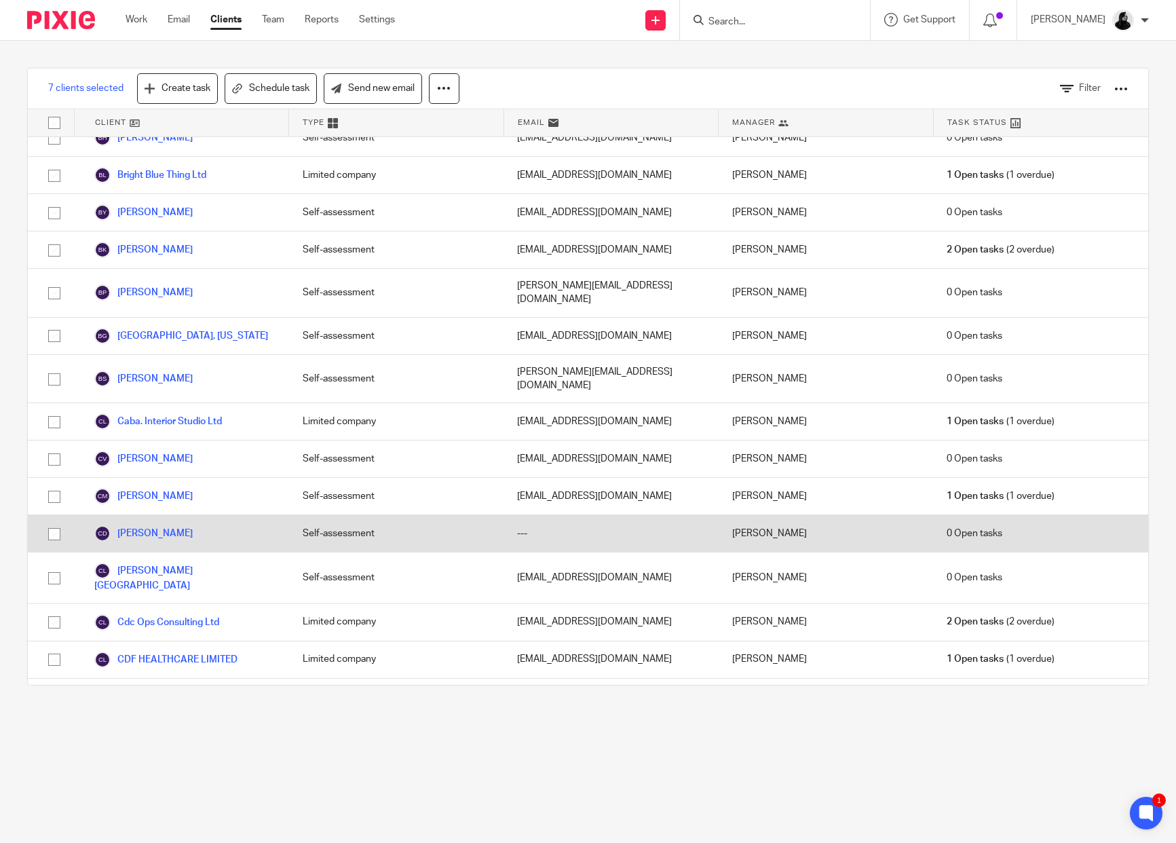
click at [52, 521] on input "checkbox" at bounding box center [54, 534] width 26 height 26
checkbox input "true"
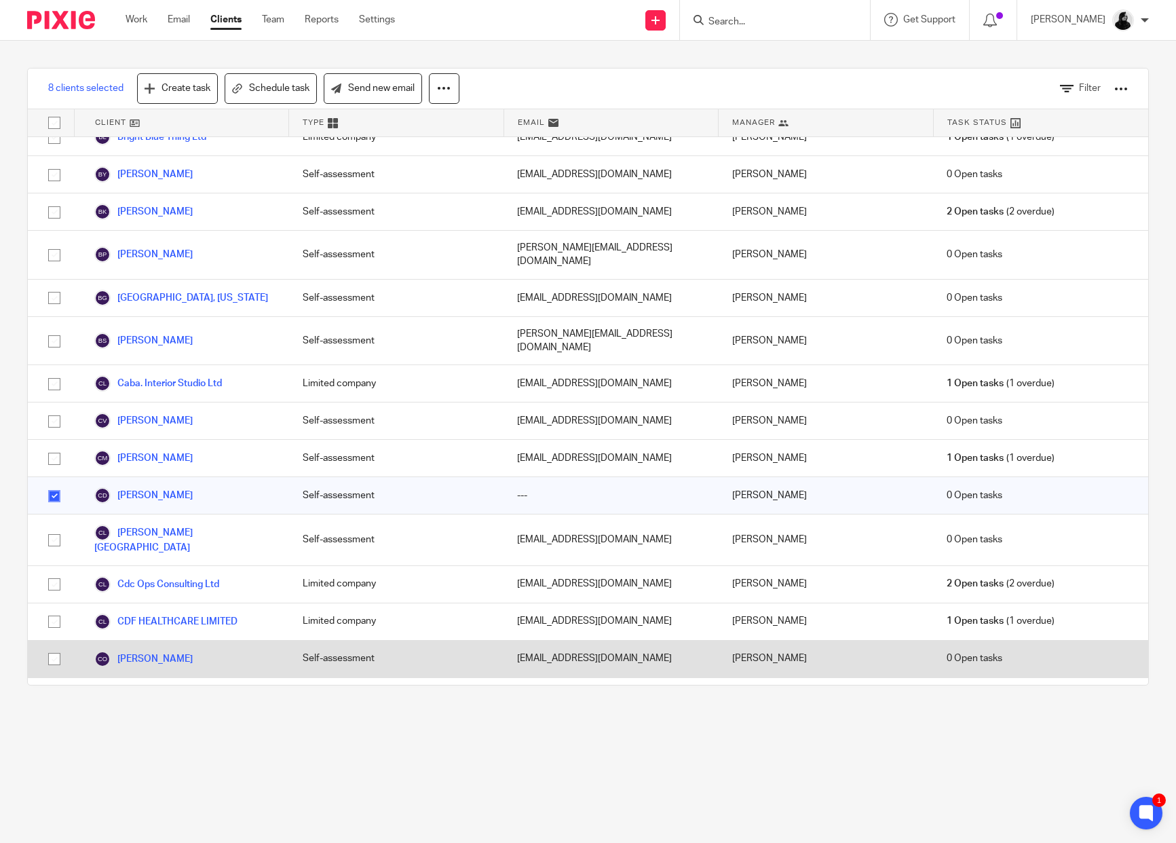
scroll to position [1535, 0]
click at [52, 645] on input "checkbox" at bounding box center [54, 658] width 26 height 26
checkbox input "true"
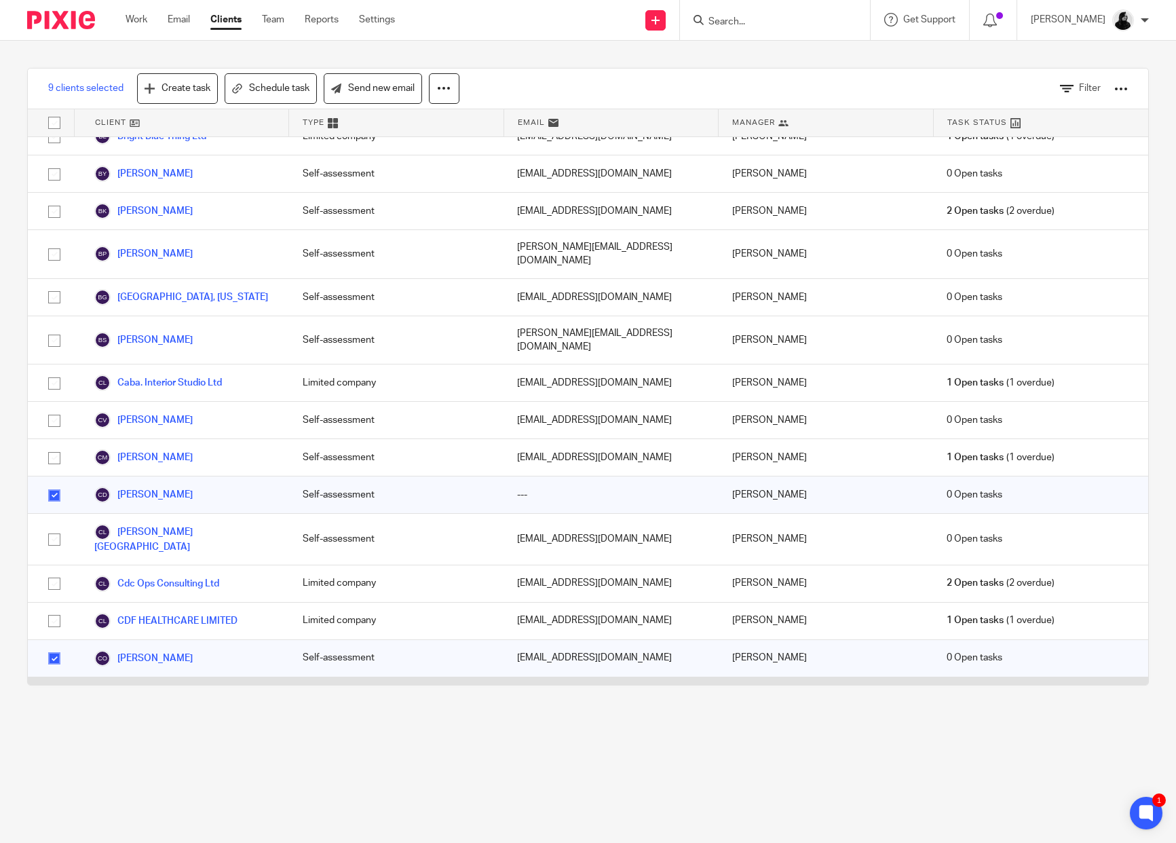
click at [52, 683] on input "checkbox" at bounding box center [54, 696] width 26 height 26
checkbox input "true"
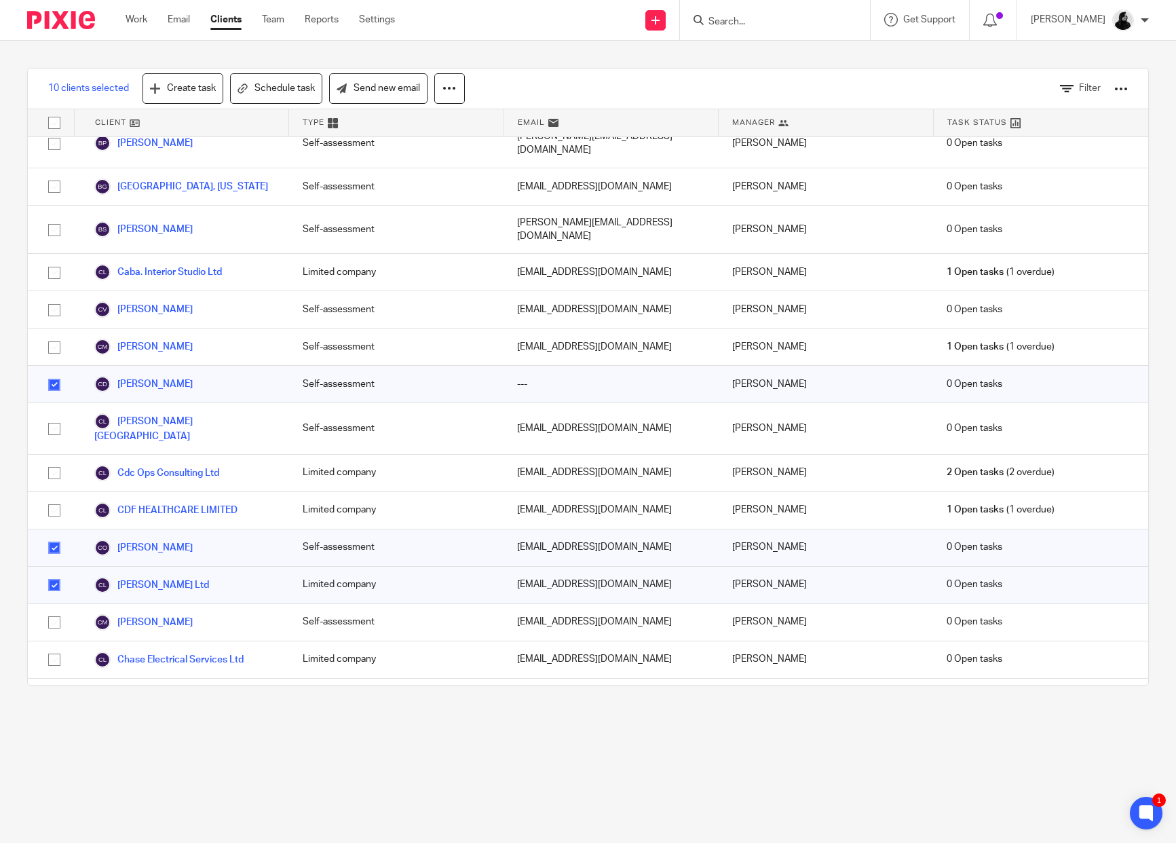
scroll to position [1654, 0]
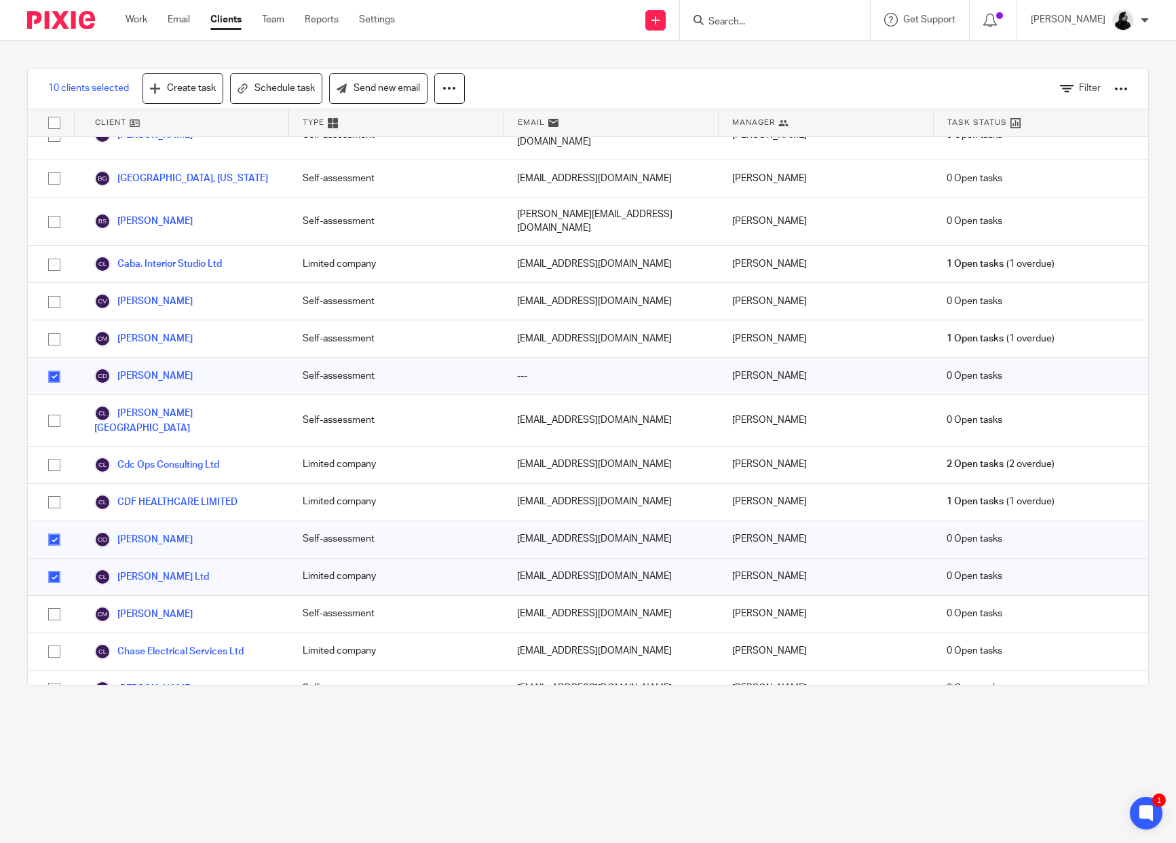
click at [52, 676] on input "checkbox" at bounding box center [54, 689] width 26 height 26
checkbox input "true"
click at [50, 713] on input "checkbox" at bounding box center [54, 726] width 26 height 26
checkbox input "true"
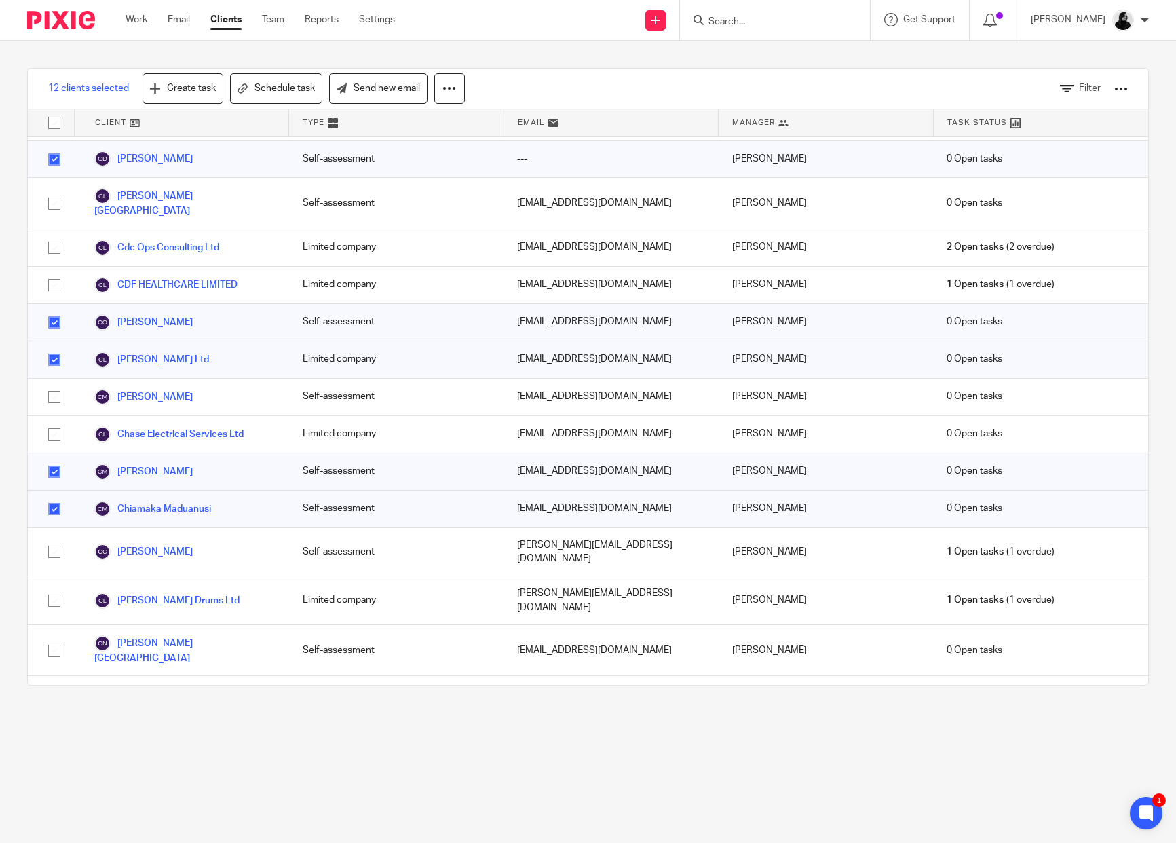
scroll to position [1872, 0]
click at [53, 719] on input "checkbox" at bounding box center [54, 732] width 26 height 26
checkbox input "true"
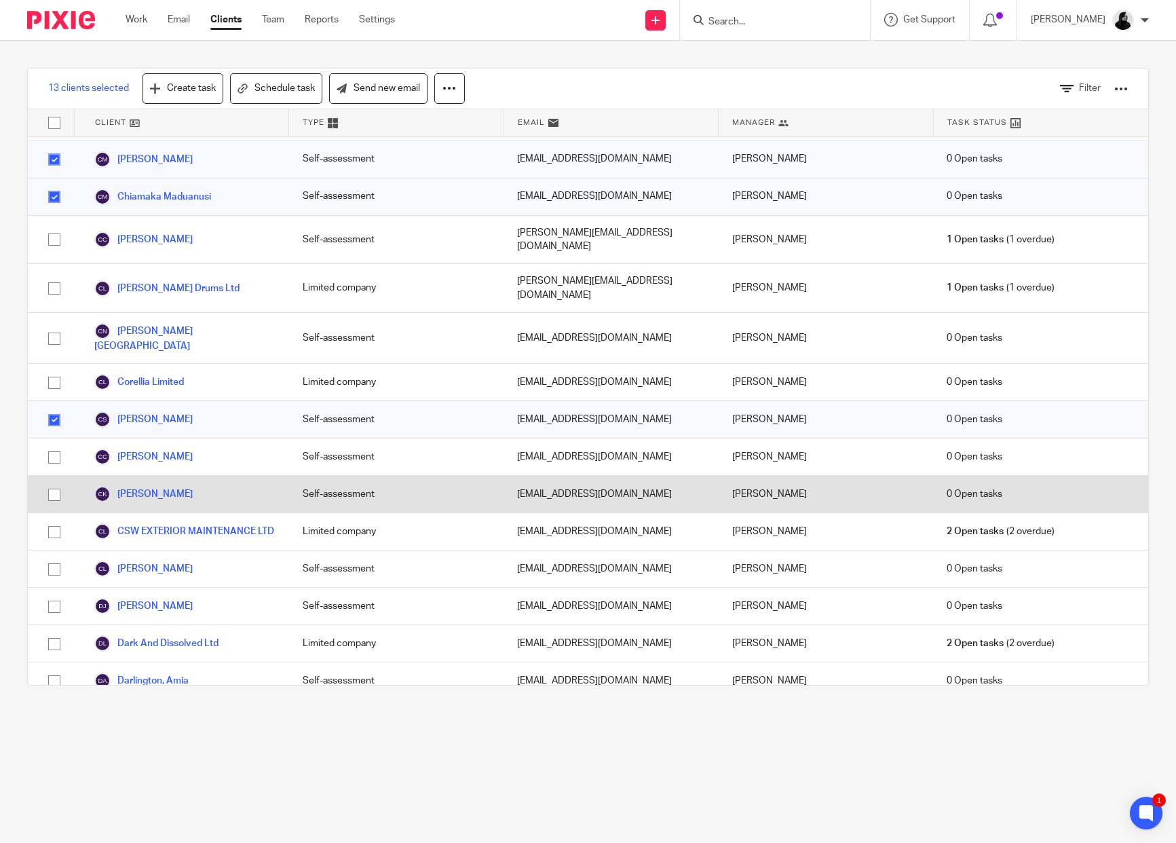
scroll to position [2204, 0]
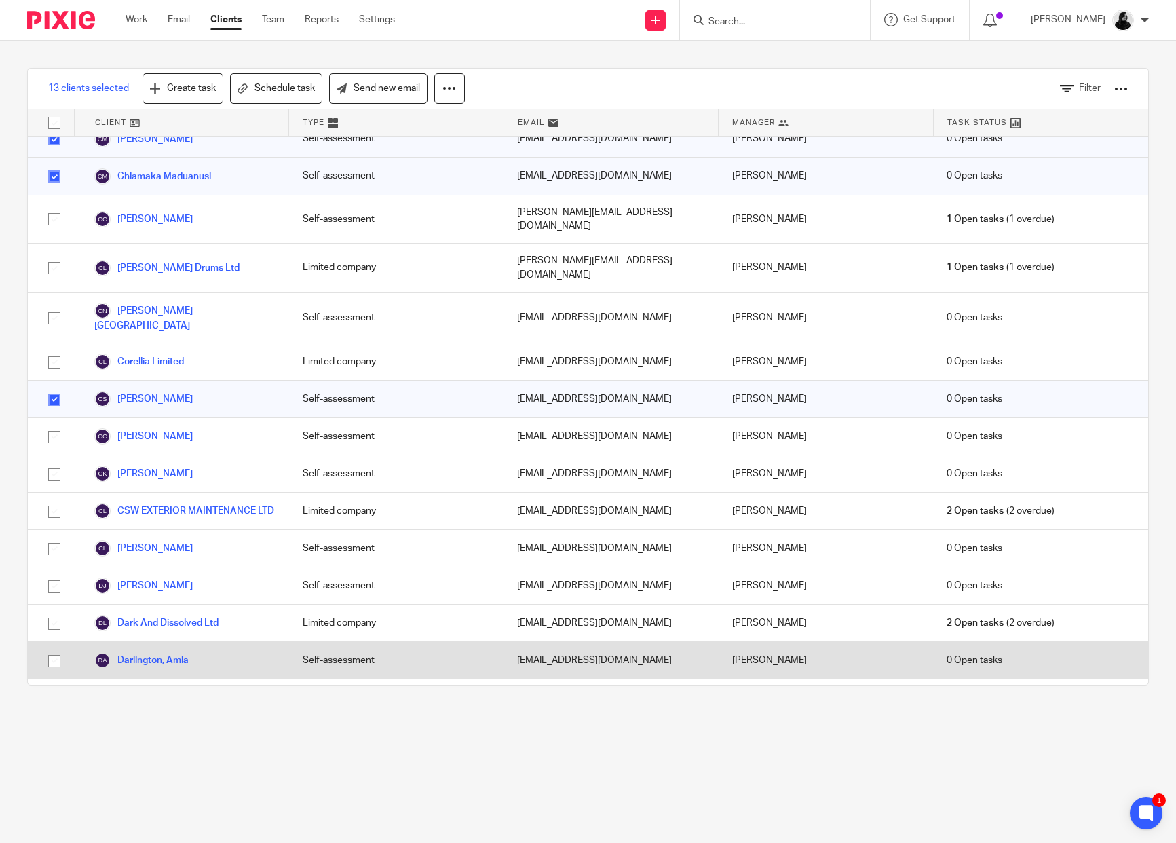
click at [52, 648] on input "checkbox" at bounding box center [54, 661] width 26 height 26
checkbox input "true"
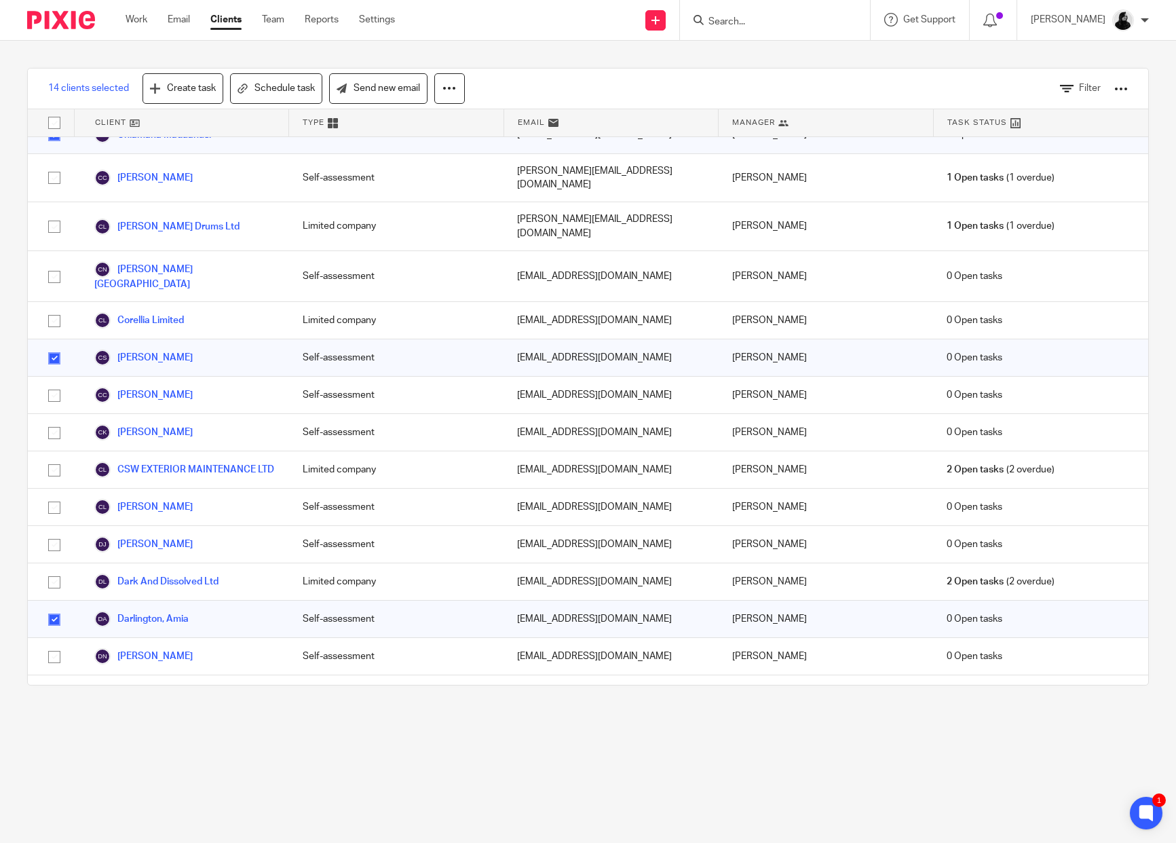
scroll to position [2249, 0]
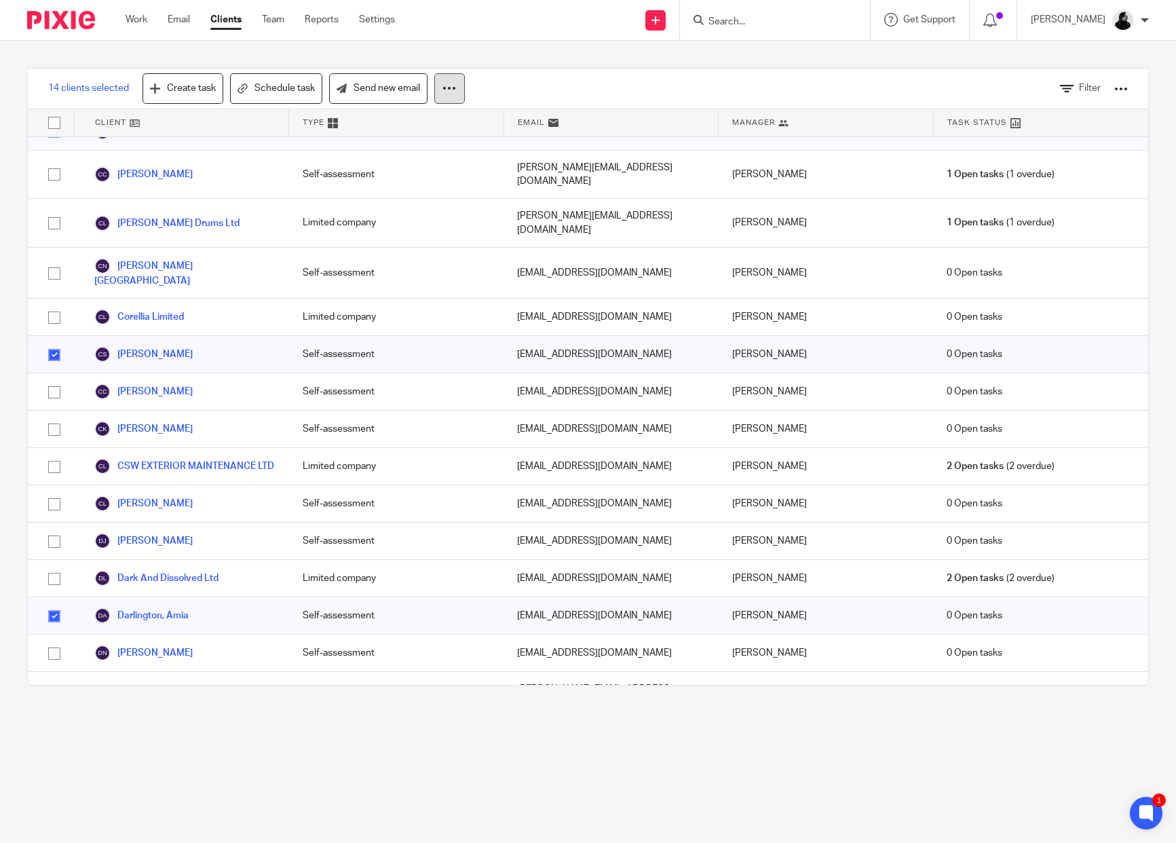
click at [454, 95] on icon at bounding box center [450, 88] width 14 height 14
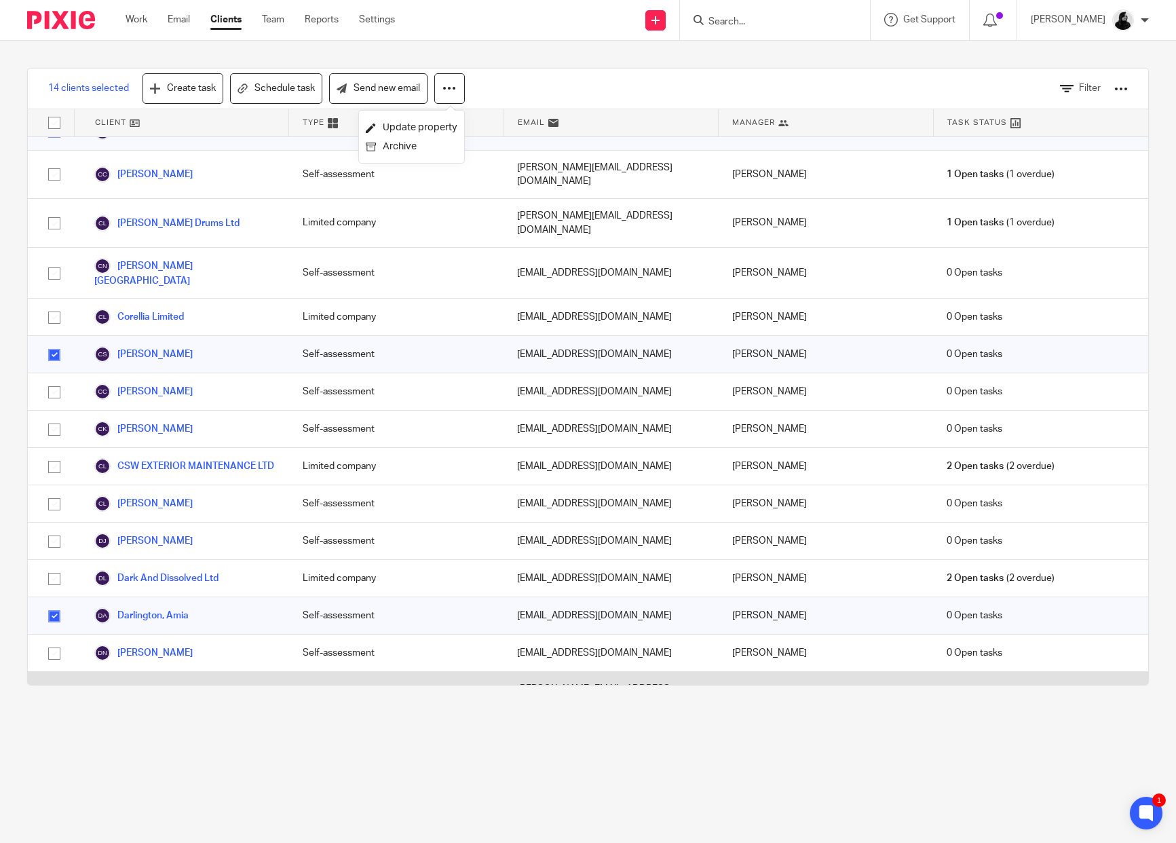
click at [45, 683] on input "checkbox" at bounding box center [54, 696] width 26 height 26
checkbox input "true"
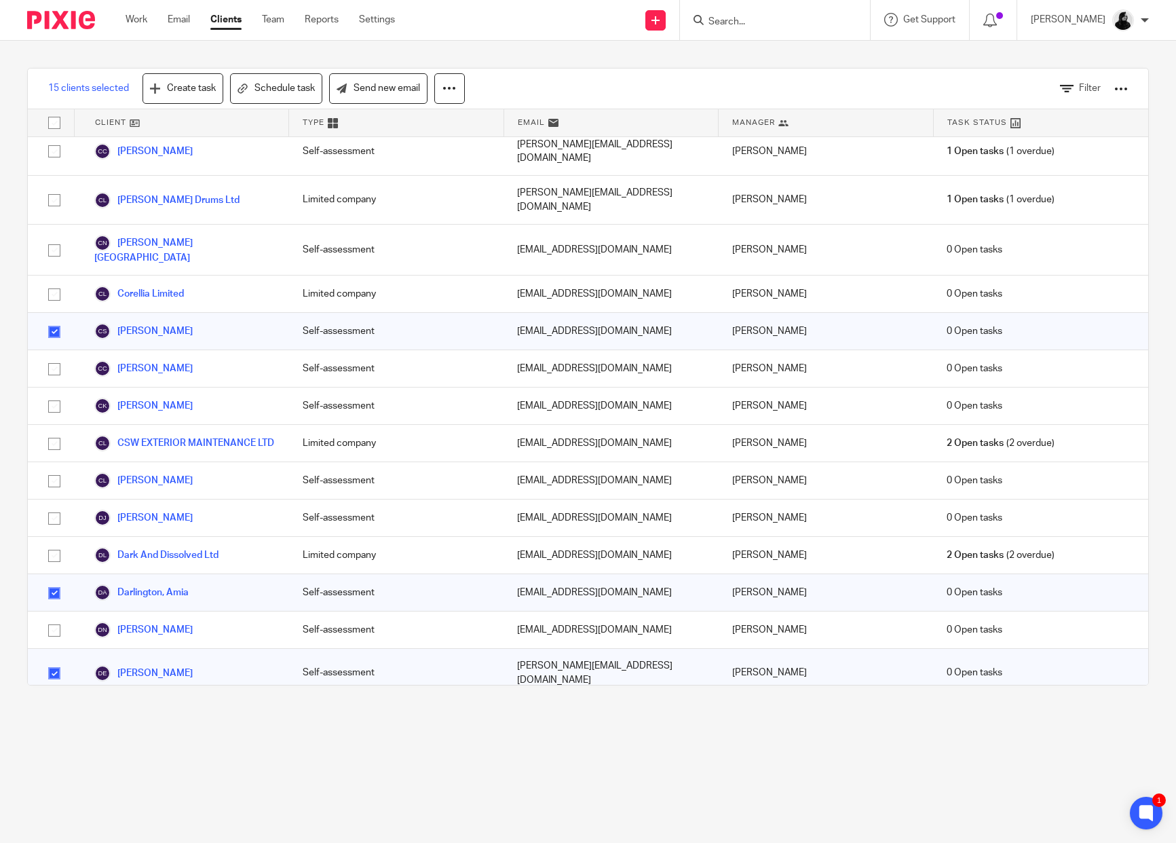
scroll to position [2273, 0]
click at [50, 708] on input "checkbox" at bounding box center [54, 721] width 26 height 26
checkbox input "true"
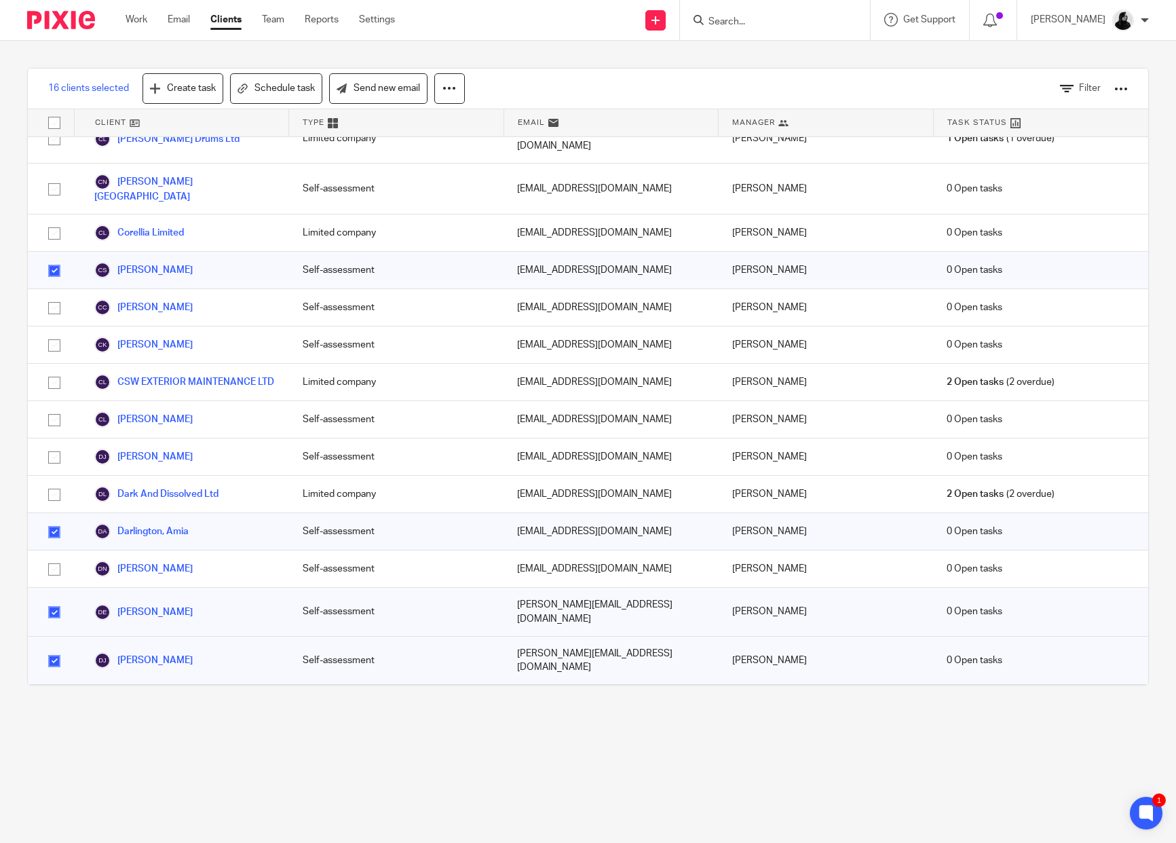
click at [52, 728] on input "checkbox" at bounding box center [54, 741] width 26 height 26
checkbox input "true"
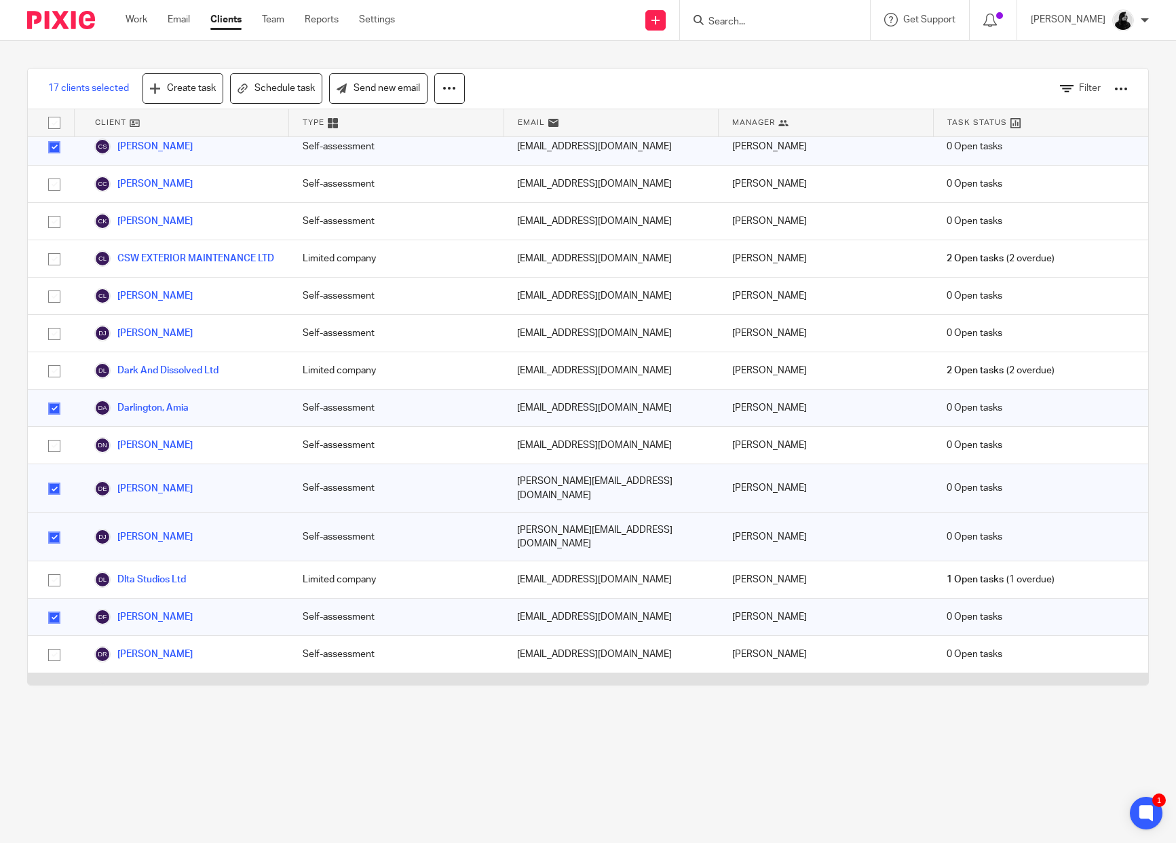
scroll to position [2458, 0]
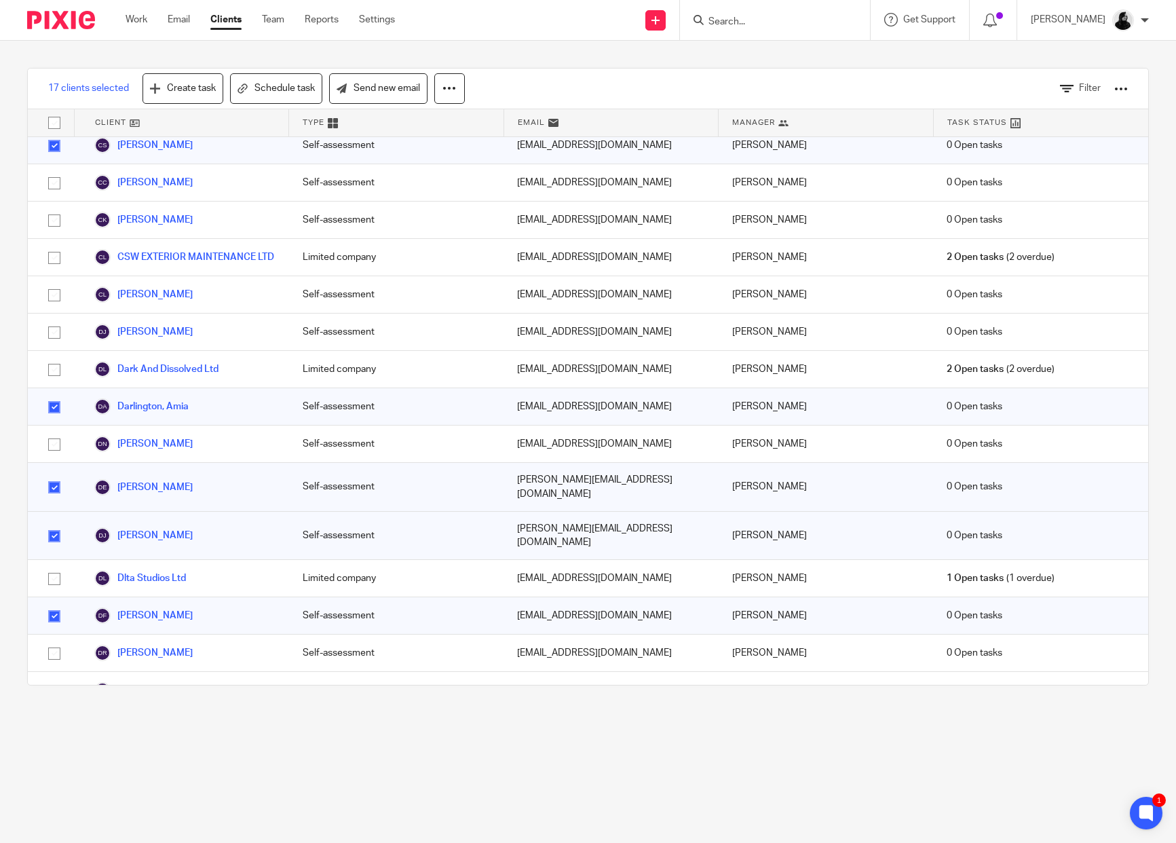
click at [43, 753] on input "checkbox" at bounding box center [54, 766] width 26 height 26
checkbox input "true"
click at [50, 715] on input "checkbox" at bounding box center [54, 728] width 26 height 26
checkbox input "true"
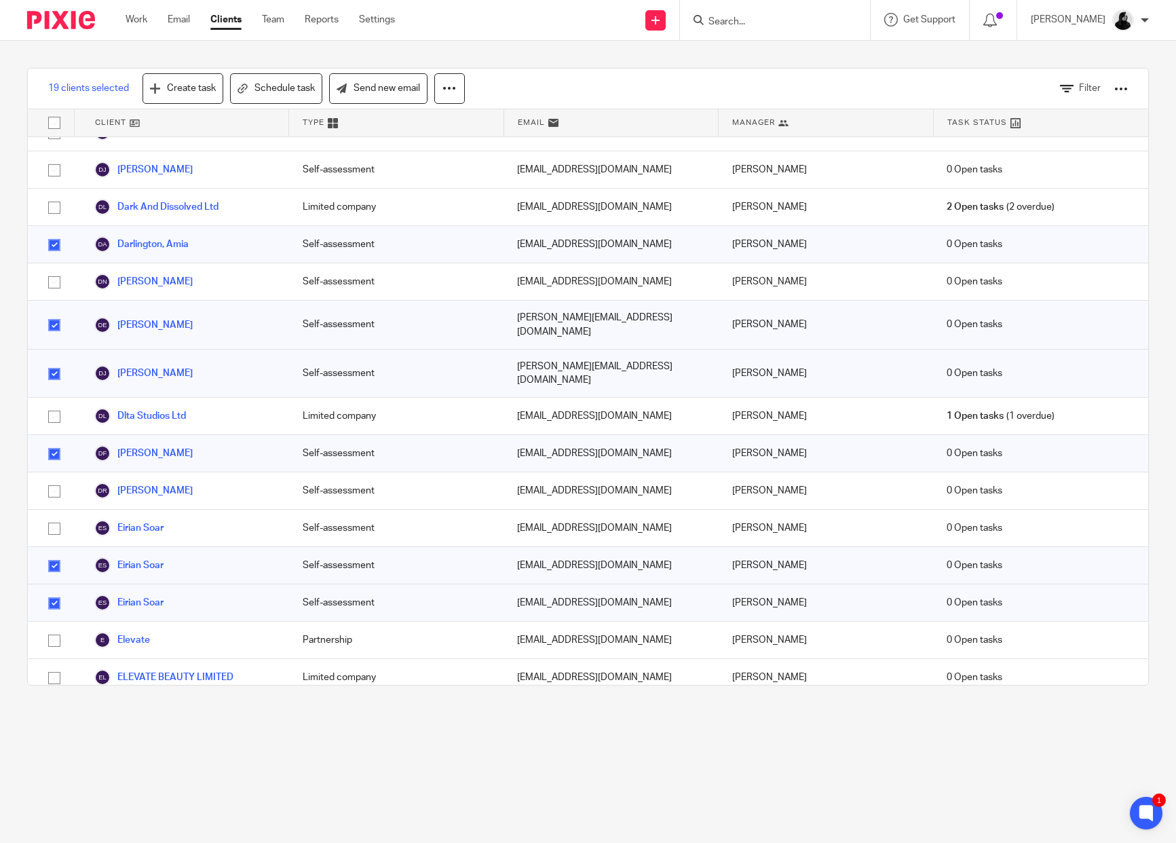
scroll to position [2621, 0]
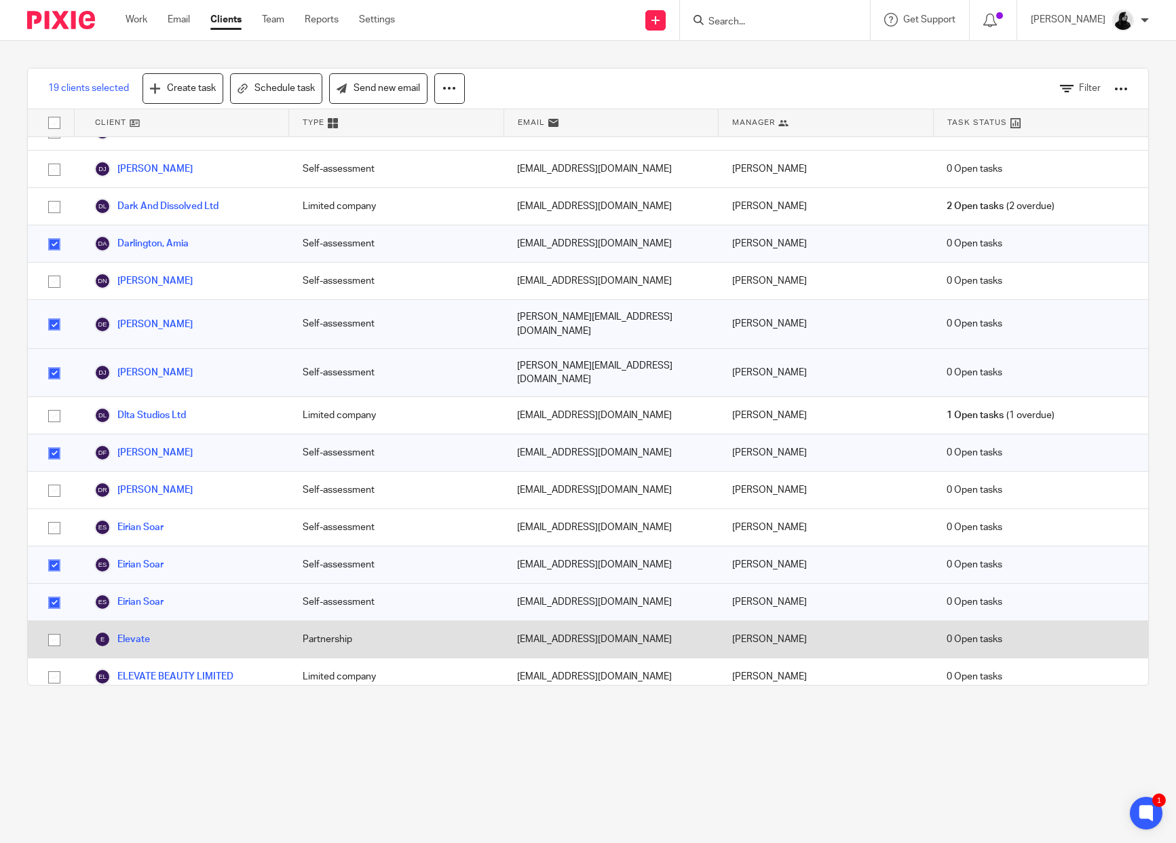
click at [54, 627] on input "checkbox" at bounding box center [54, 640] width 26 height 26
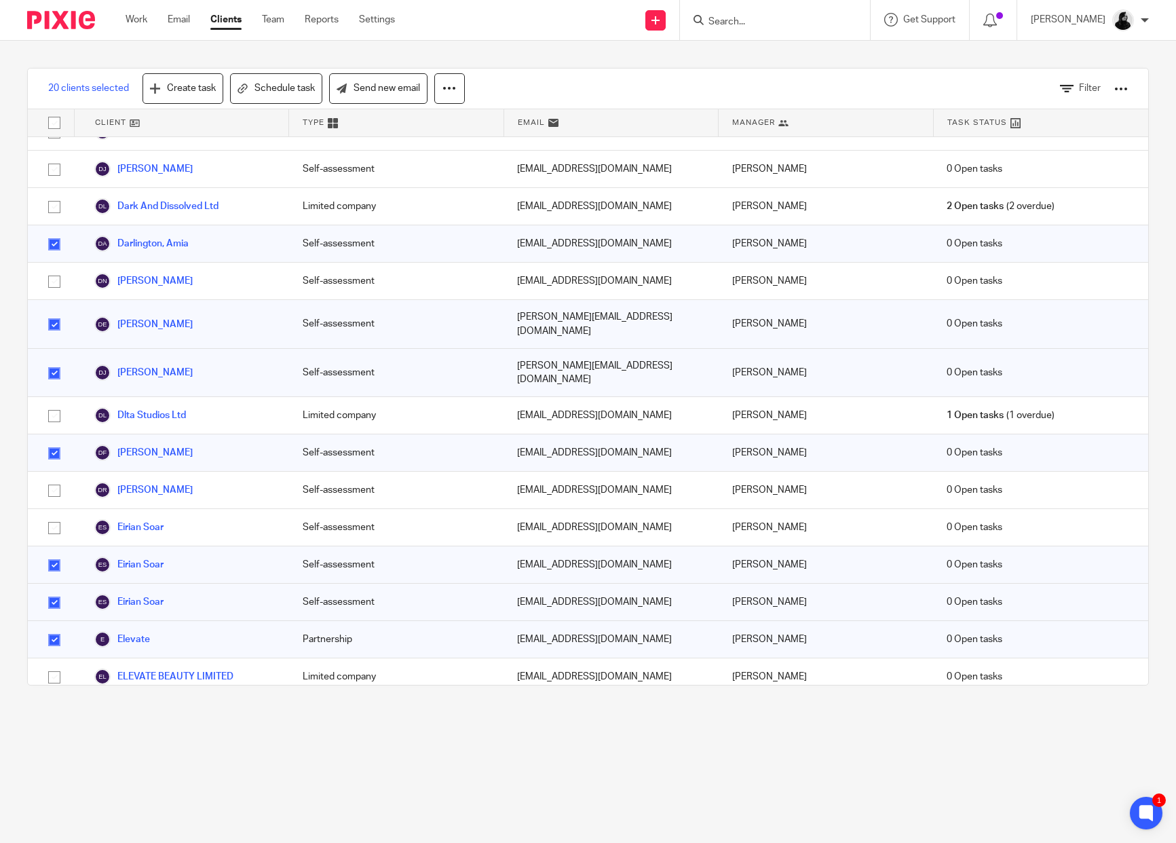
click at [54, 627] on input "checkbox" at bounding box center [54, 640] width 26 height 26
checkbox input "false"
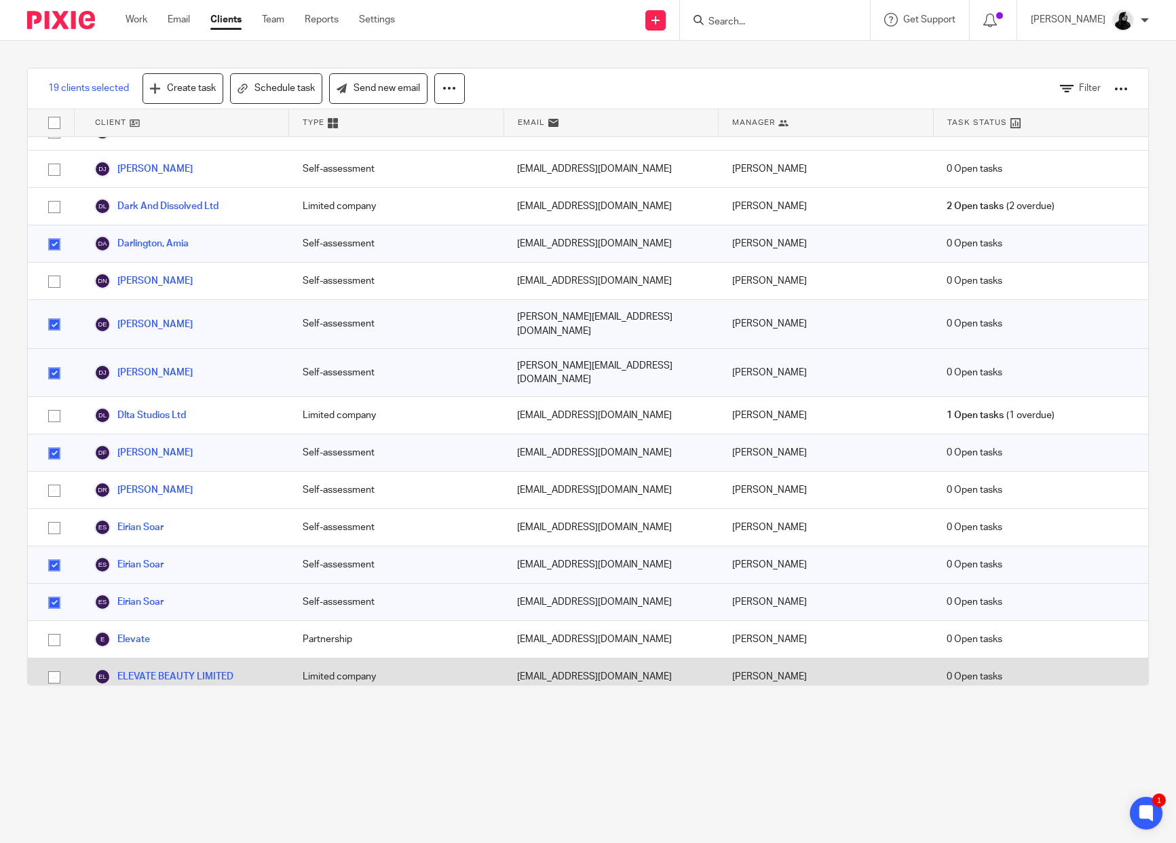
click at [52, 664] on input "checkbox" at bounding box center [54, 677] width 26 height 26
checkbox input "true"
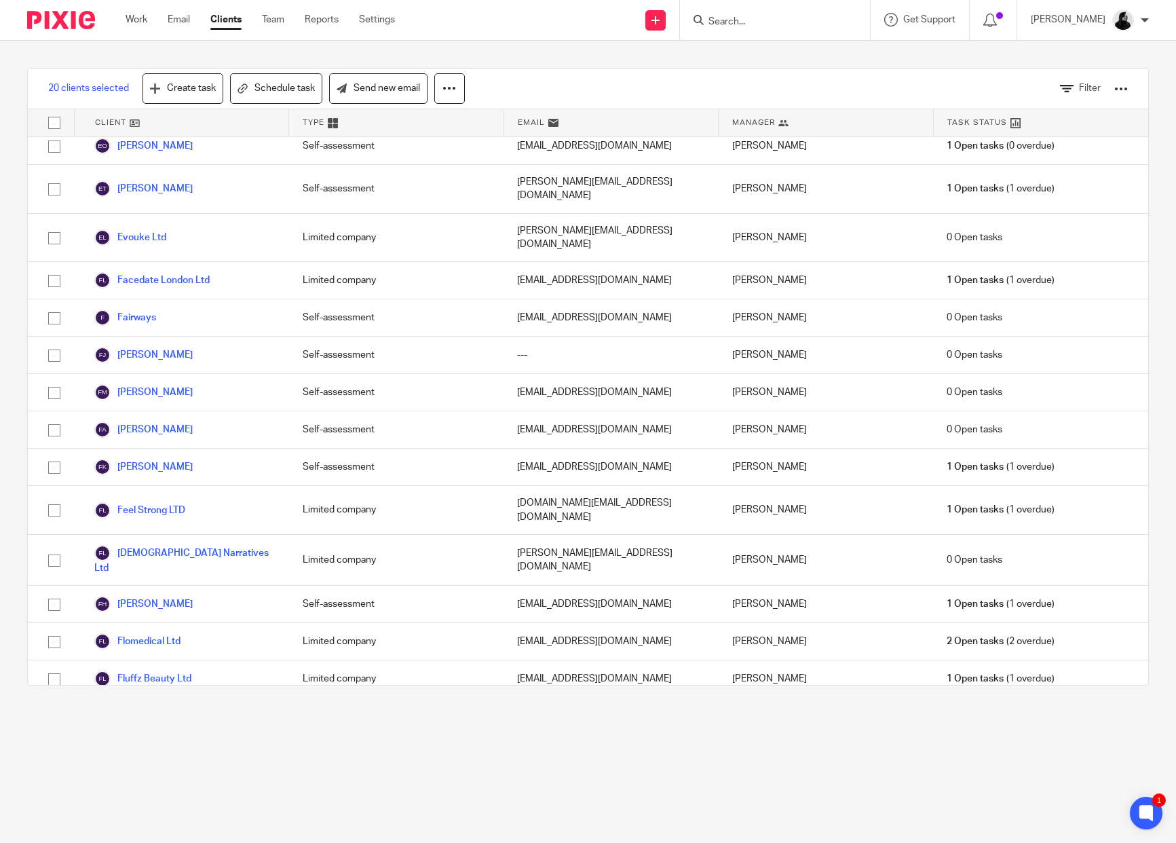
scroll to position [3462, 0]
click at [56, 783] on input "checkbox" at bounding box center [54, 796] width 26 height 26
checkbox input "true"
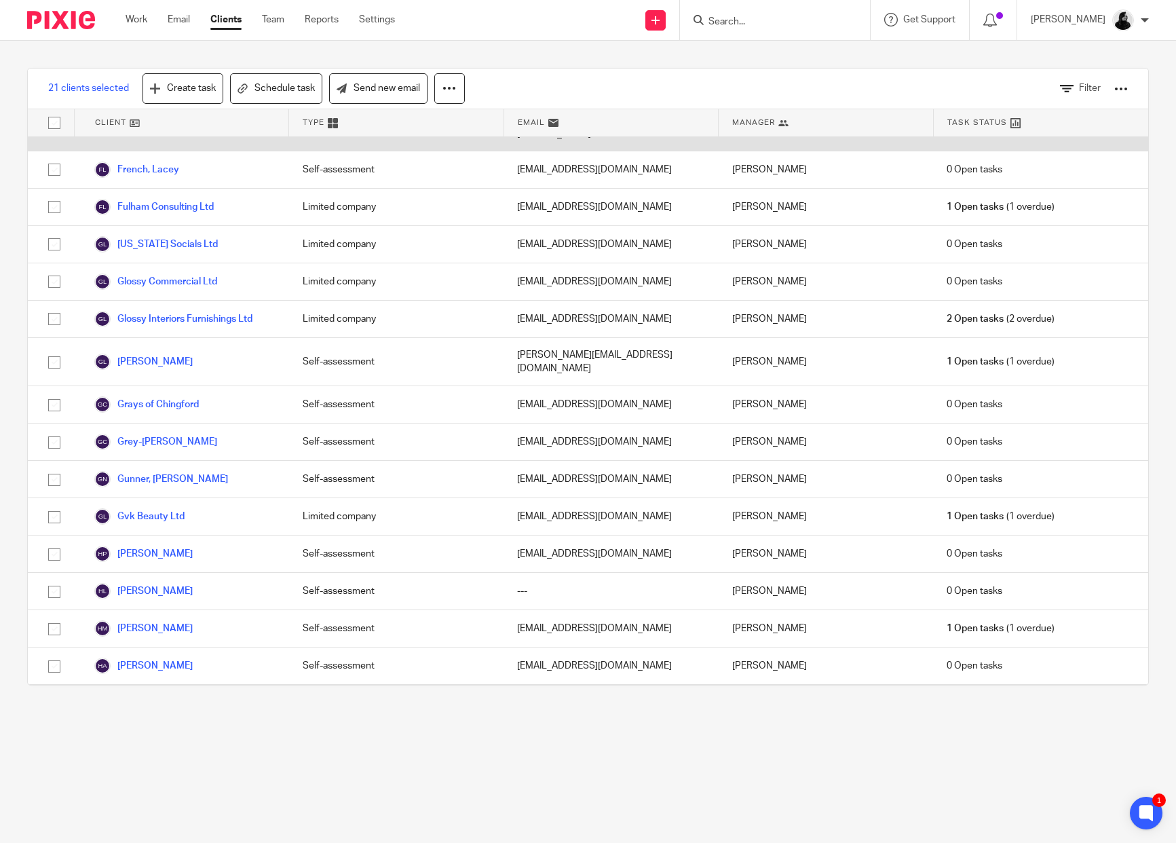
scroll to position [4240, 0]
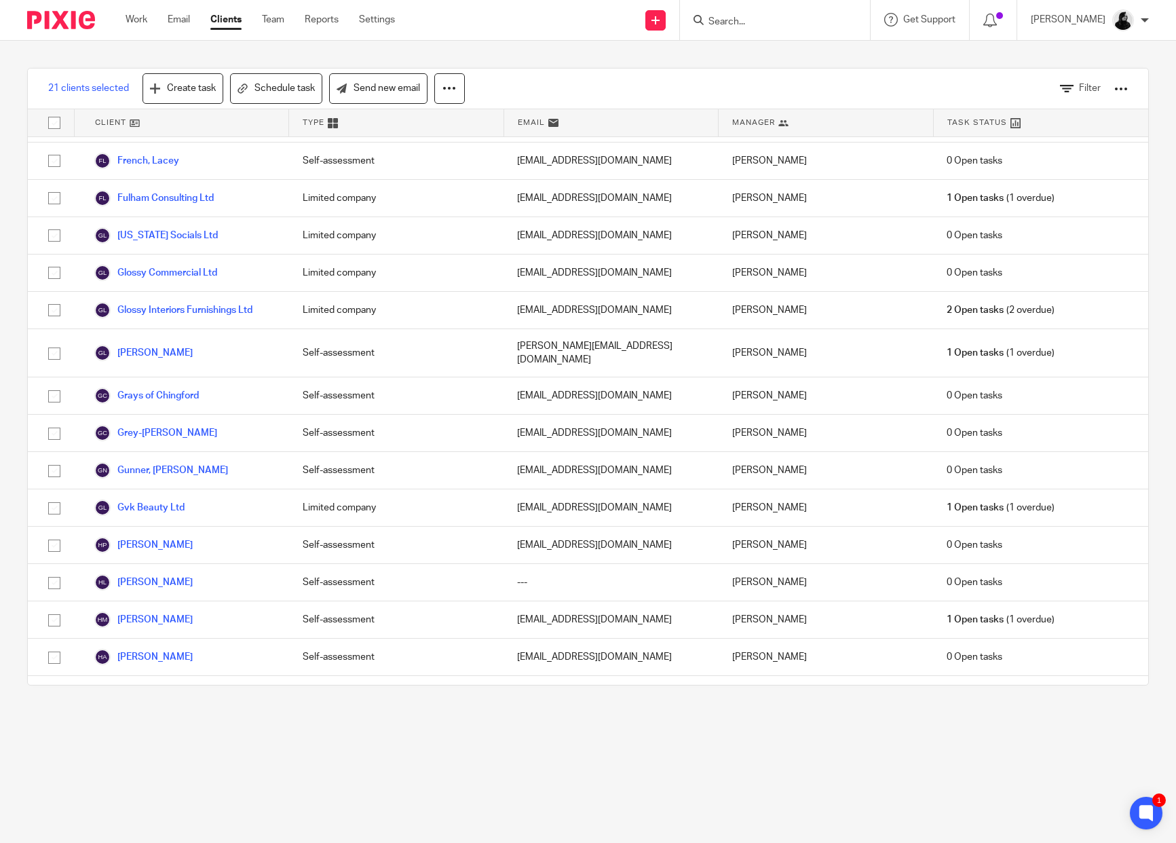
click at [56, 762] on input "checkbox" at bounding box center [54, 775] width 26 height 26
checkbox input "true"
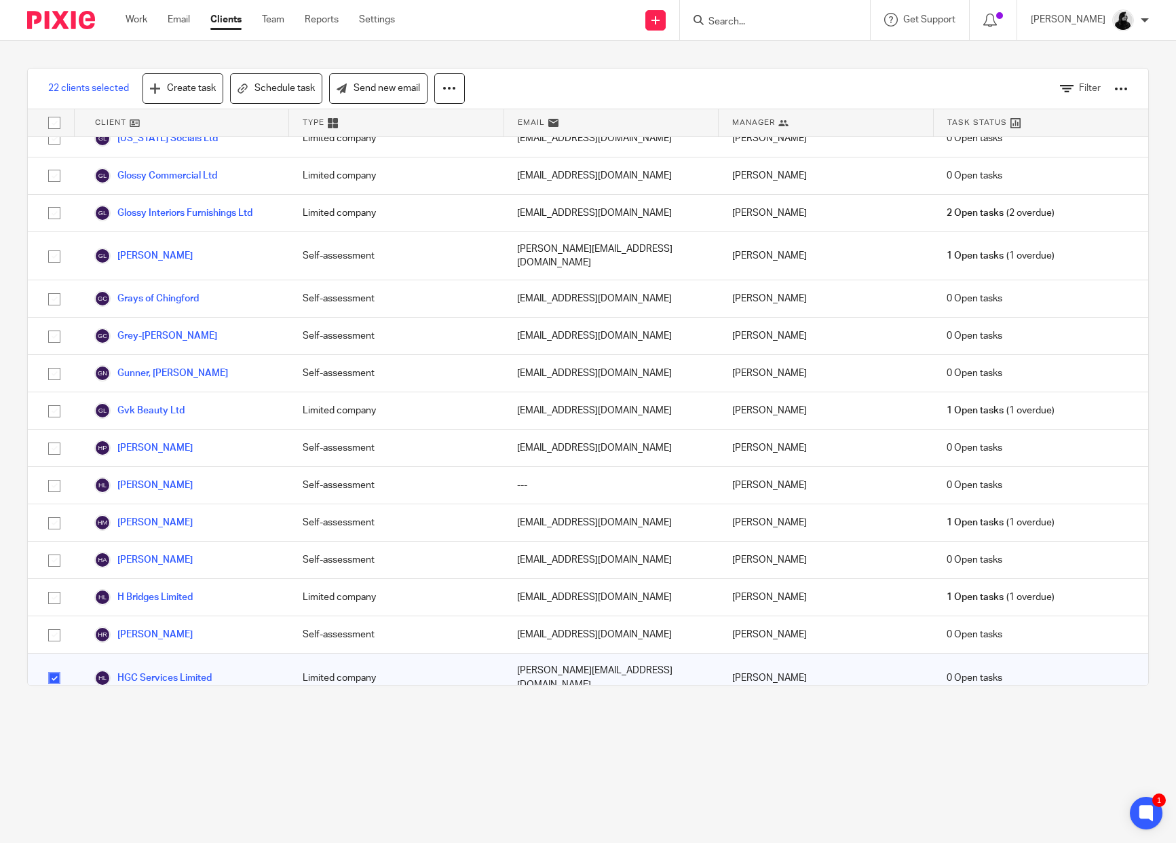
scroll to position [4353, 0]
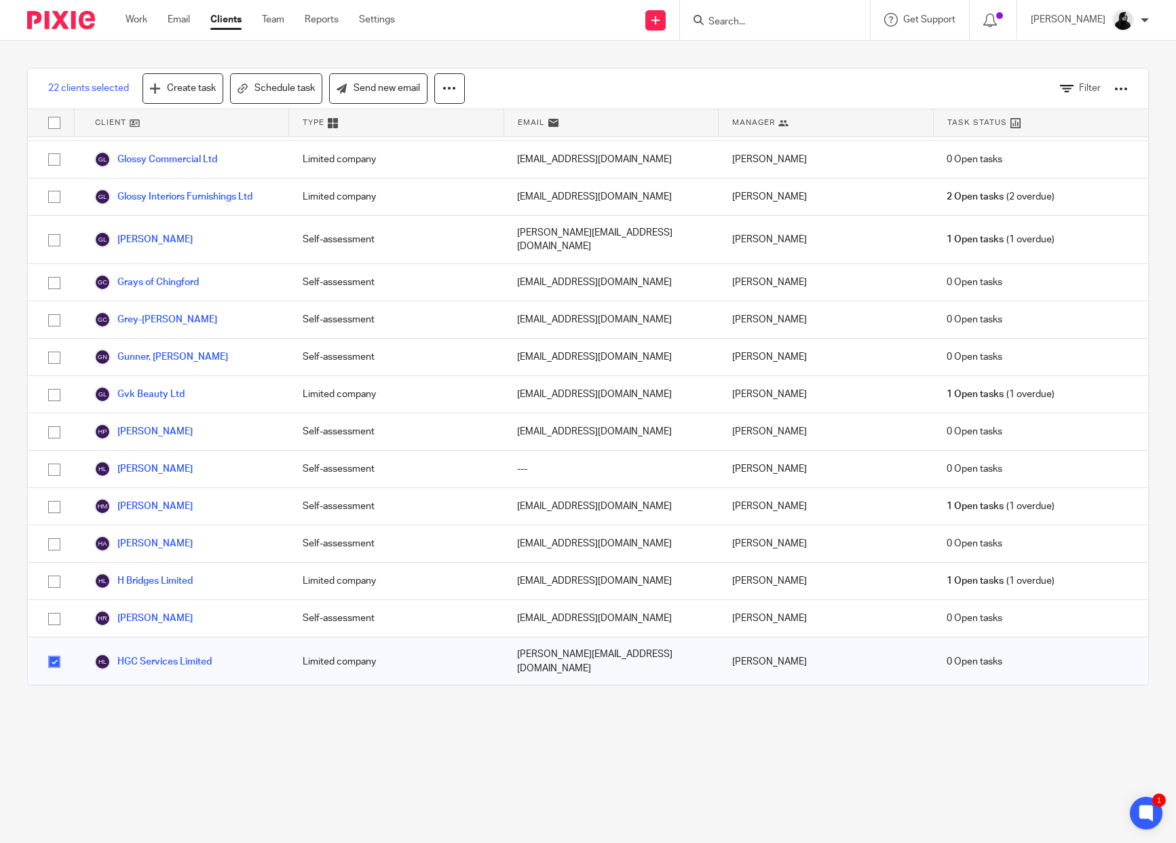
click at [58, 692] on input "checkbox" at bounding box center [54, 705] width 26 height 26
checkbox input "true"
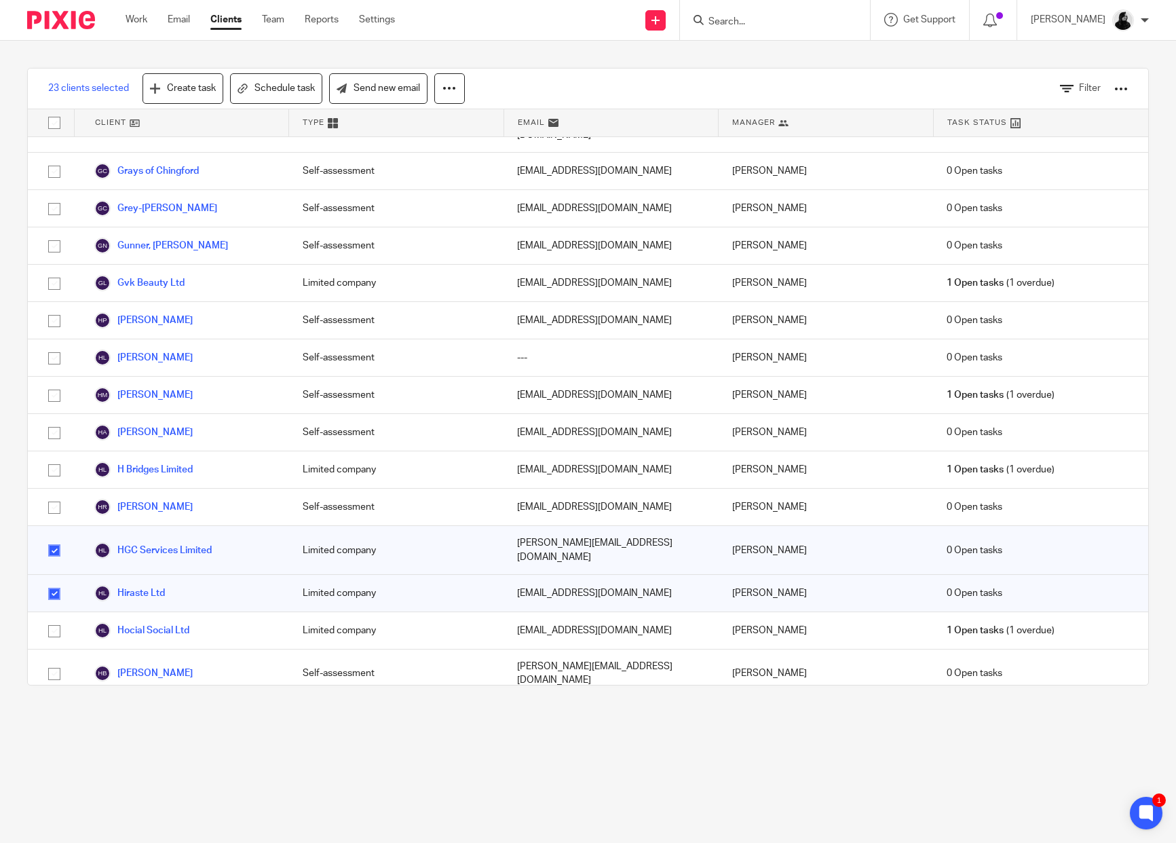
scroll to position [4474, 0]
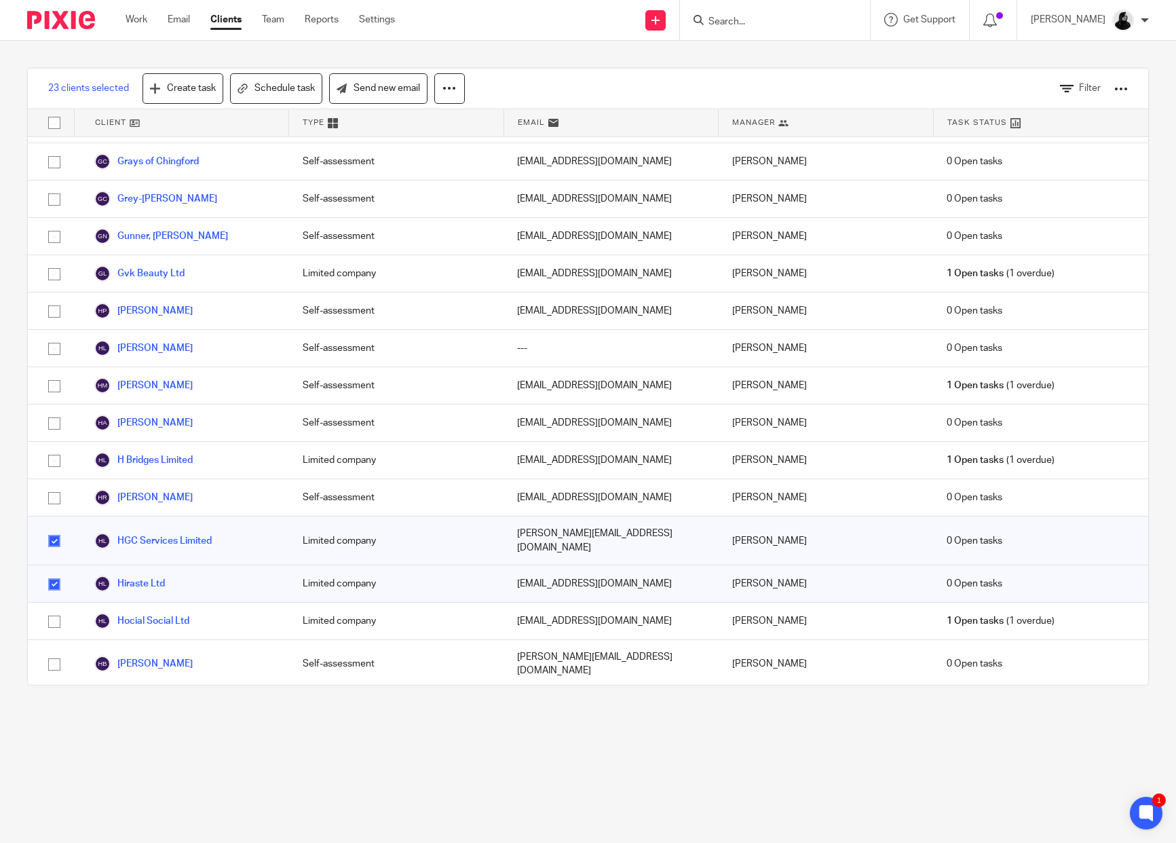
click at [53, 781] on input "checkbox" at bounding box center [54, 794] width 26 height 26
checkbox input "true"
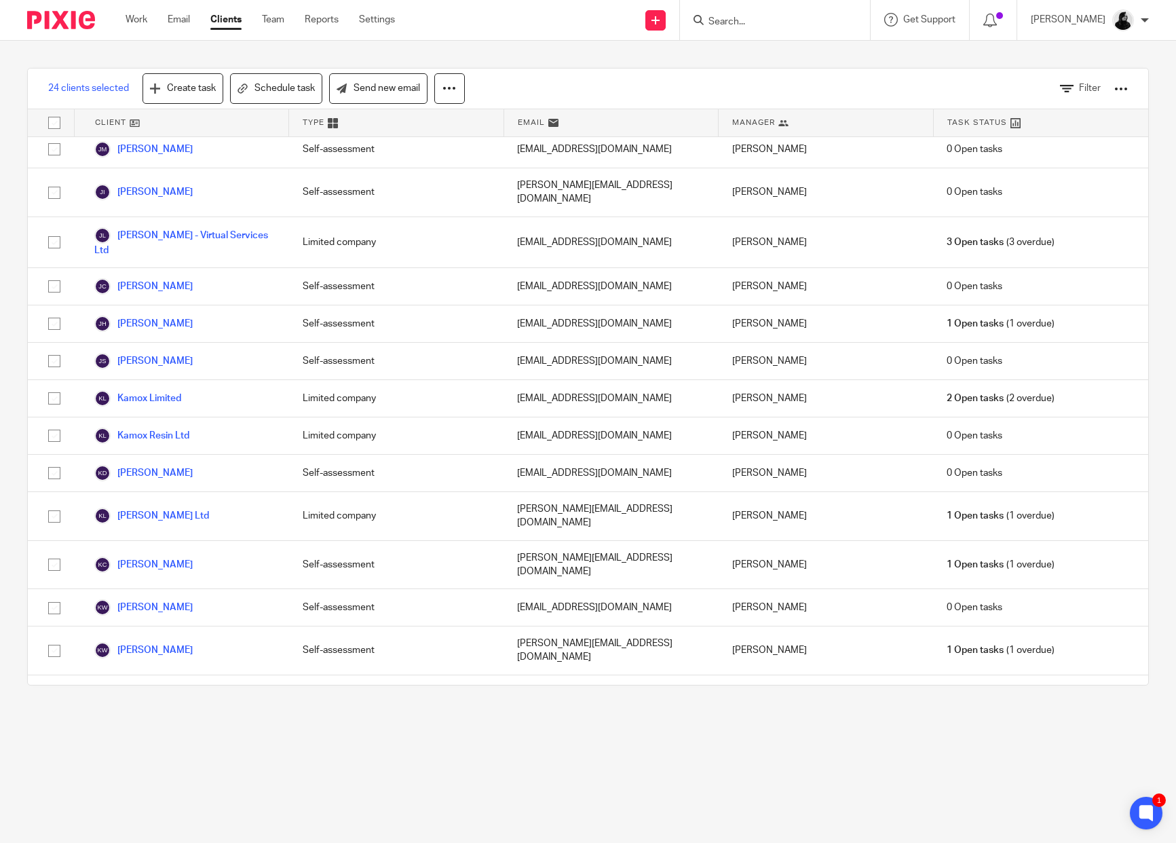
scroll to position [5557, 0]
checkbox input "true"
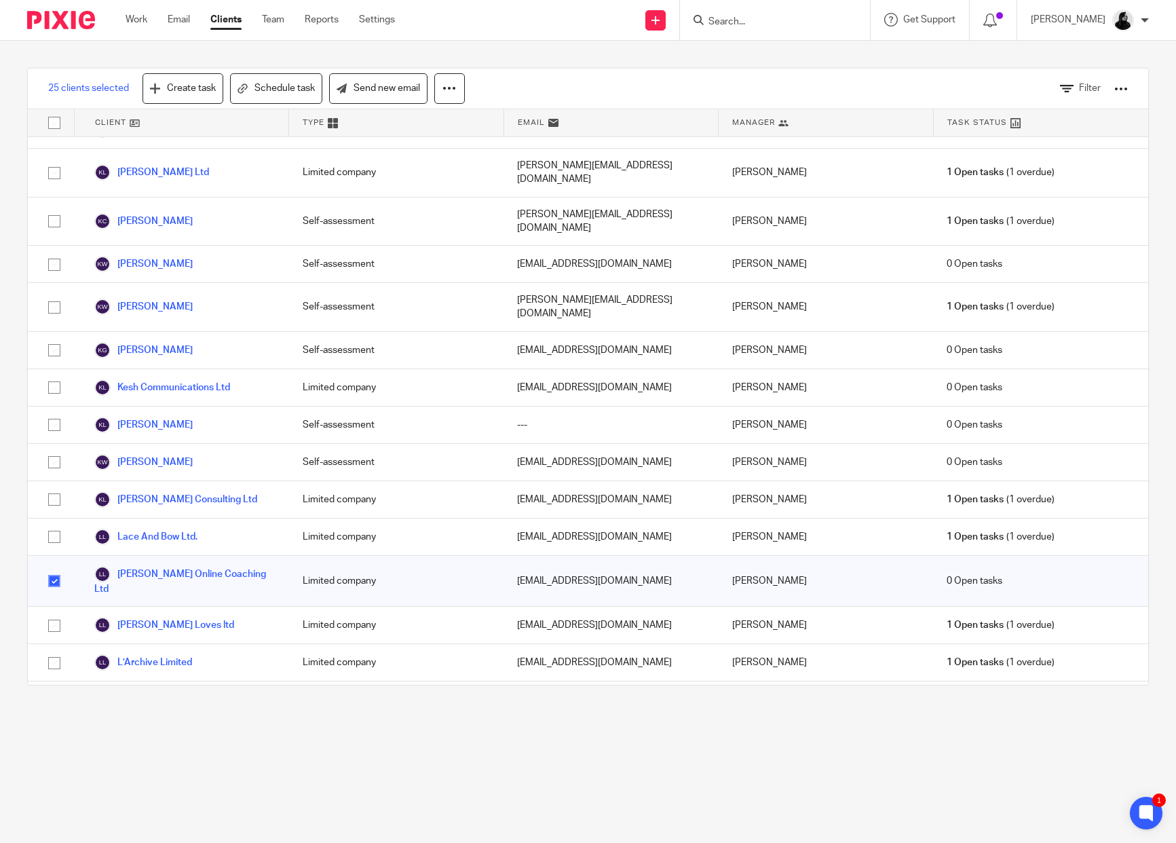
scroll to position [5902, 0]
checkbox input "true"
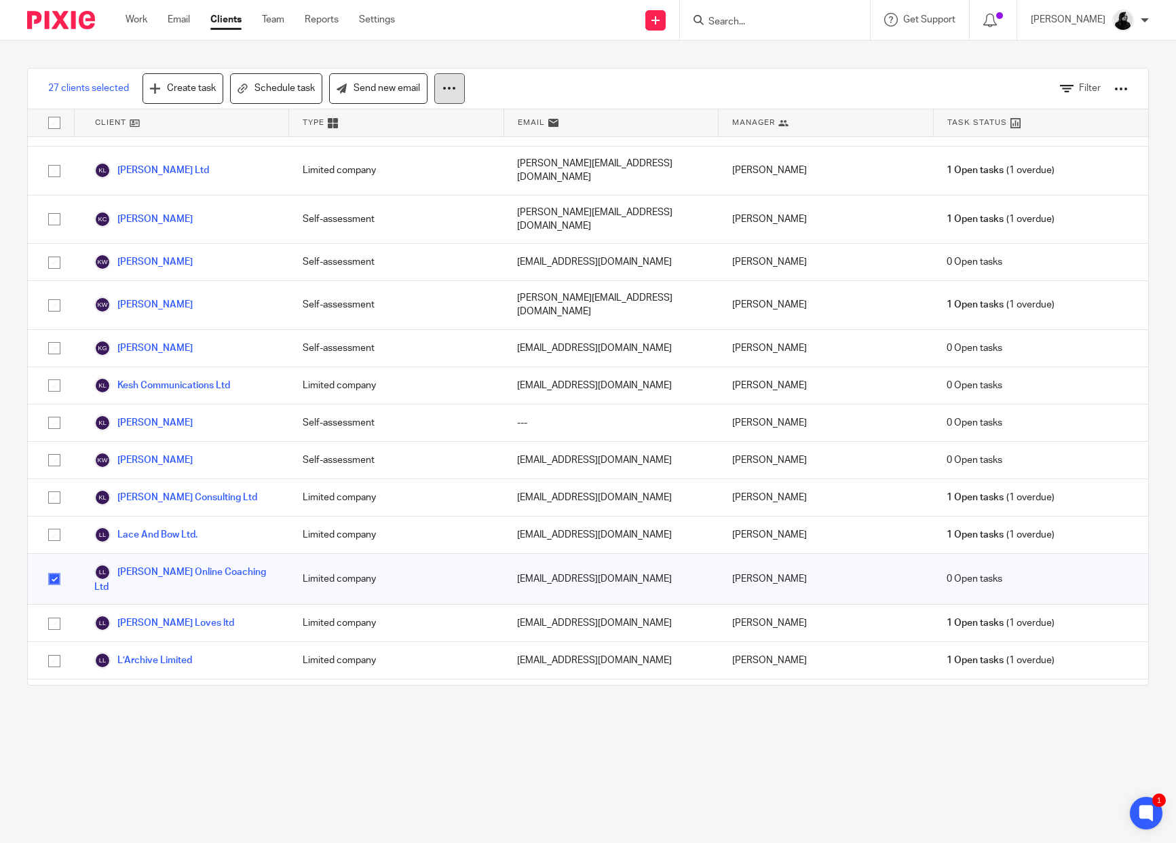
click at [447, 92] on icon at bounding box center [450, 88] width 14 height 14
click at [407, 145] on button "Archive" at bounding box center [412, 147] width 92 height 18
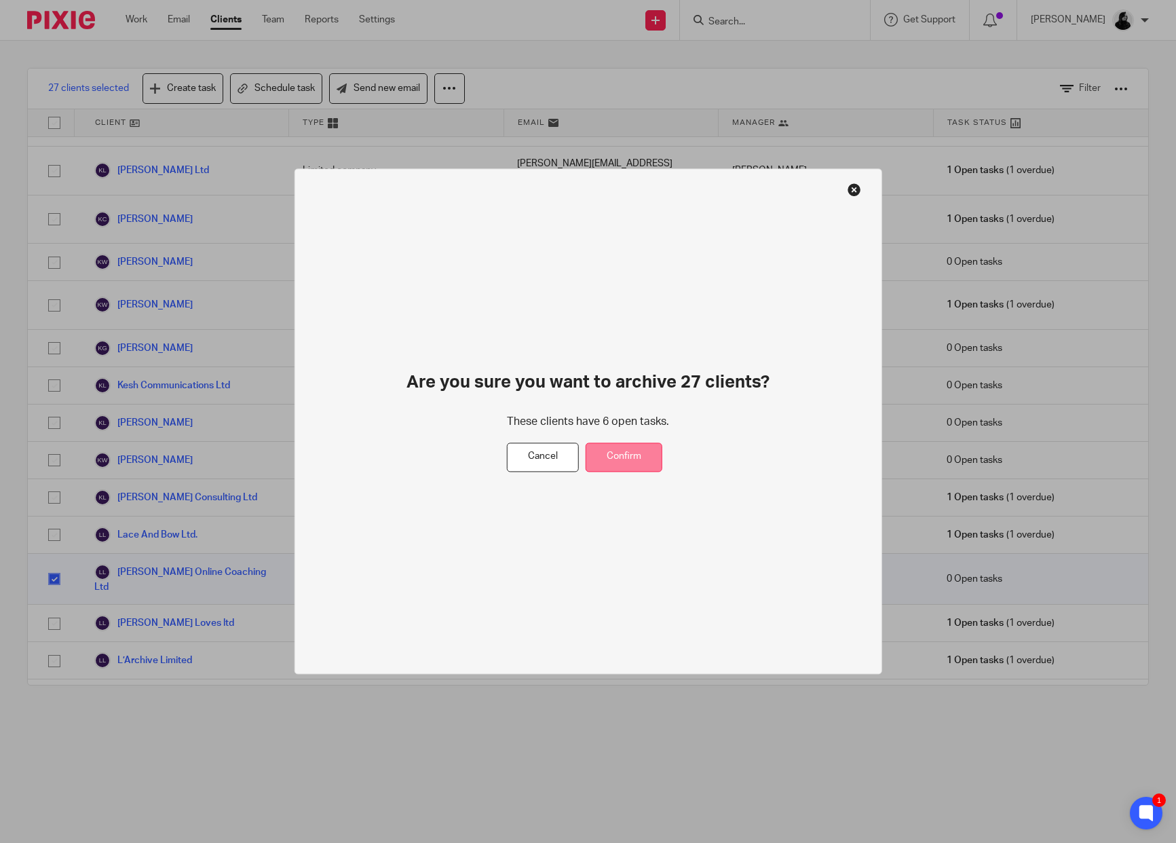
click at [652, 453] on button "Confirm" at bounding box center [624, 457] width 77 height 29
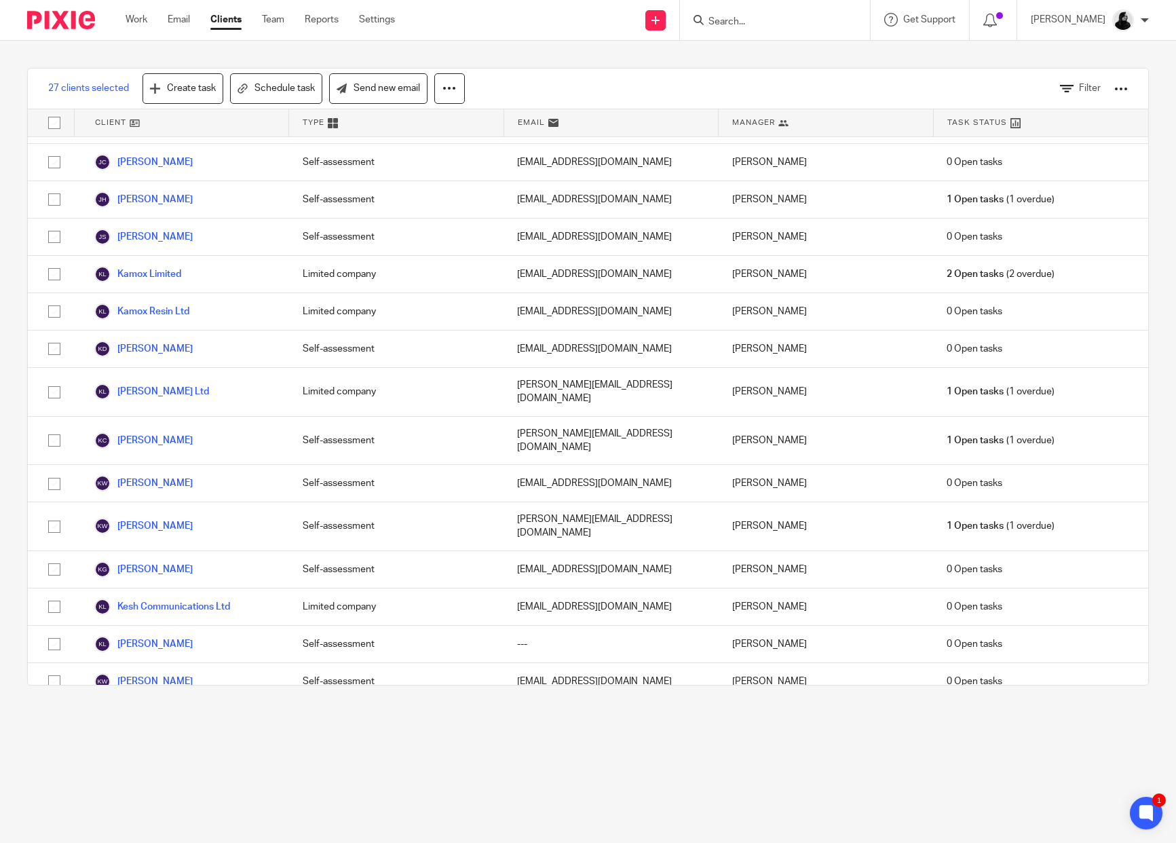
scroll to position [5661, 0]
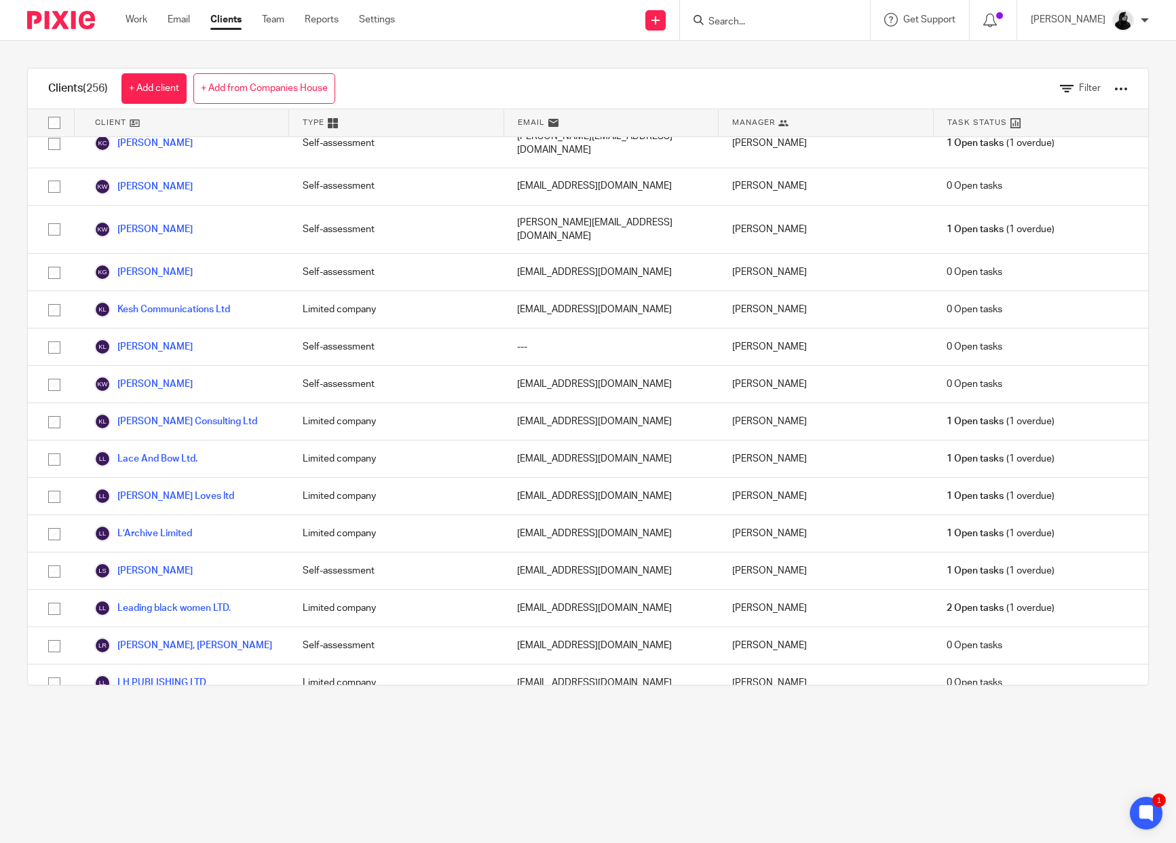
scroll to position [5170, 0]
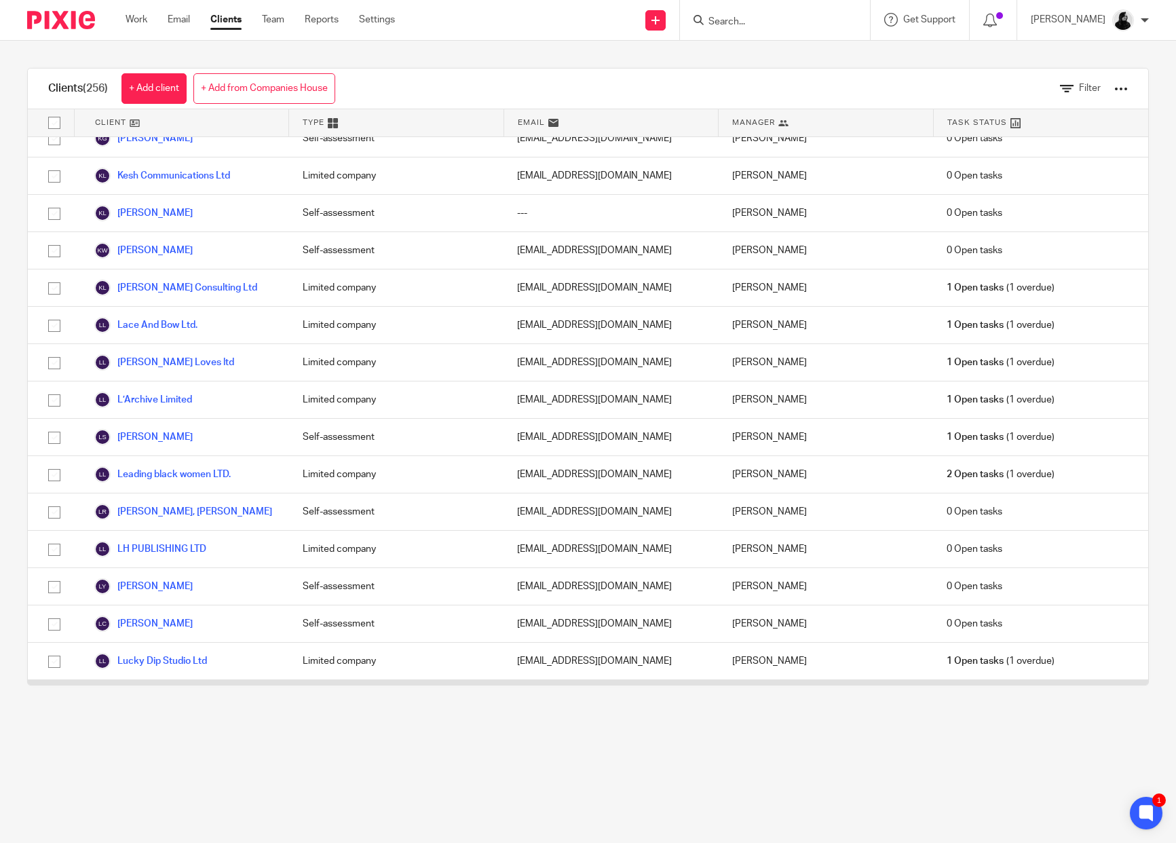
click at [55, 692] on input "checkbox" at bounding box center [54, 705] width 26 height 26
checkbox input "true"
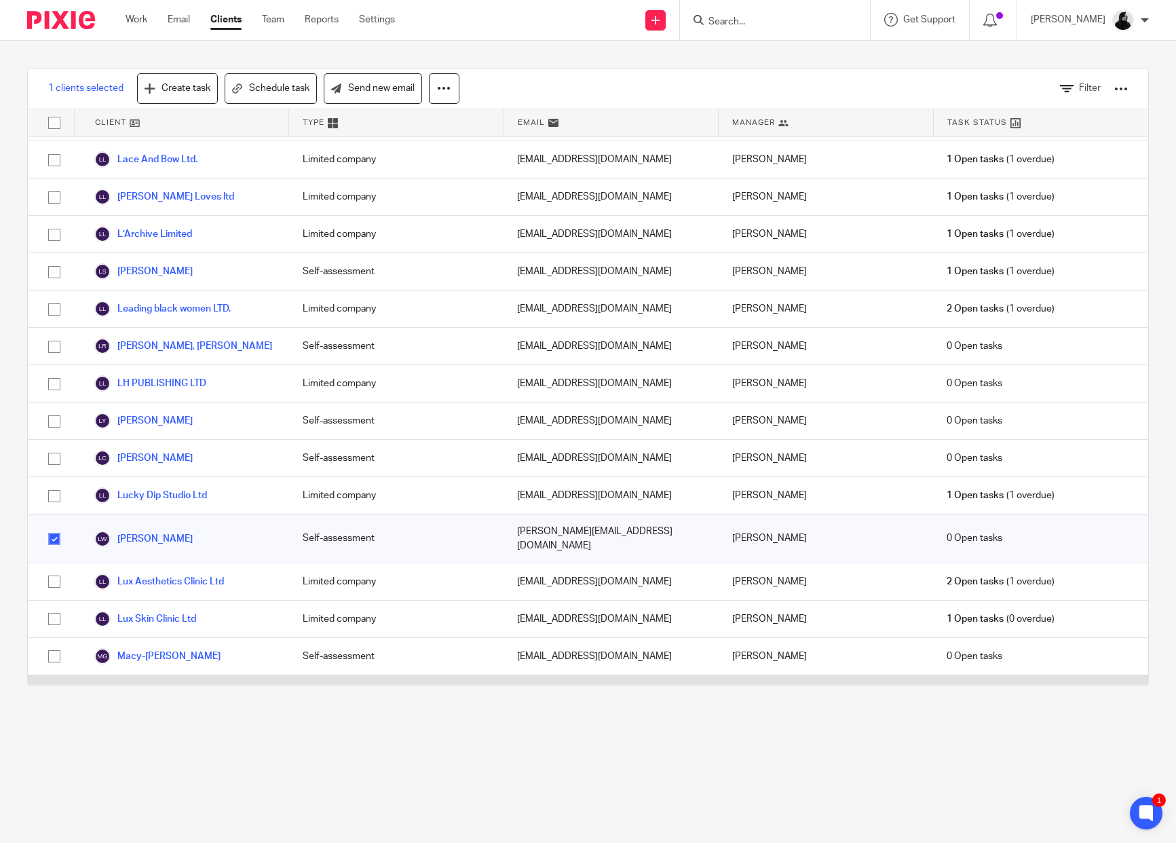
scroll to position [5336, 0]
checkbox input "true"
click at [54, 841] on input "checkbox" at bounding box center [54, 854] width 26 height 26
checkbox input "true"
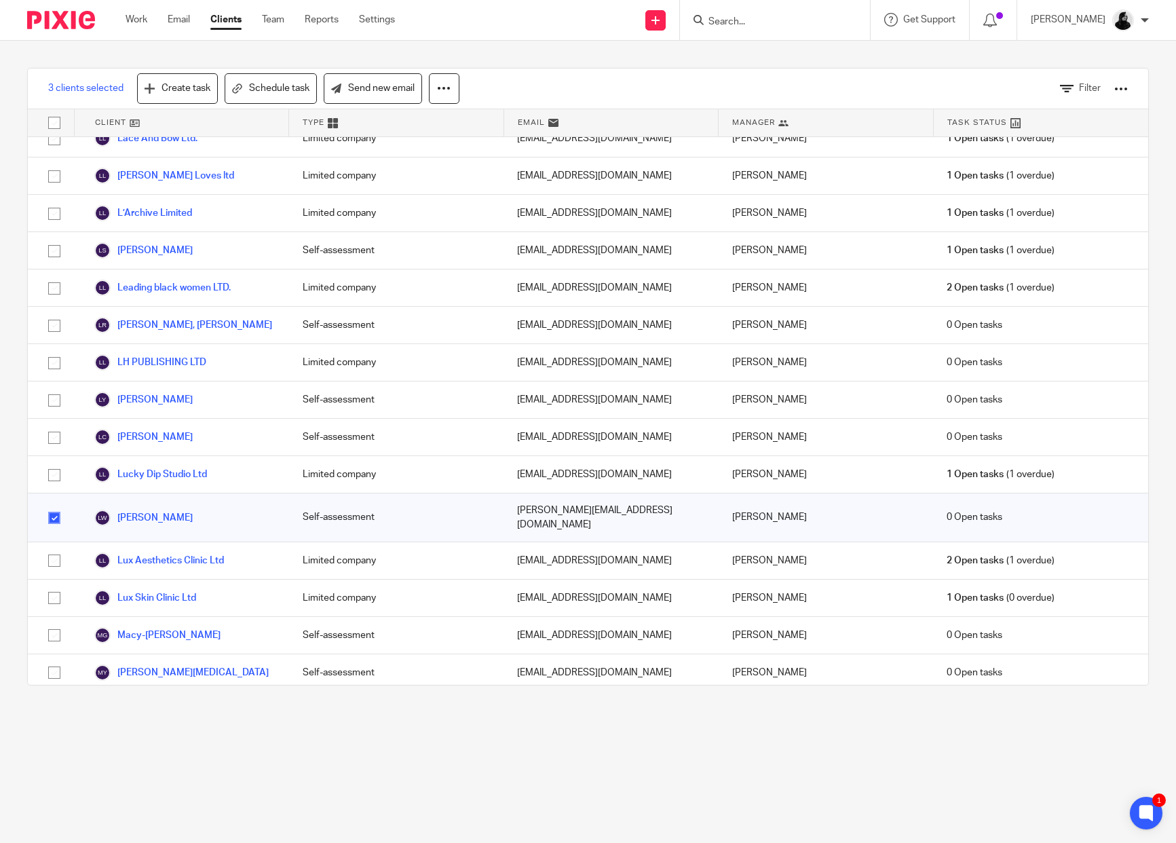
scroll to position [5370, 0]
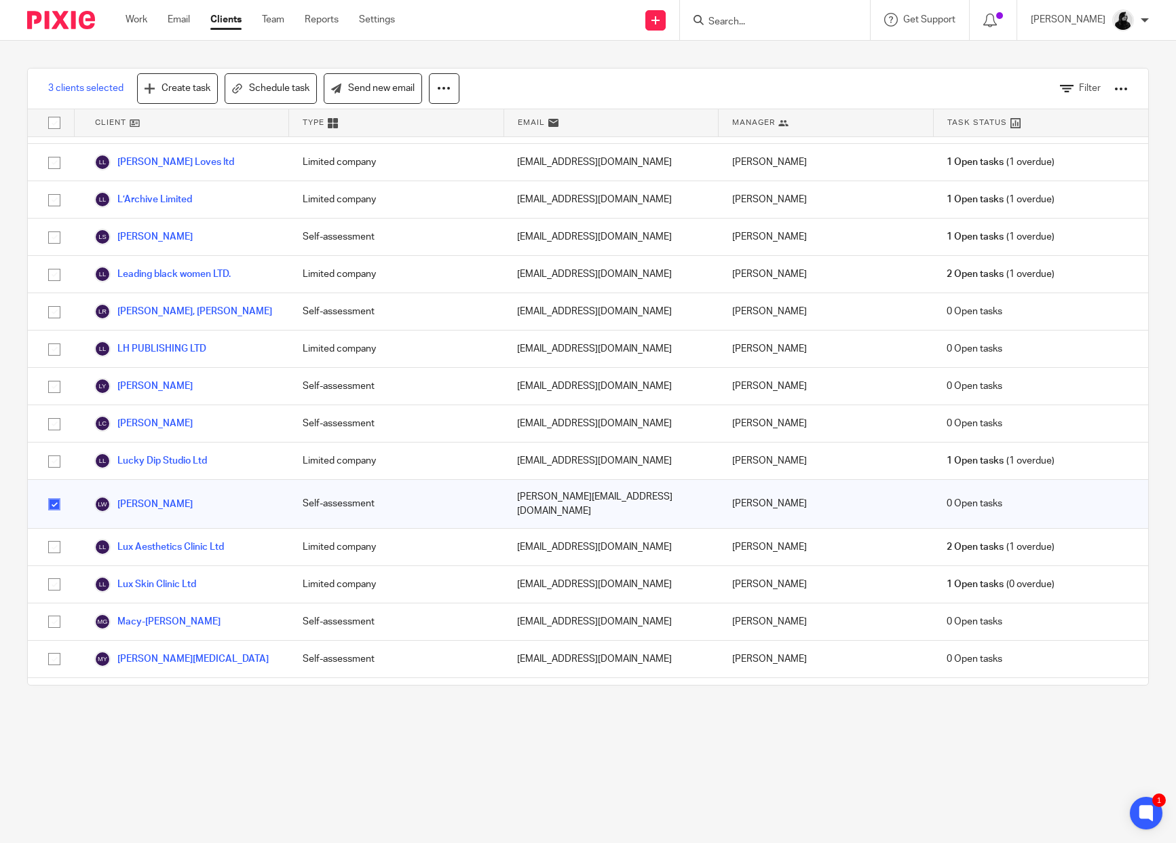
click at [54, 842] on input "checkbox" at bounding box center [54, 857] width 26 height 26
checkbox input "false"
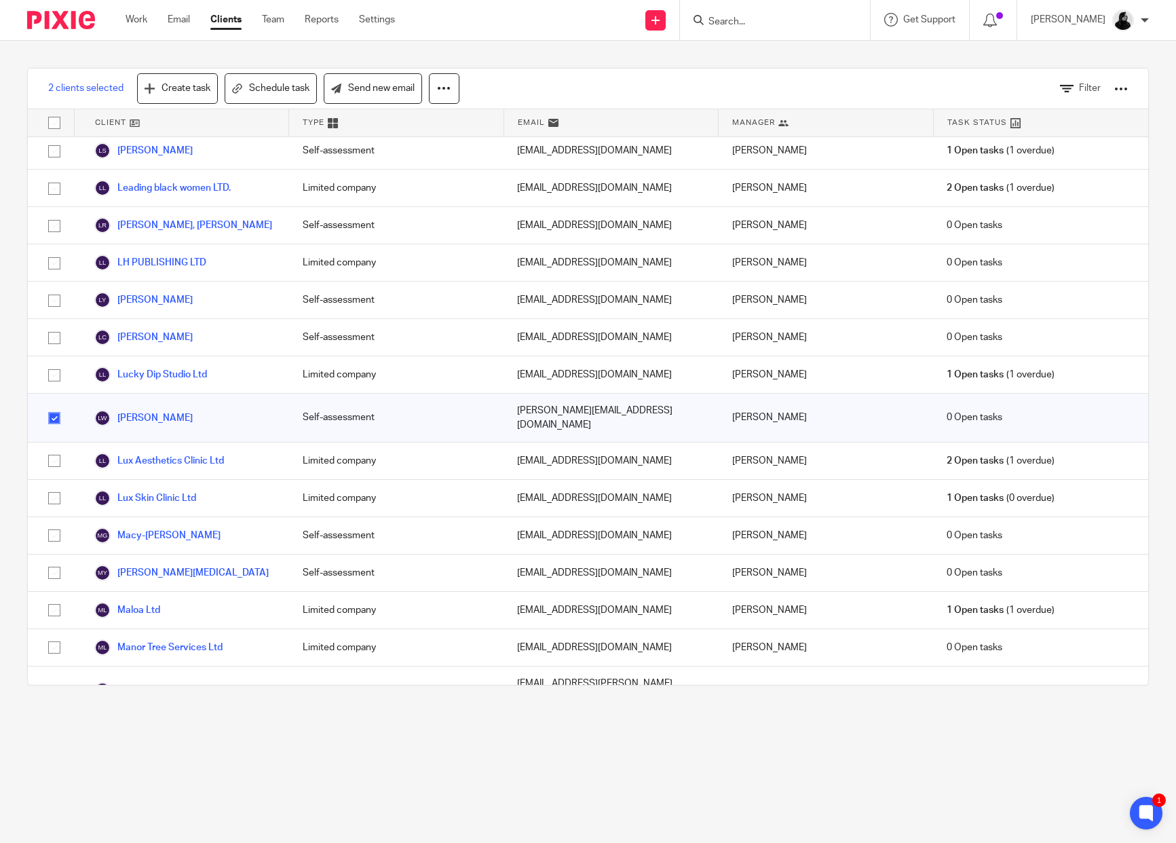
scroll to position [5469, 0]
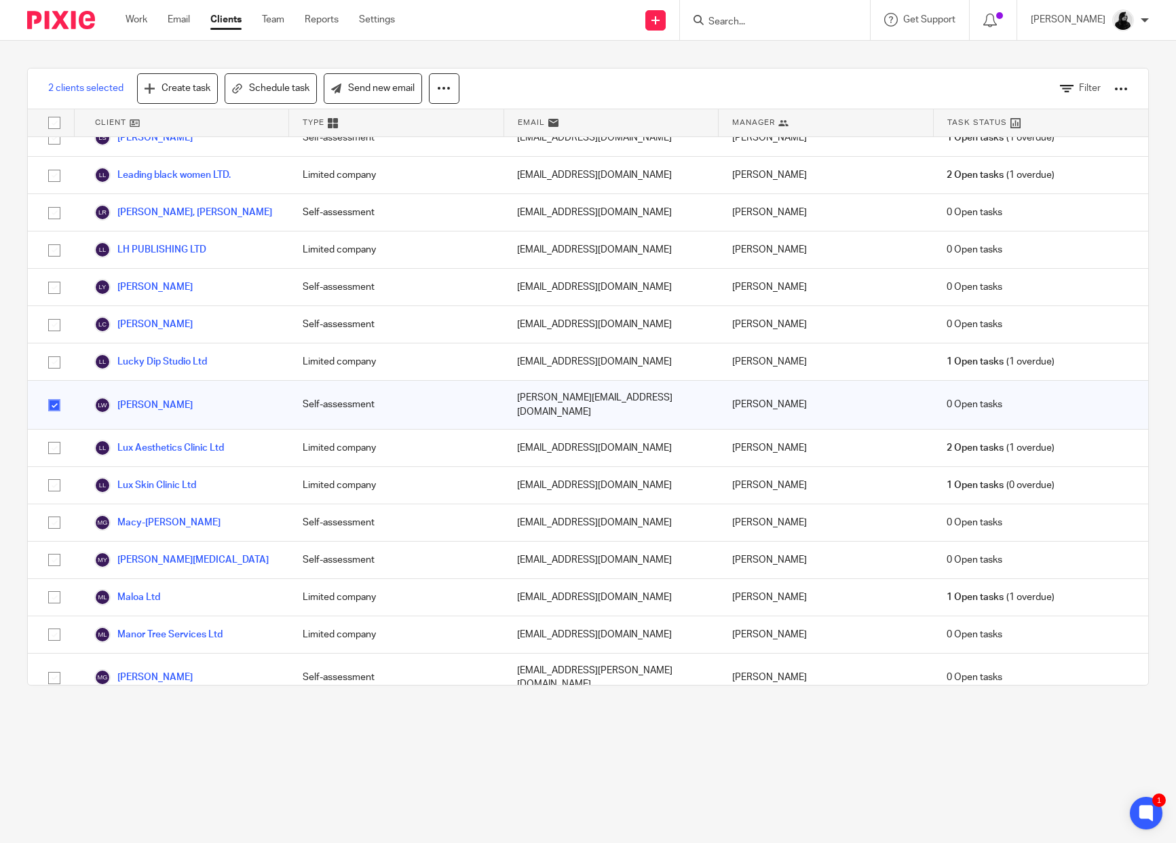
checkbox input "true"
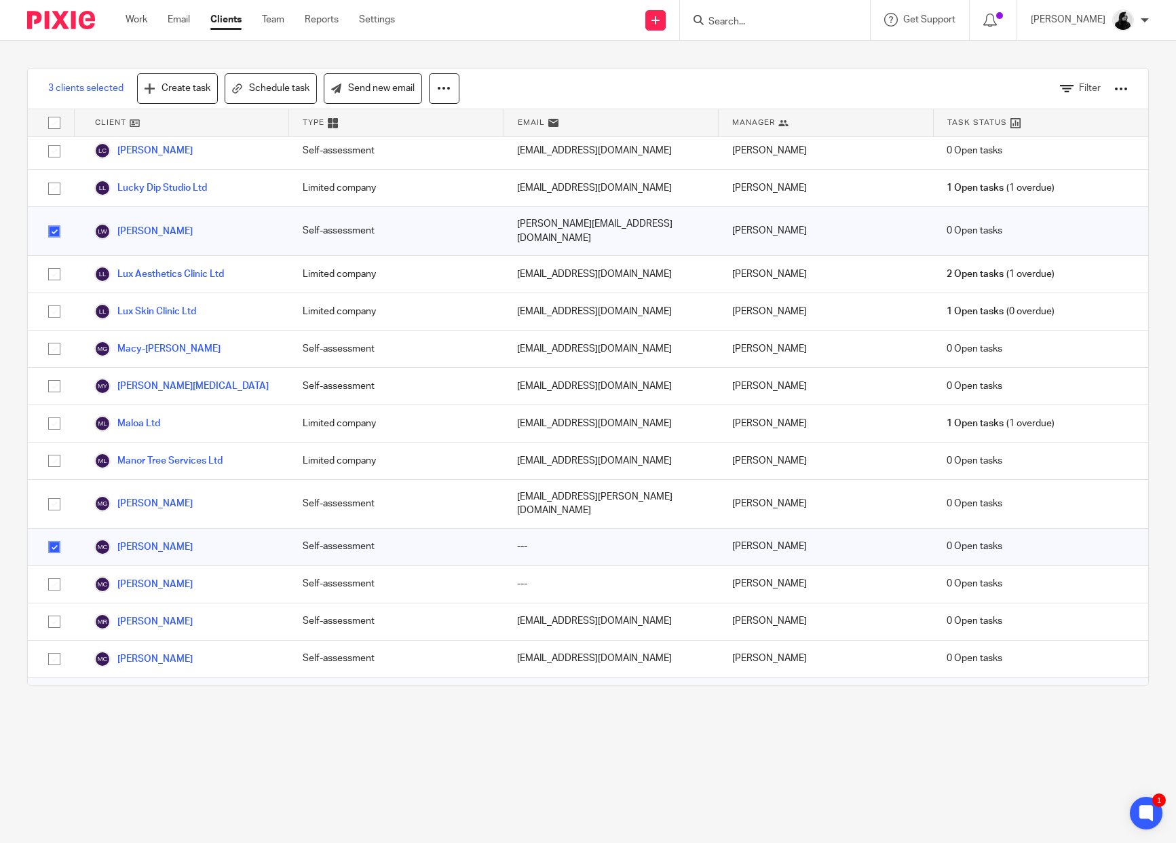
scroll to position [5674, 0]
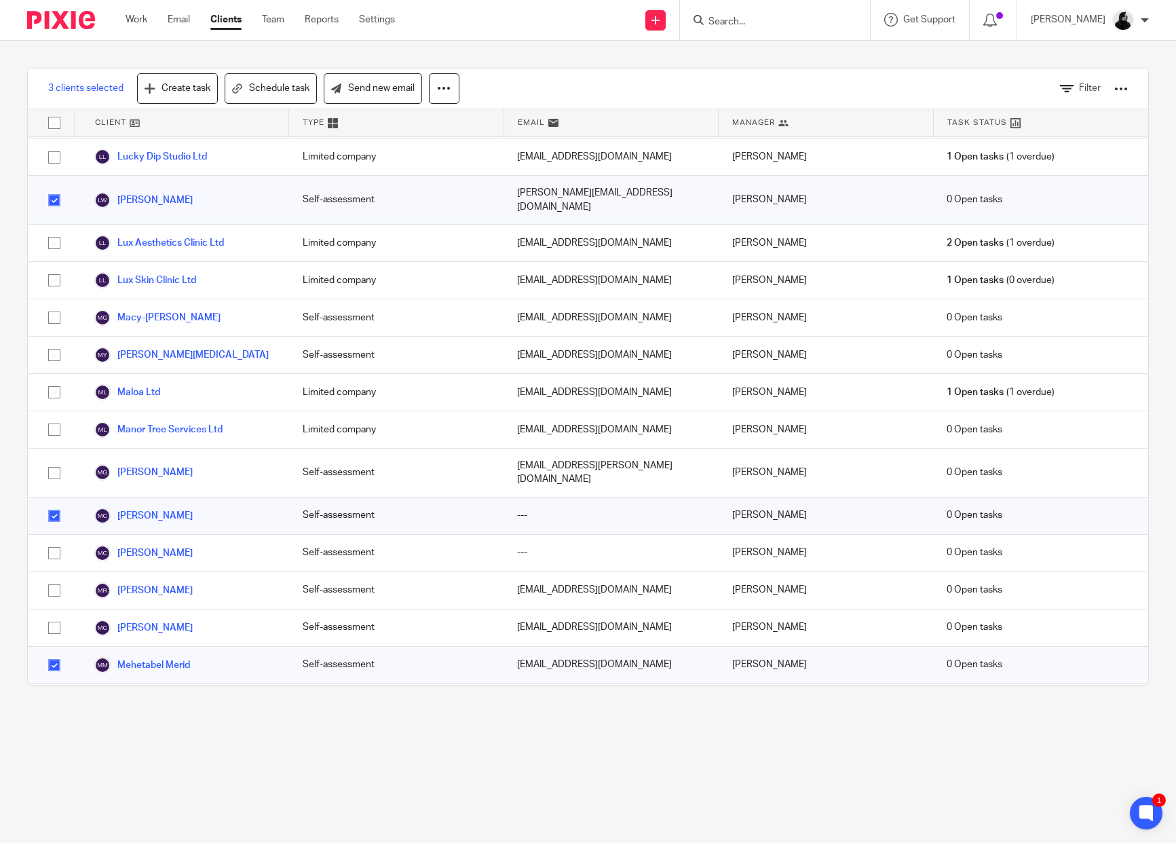
checkbox input "true"
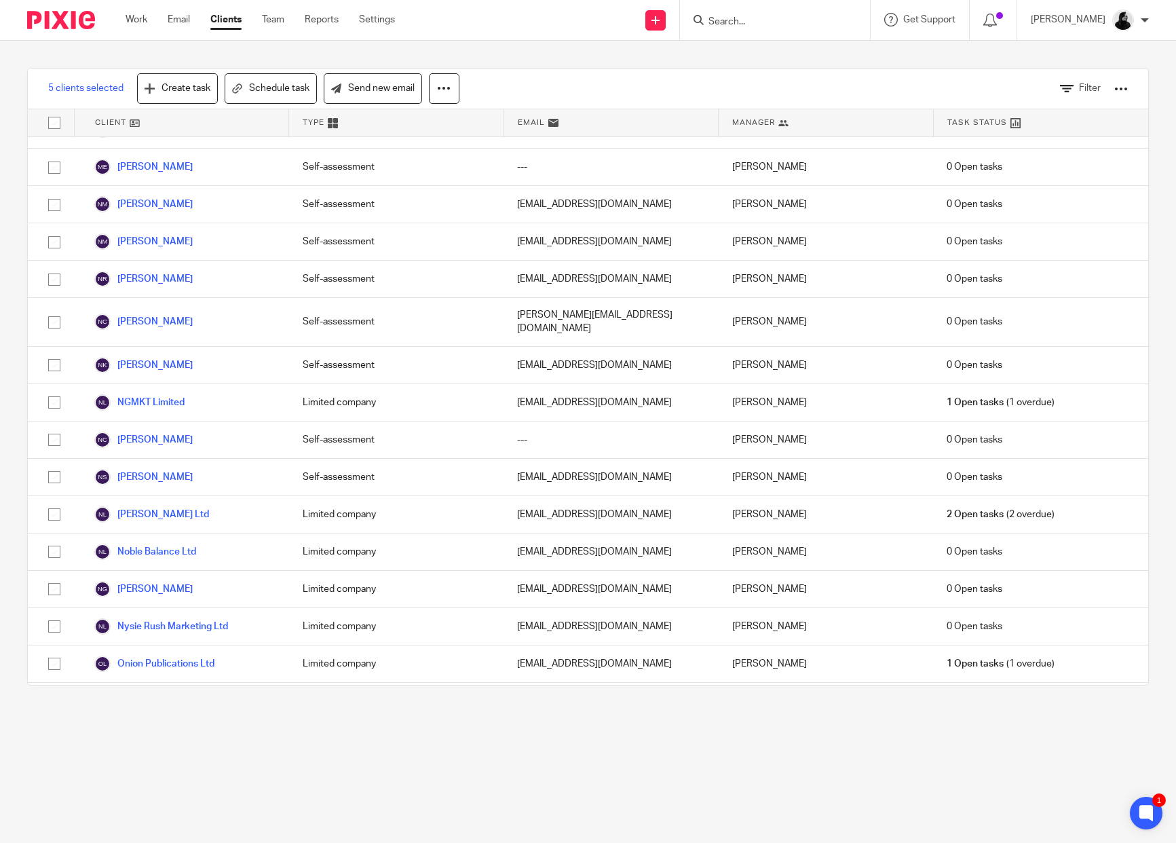
scroll to position [6677, 0]
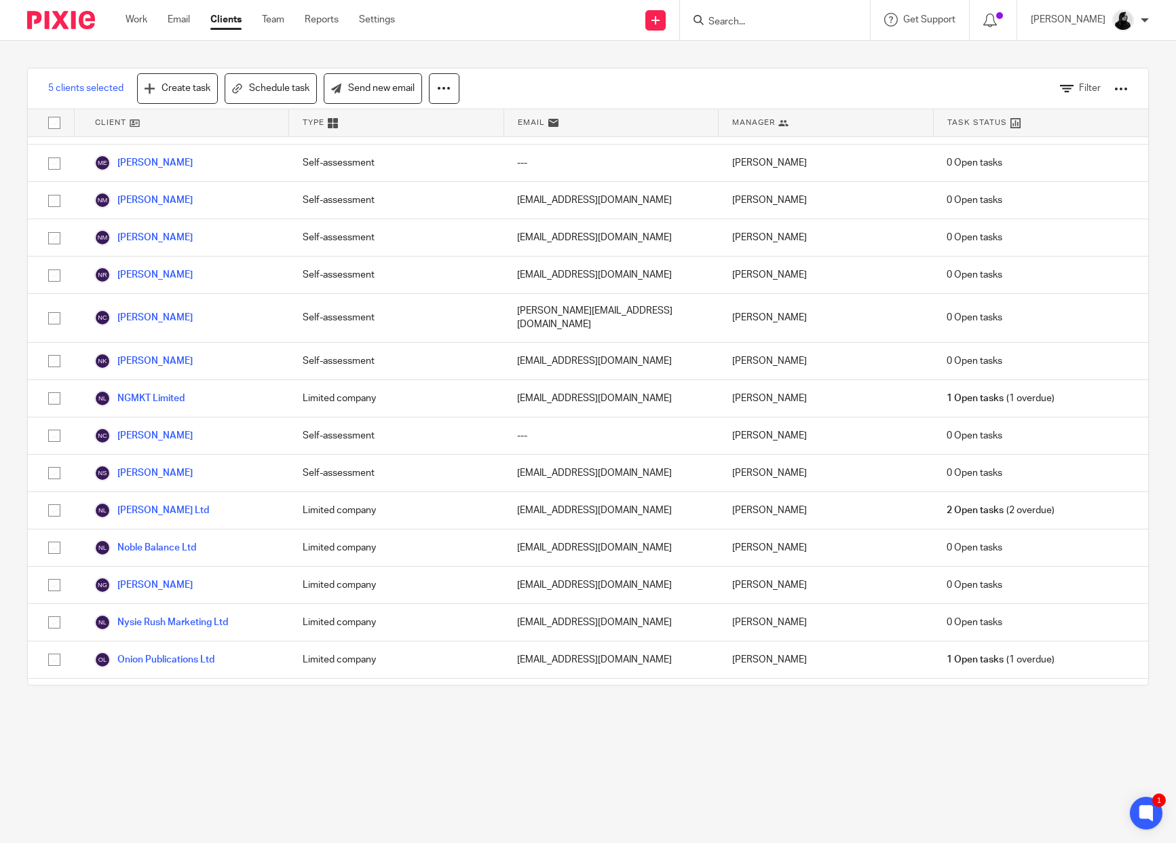
click at [50, 842] on input "checkbox" at bounding box center [54, 858] width 26 height 26
checkbox input "true"
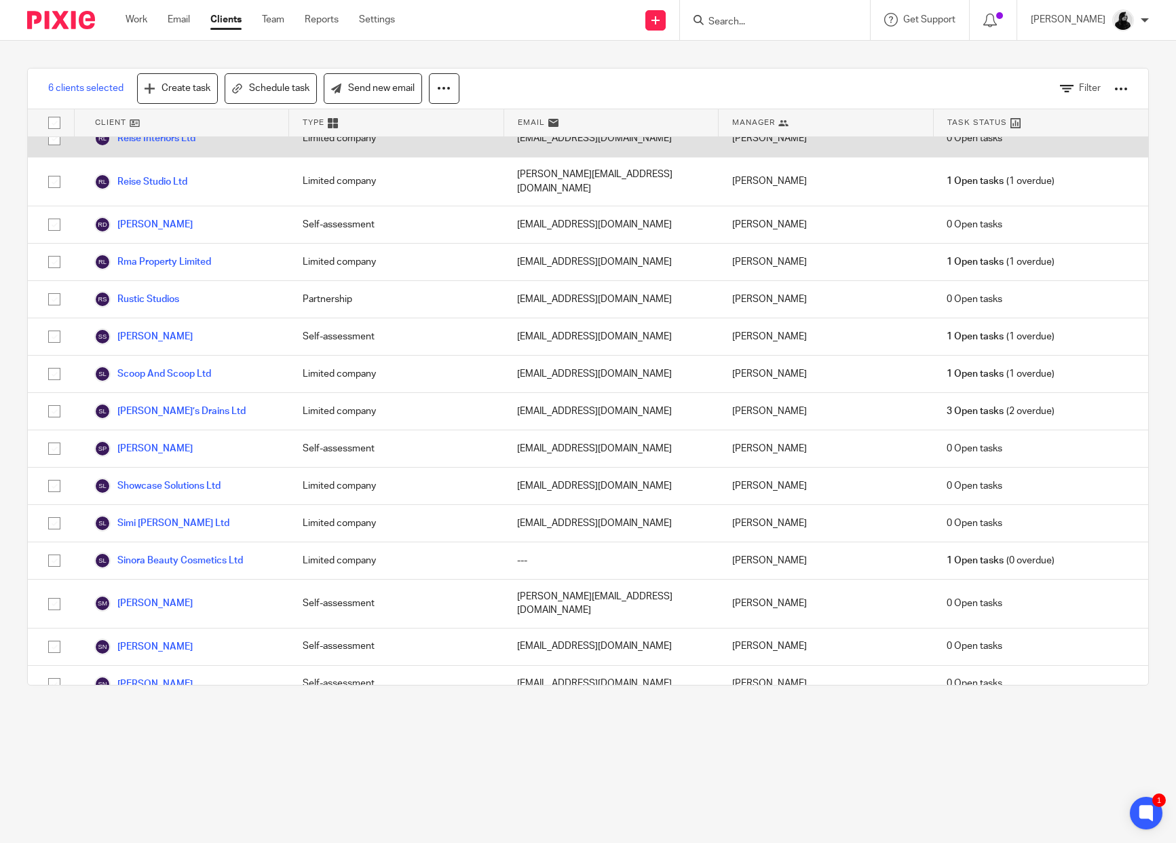
scroll to position [7723, 0]
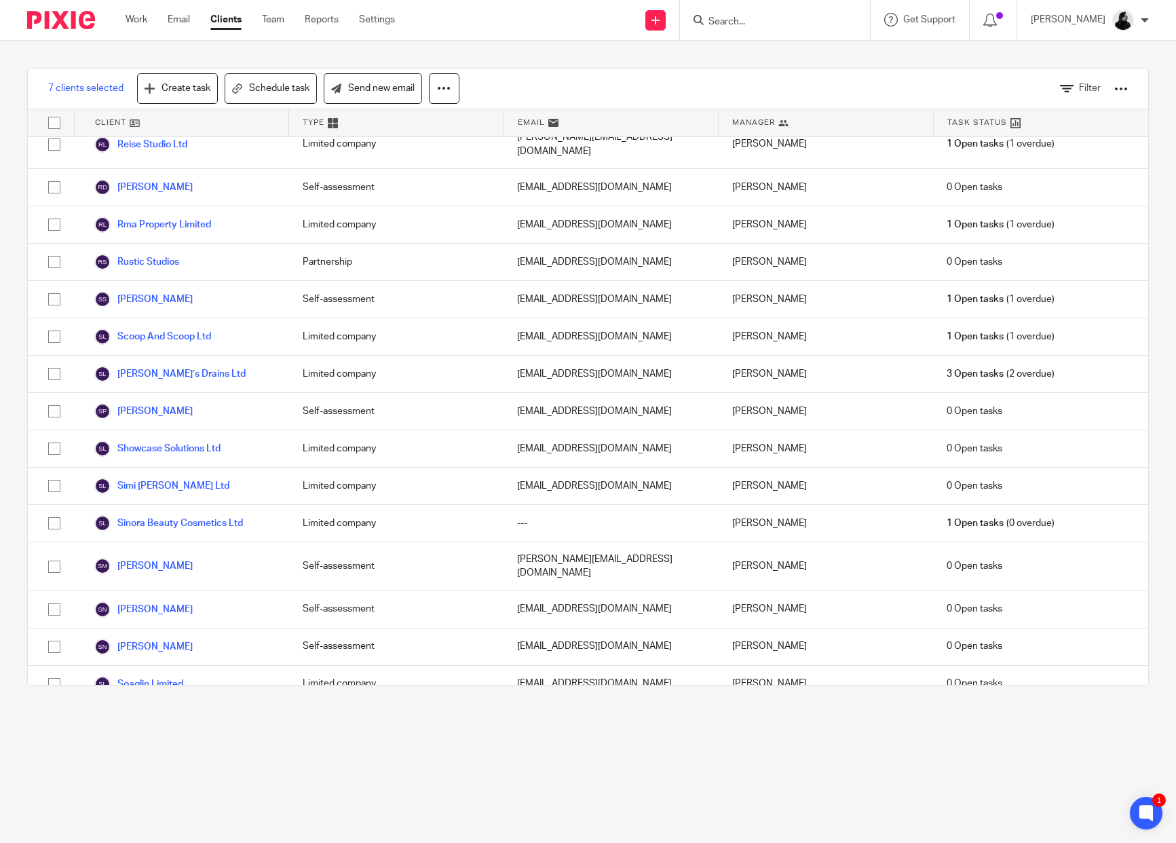
click at [58, 838] on input "checkbox" at bounding box center [54, 851] width 26 height 26
checkbox input "false"
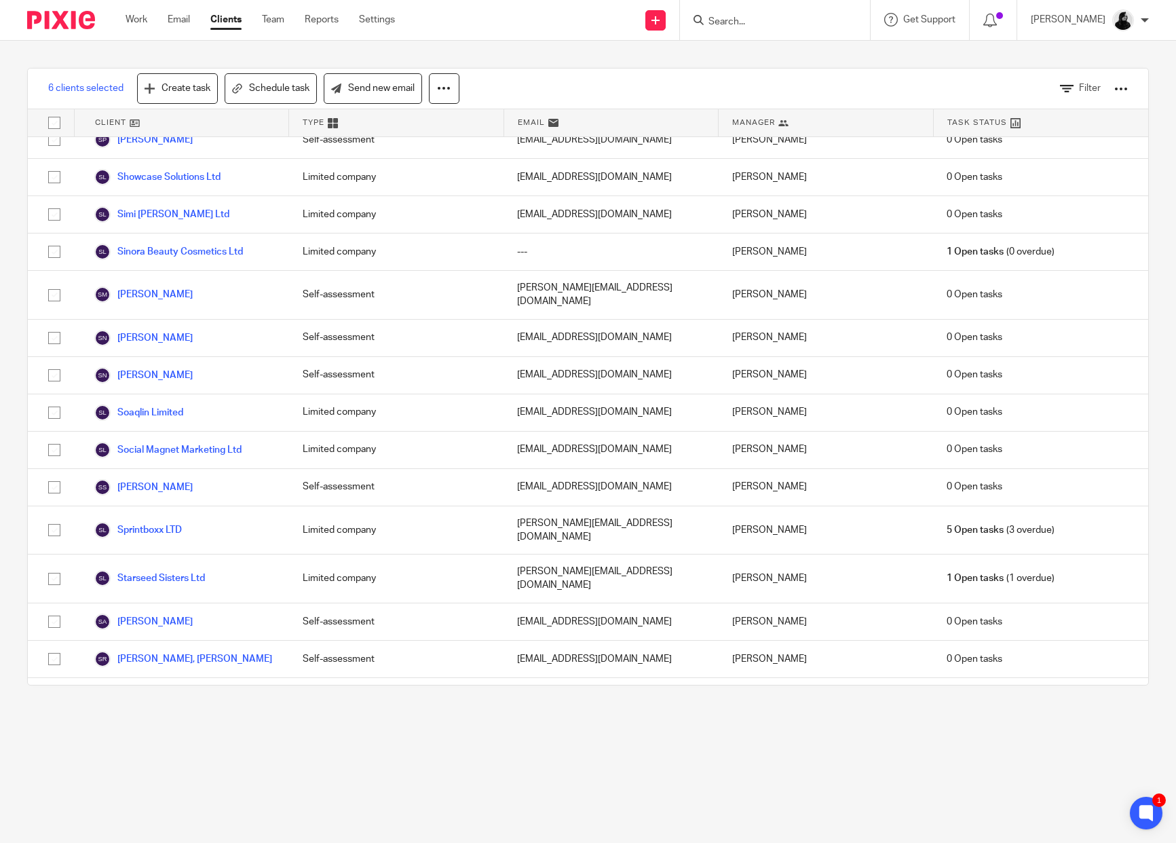
scroll to position [8035, 0]
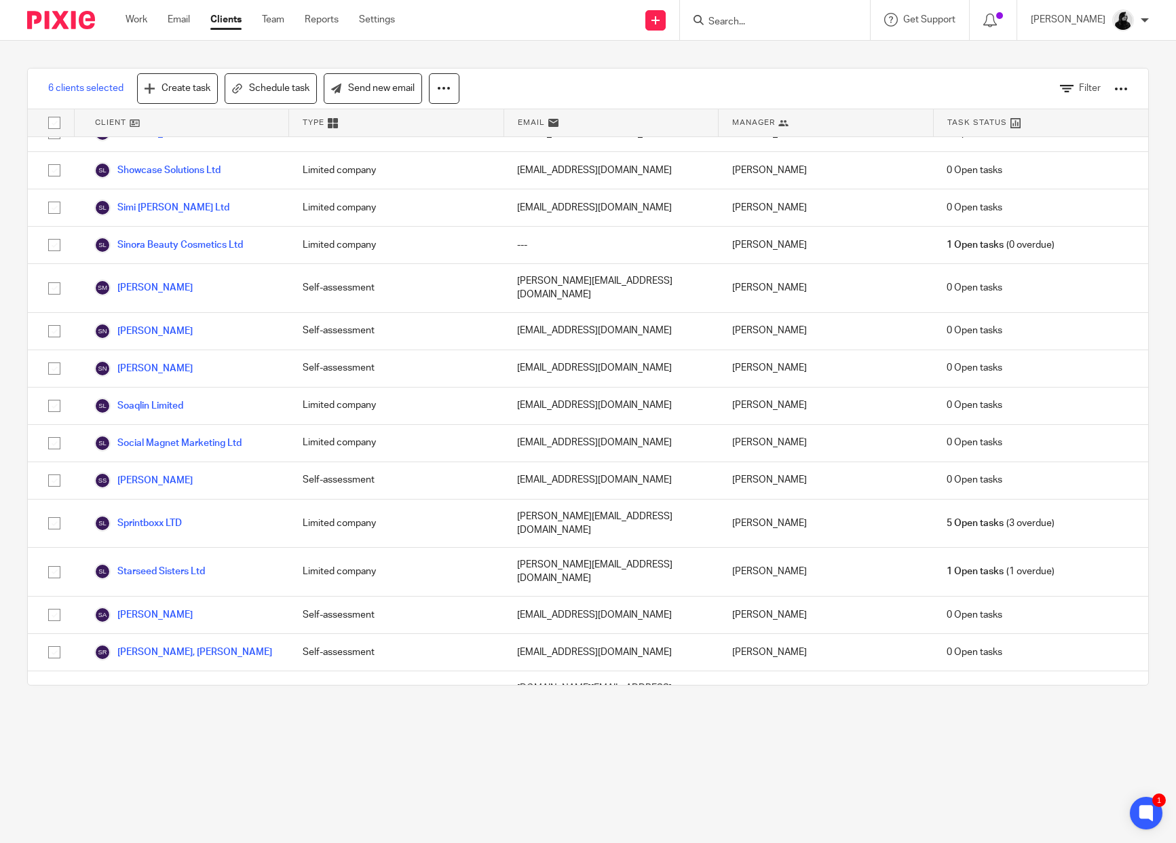
checkbox input "true"
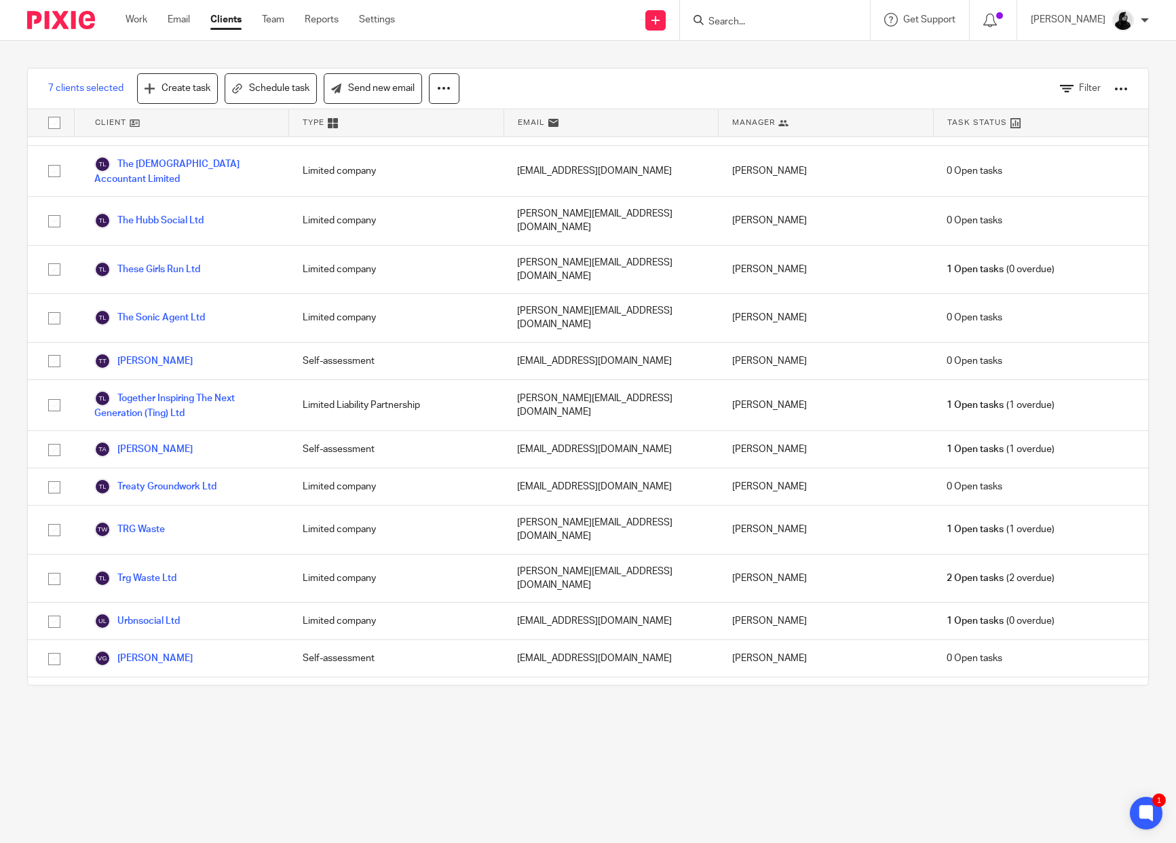
scroll to position [9118, 0]
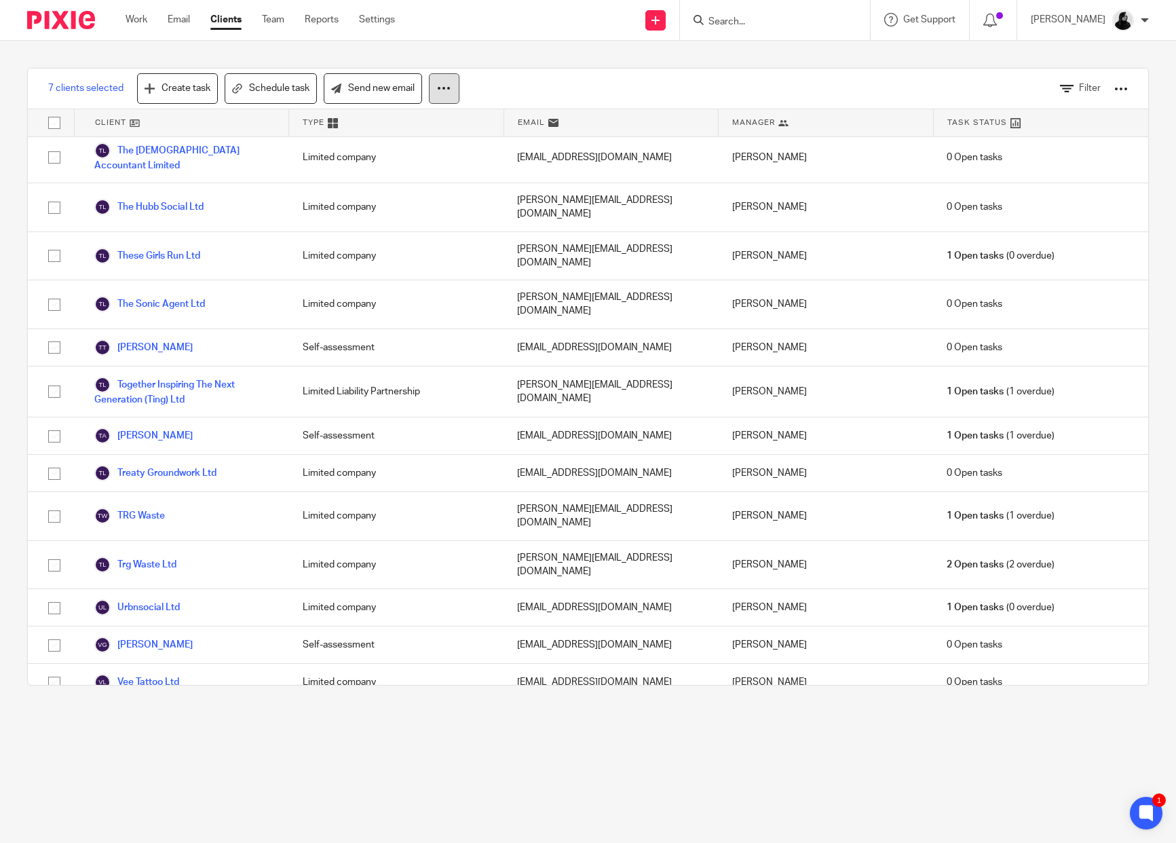
click at [446, 86] on icon at bounding box center [444, 88] width 14 height 14
click at [395, 150] on button "Archive" at bounding box center [406, 147] width 92 height 18
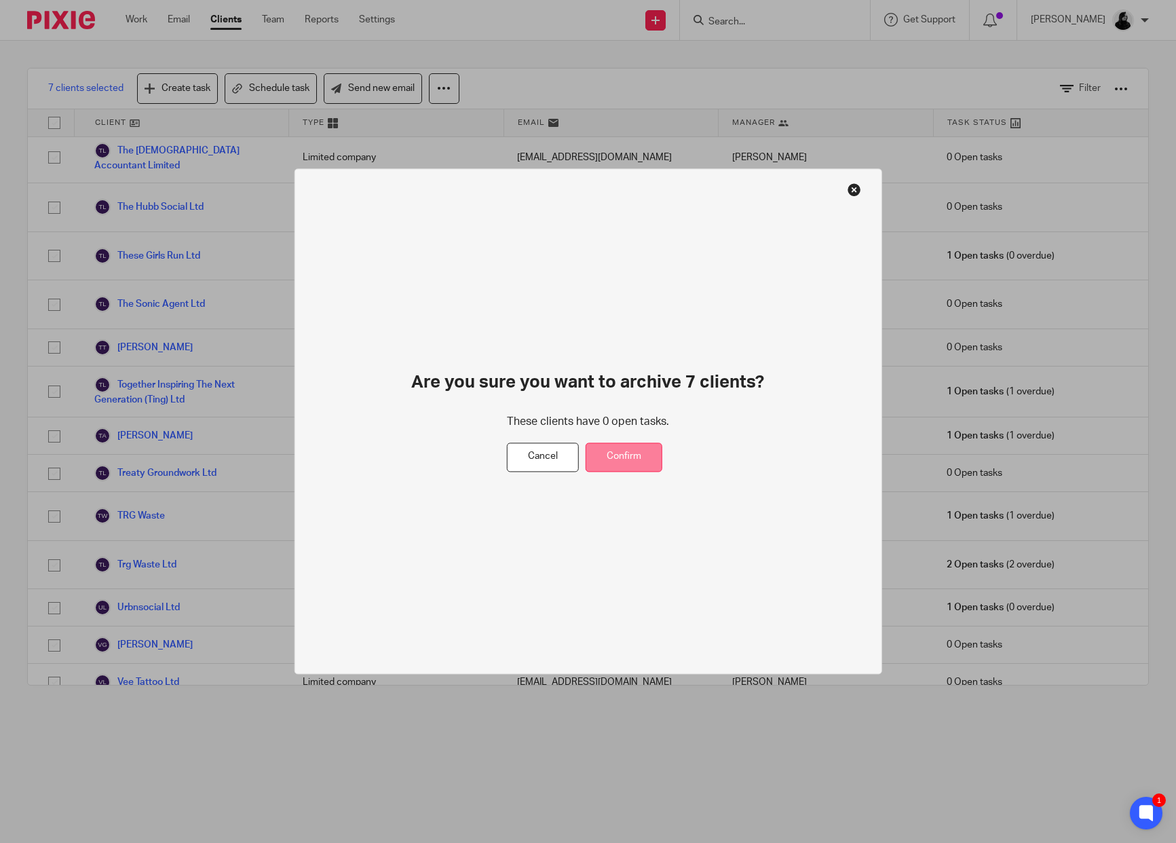
click at [626, 455] on button "Confirm" at bounding box center [624, 457] width 77 height 29
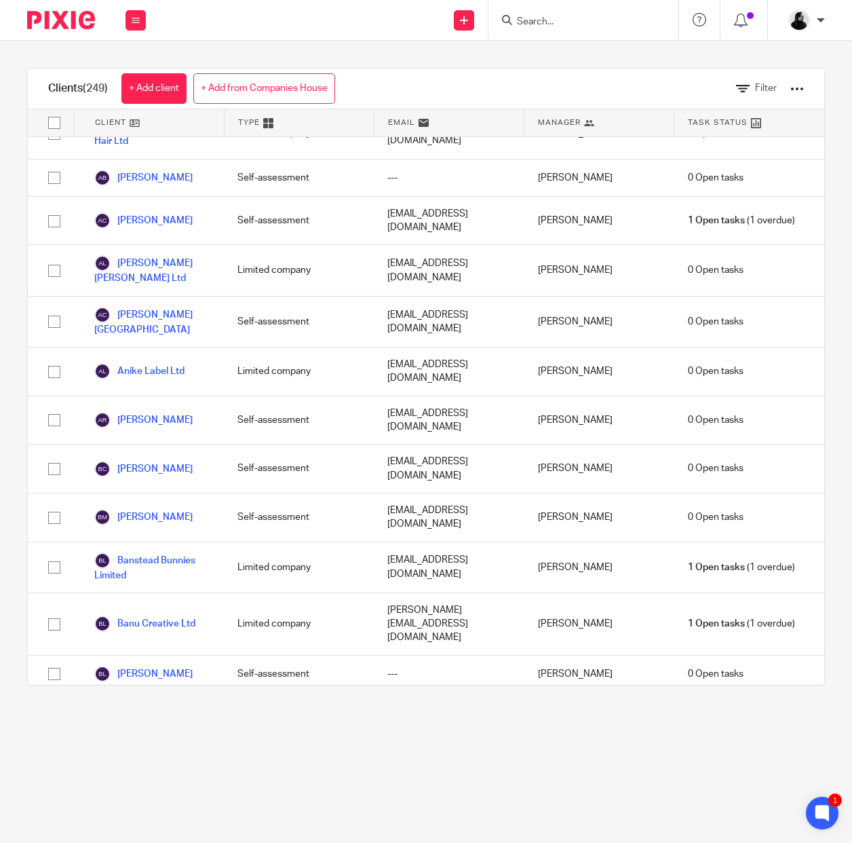
scroll to position [555, 0]
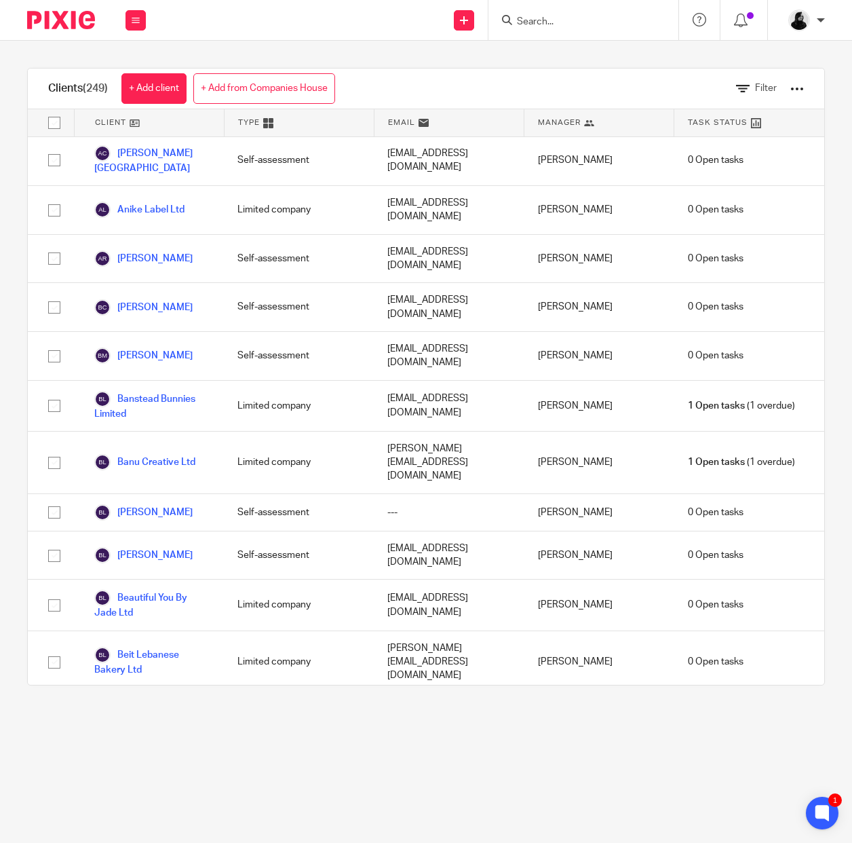
click at [536, 14] on form at bounding box center [588, 20] width 145 height 17
click at [536, 21] on input "Search" at bounding box center [577, 22] width 122 height 12
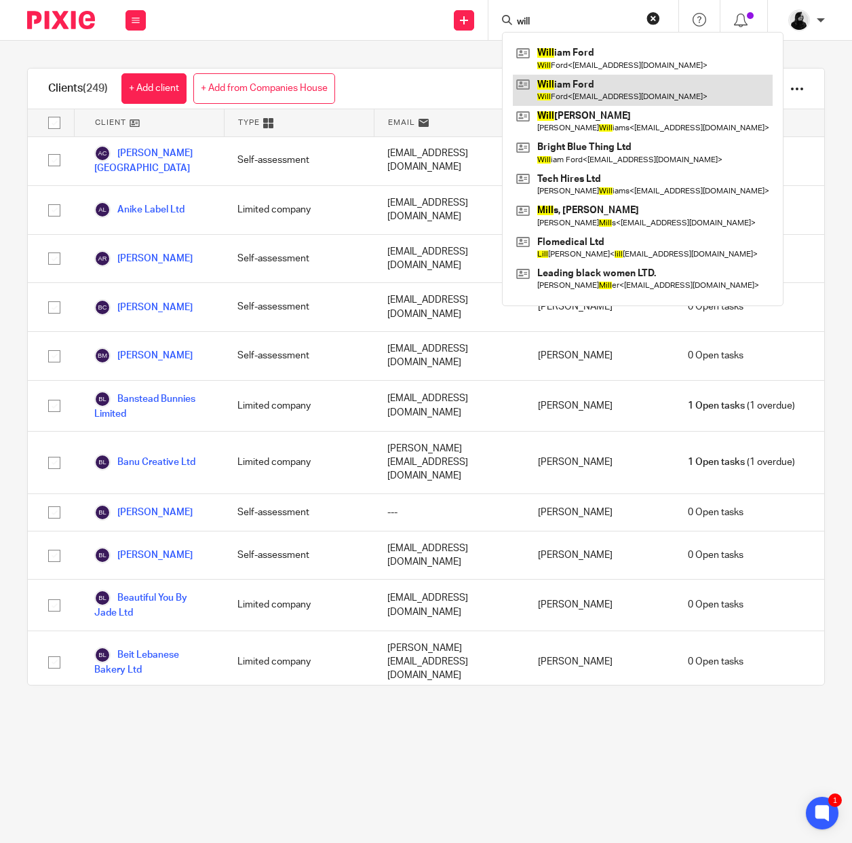
type input "will"
click at [646, 100] on link at bounding box center [643, 90] width 260 height 31
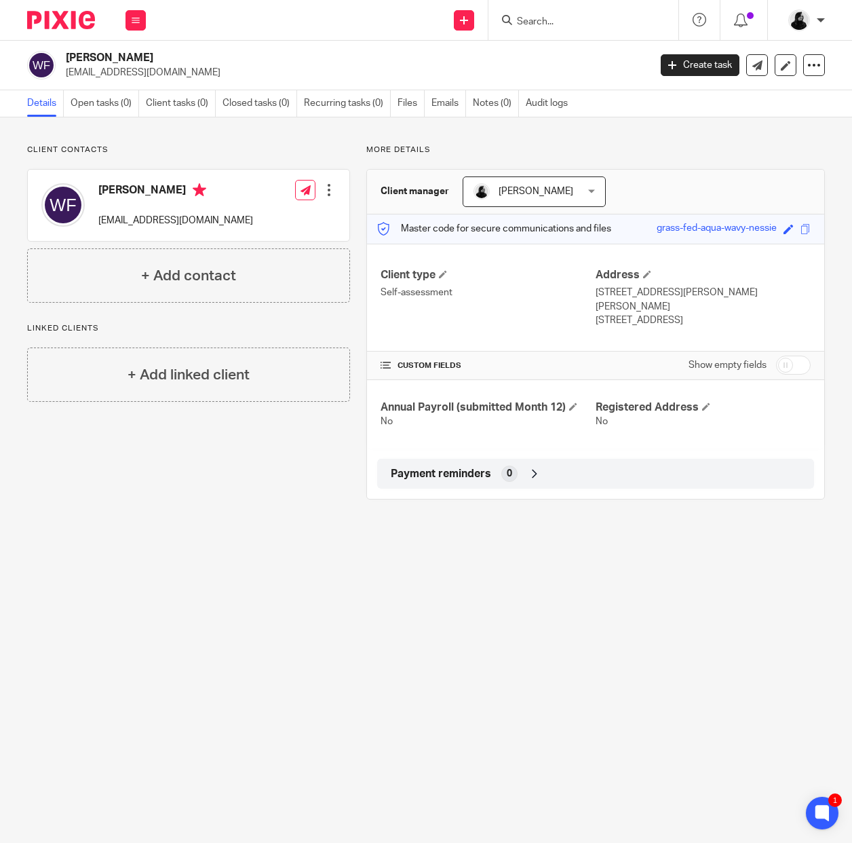
click at [576, 24] on input "Search" at bounding box center [577, 22] width 122 height 12
click at [575, 16] on input "Search" at bounding box center [577, 22] width 122 height 12
click at [813, 68] on icon at bounding box center [815, 65] width 14 height 14
click at [715, 180] on span "Delete client" at bounding box center [711, 175] width 54 height 10
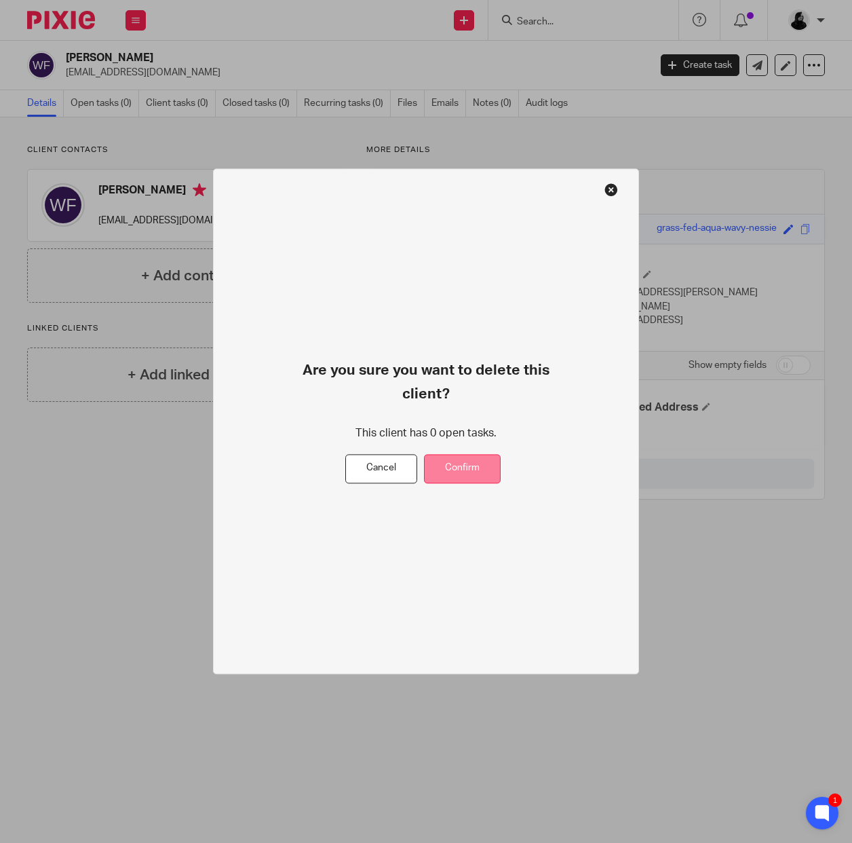
click at [465, 464] on button "Confirm" at bounding box center [462, 469] width 77 height 29
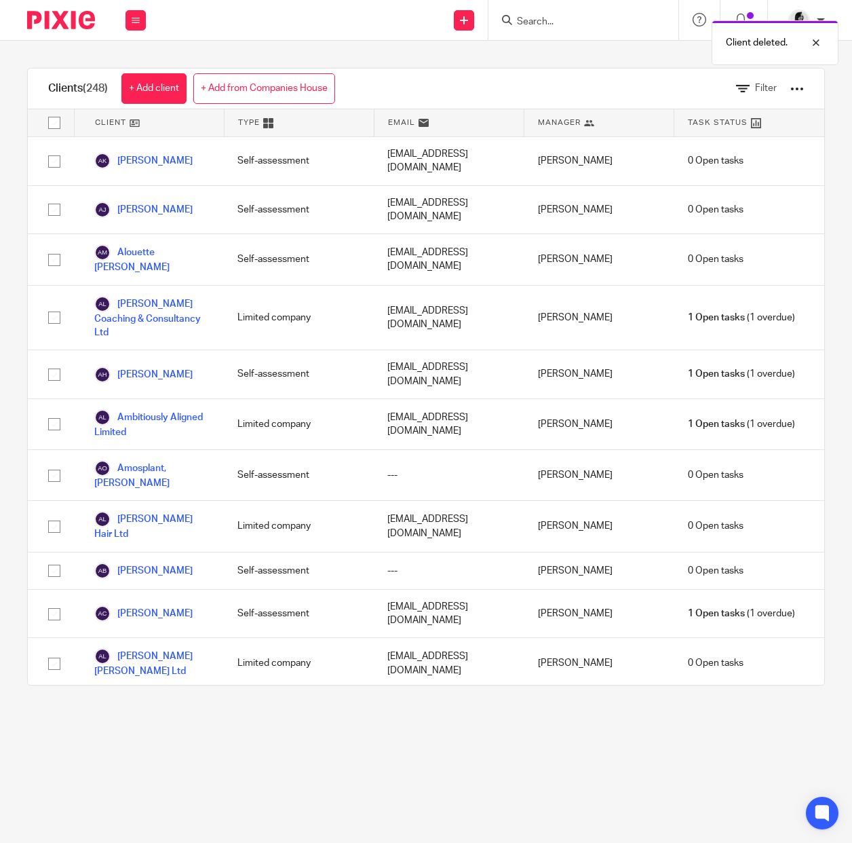
click at [555, 14] on div "Client deleted." at bounding box center [632, 40] width 413 height 52
click at [816, 43] on div at bounding box center [806, 43] width 37 height 16
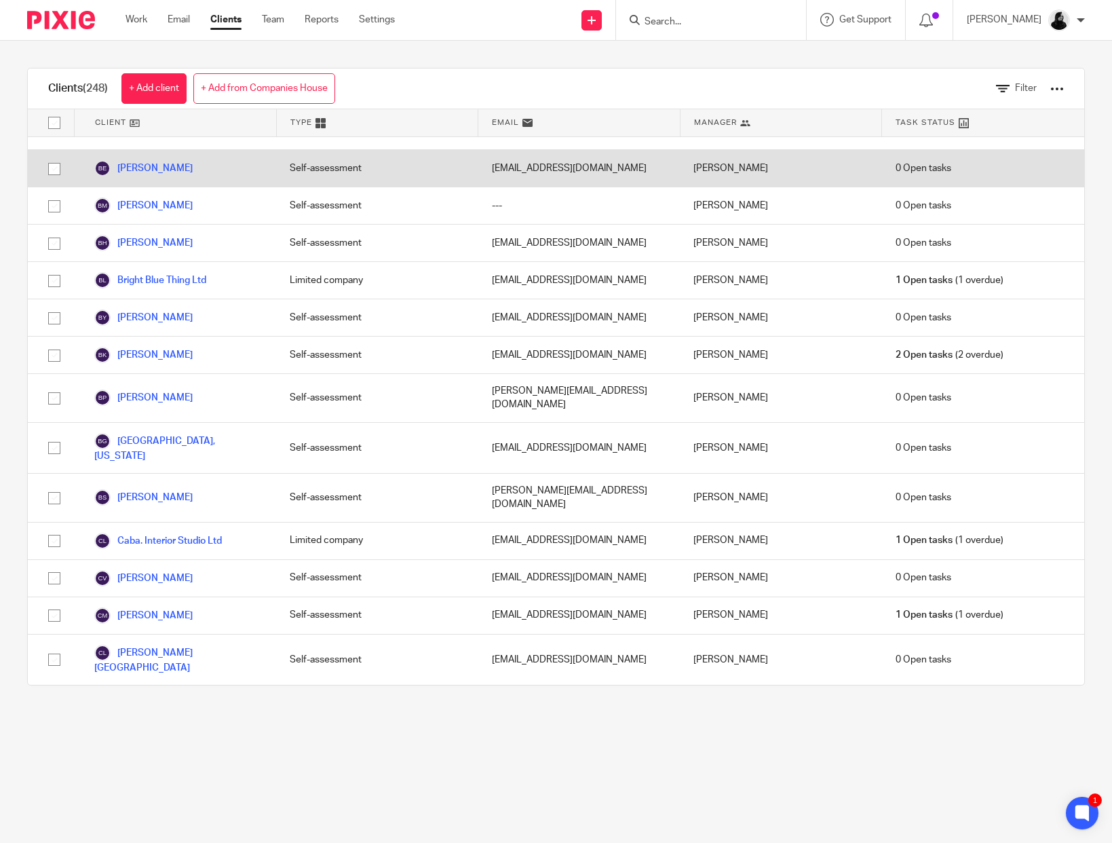
scroll to position [968, 0]
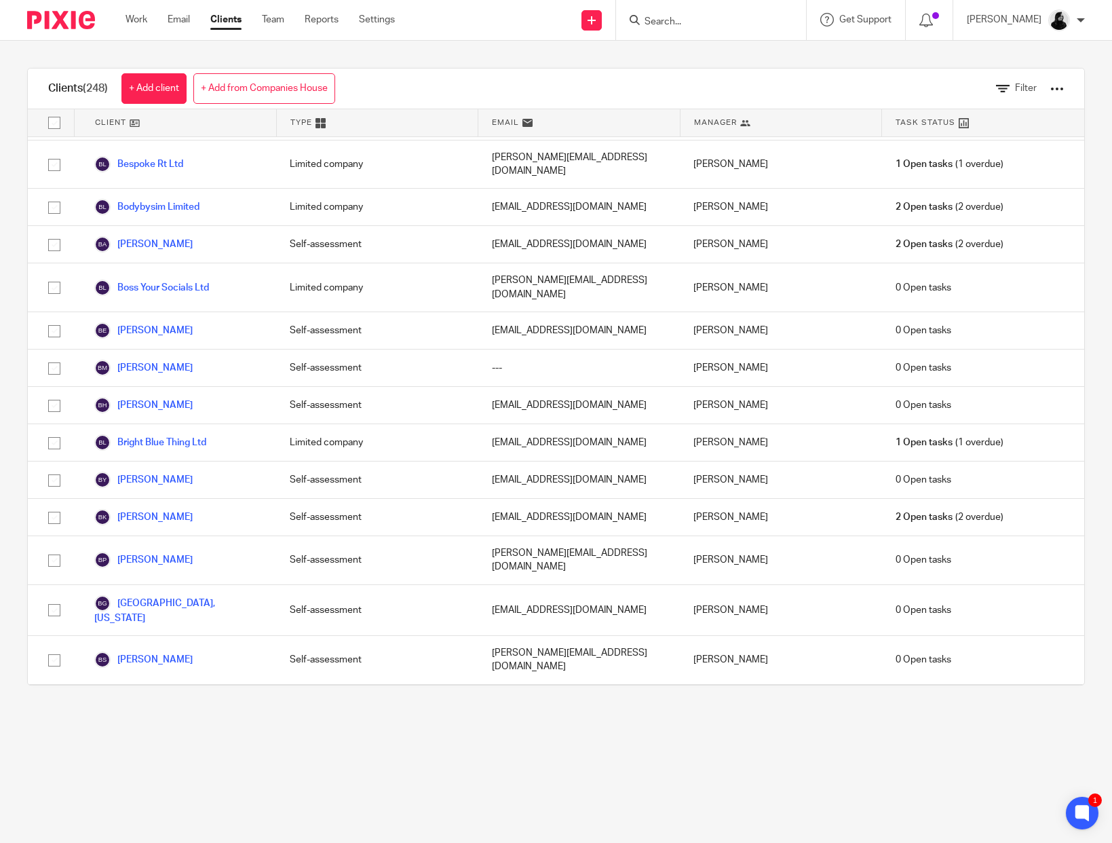
click at [48, 728] on input "checkbox" at bounding box center [54, 741] width 26 height 26
checkbox input "true"
click at [443, 90] on icon at bounding box center [444, 88] width 14 height 14
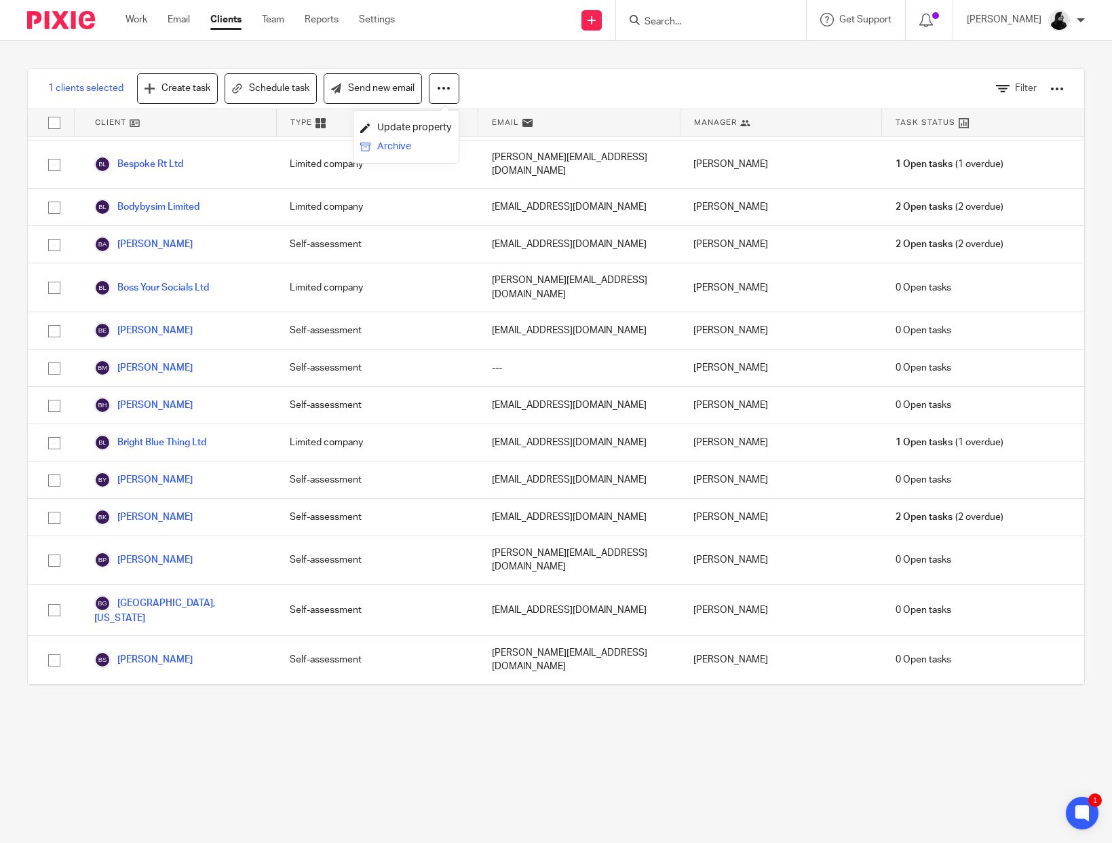
click at [415, 140] on button "Archive" at bounding box center [406, 147] width 92 height 18
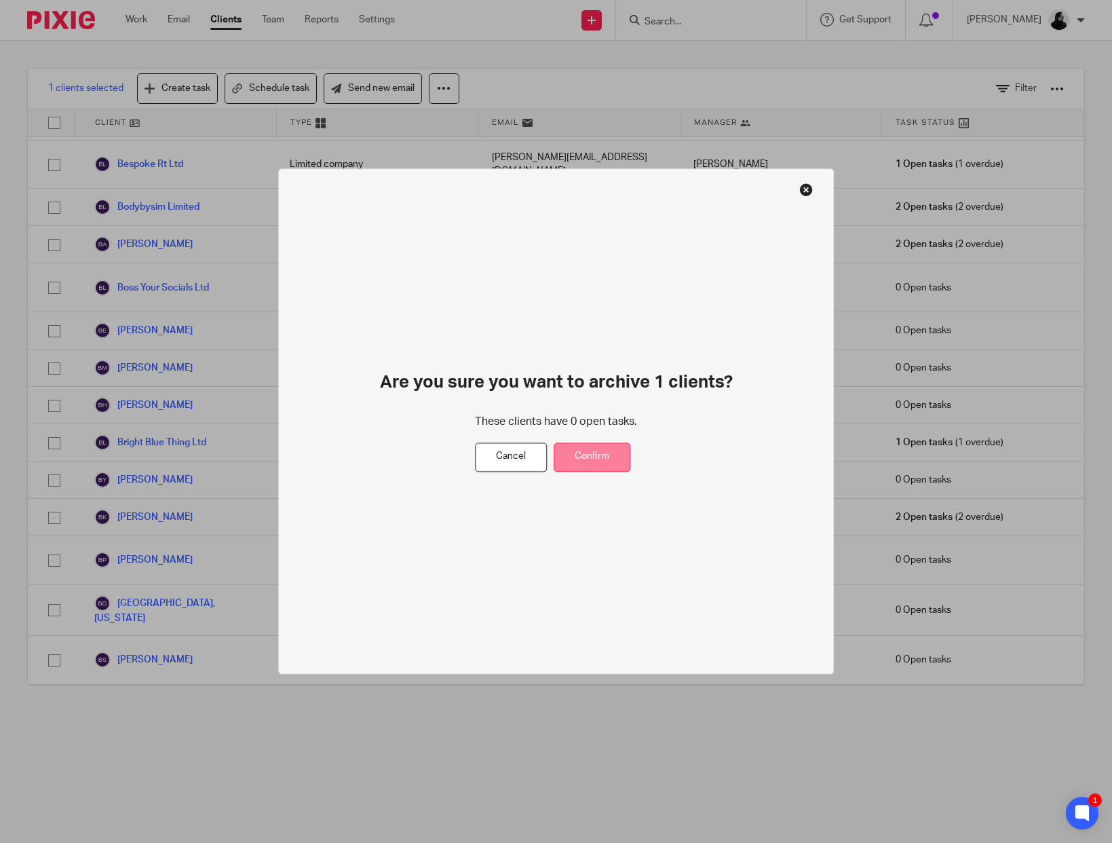
click at [611, 445] on button "Confirm" at bounding box center [592, 457] width 77 height 29
